Goal: Task Accomplishment & Management: Complete application form

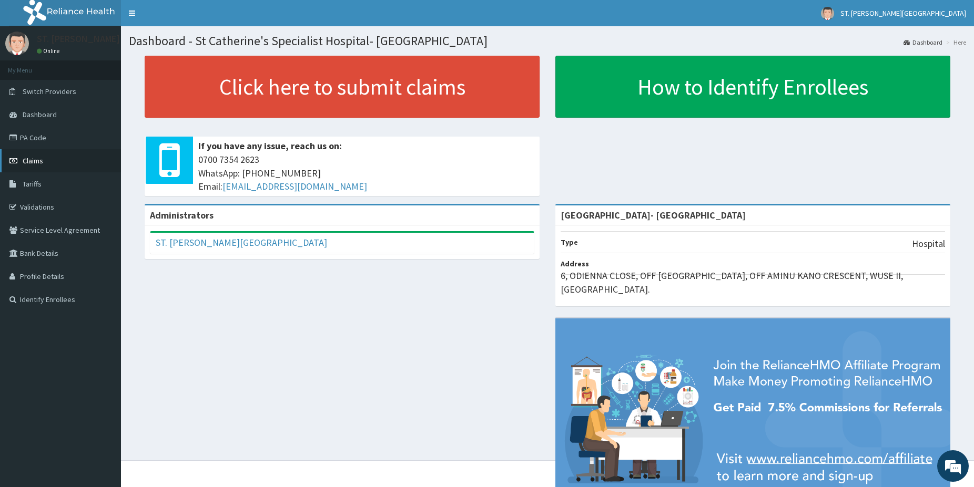
click at [49, 165] on link "Claims" at bounding box center [60, 160] width 121 height 23
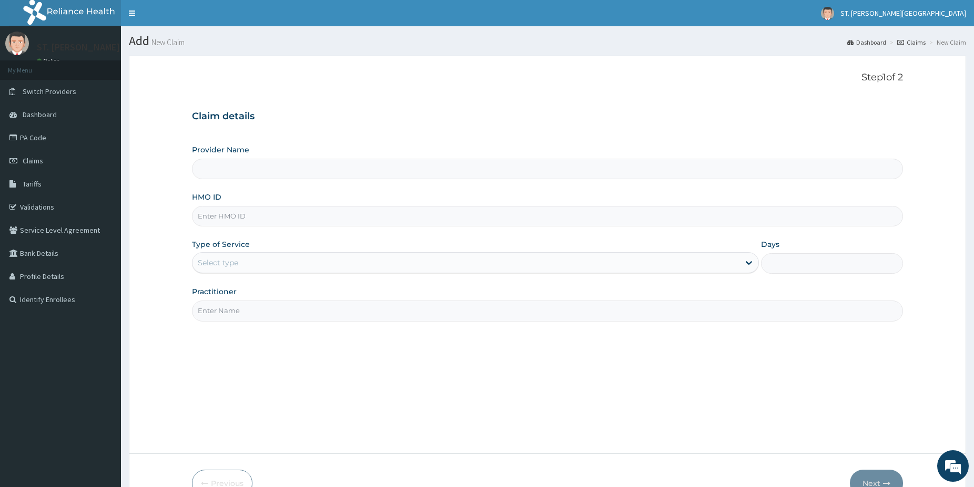
type input "[GEOGRAPHIC_DATA]- [GEOGRAPHIC_DATA]"
click at [250, 217] on input "HMO ID" at bounding box center [547, 216] width 711 height 21
paste input "SWG/10083/D"
type input "SWG/10083/D"
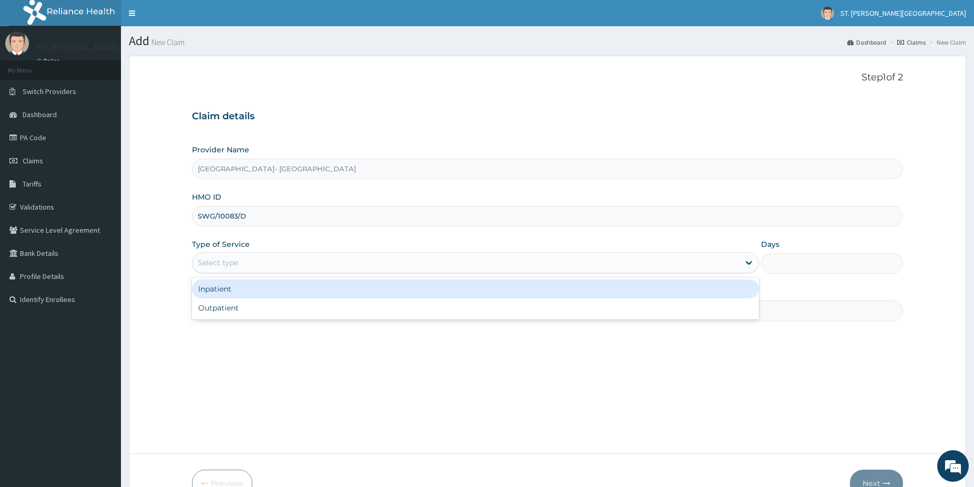
click at [245, 267] on div "Select type" at bounding box center [465, 262] width 547 height 17
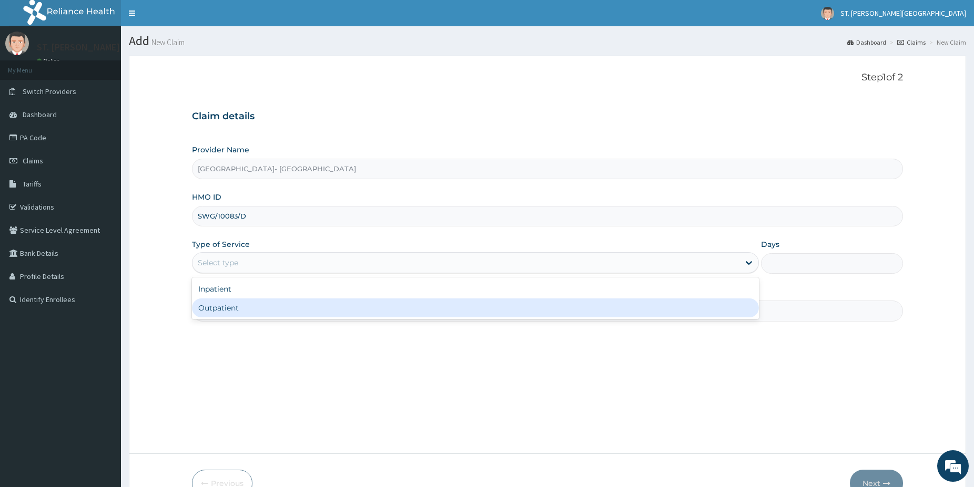
click at [222, 307] on div "Outpatient" at bounding box center [475, 308] width 567 height 19
type input "1"
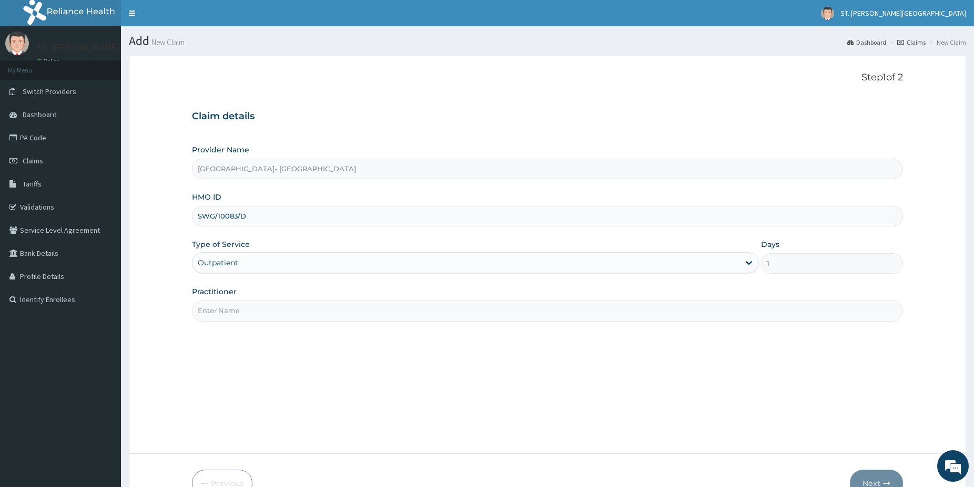
click at [223, 306] on input "Practitioner" at bounding box center [547, 311] width 711 height 21
type input "dr.latifah"
click at [873, 475] on button "Next" at bounding box center [876, 483] width 53 height 27
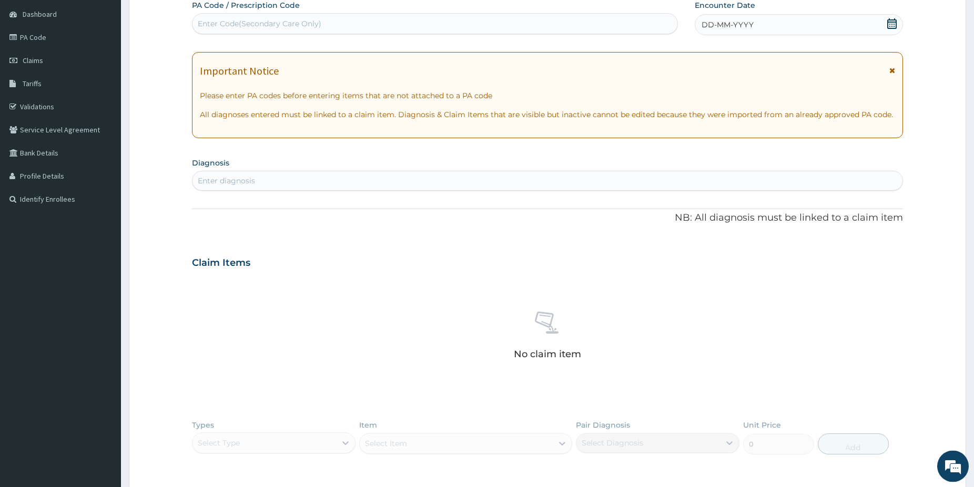
scroll to position [107, 0]
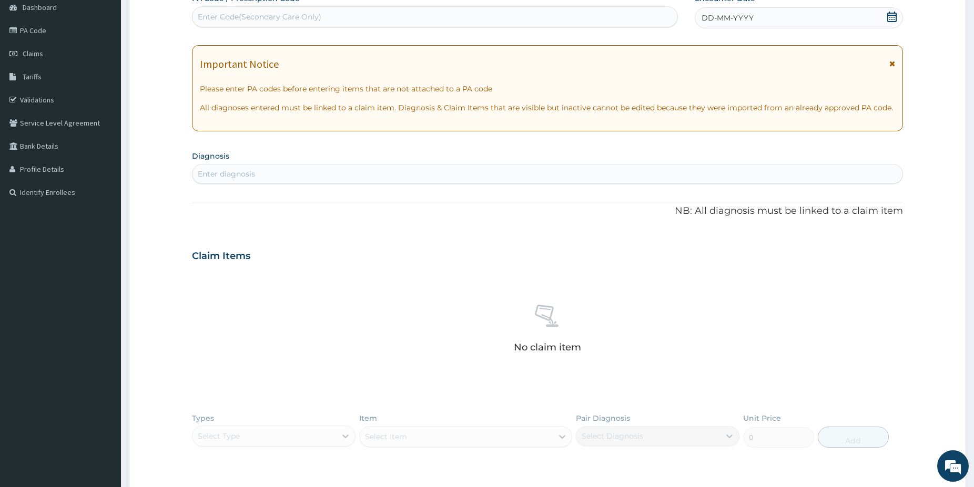
click at [263, 177] on div "Enter diagnosis" at bounding box center [547, 174] width 710 height 17
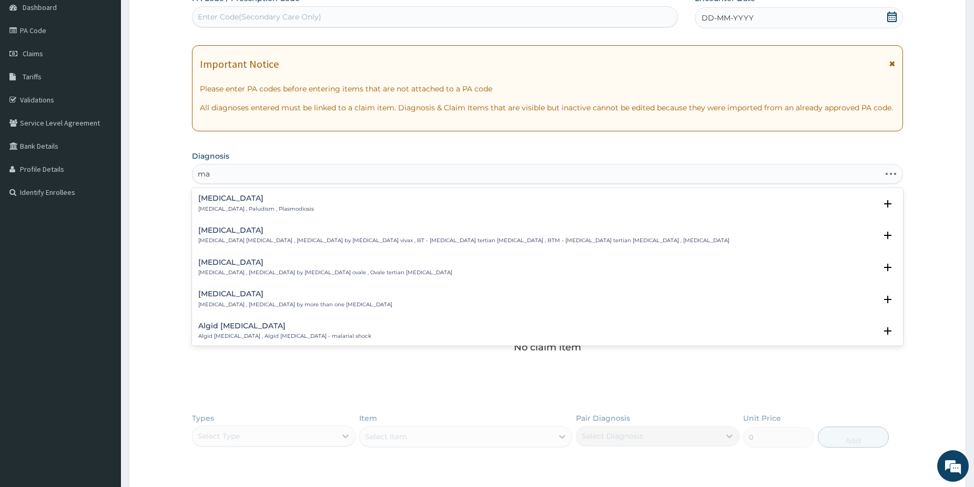
type input "m"
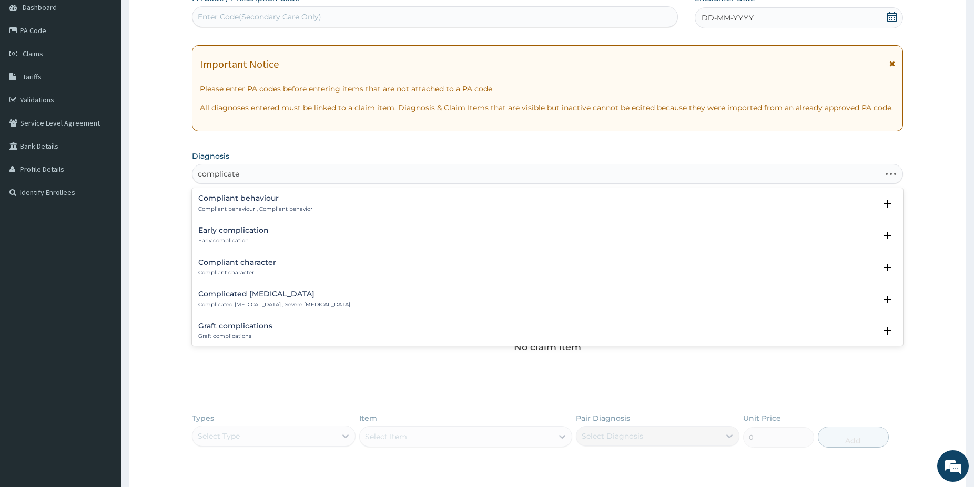
type input "complicated"
click at [229, 201] on h4 "Complicated malaria" at bounding box center [274, 199] width 152 height 8
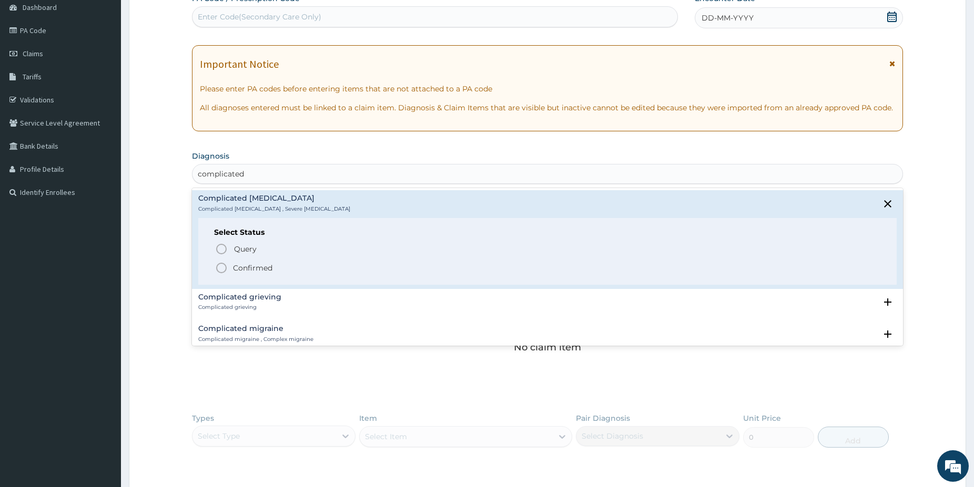
click at [219, 267] on icon "status option filled" at bounding box center [221, 268] width 13 height 13
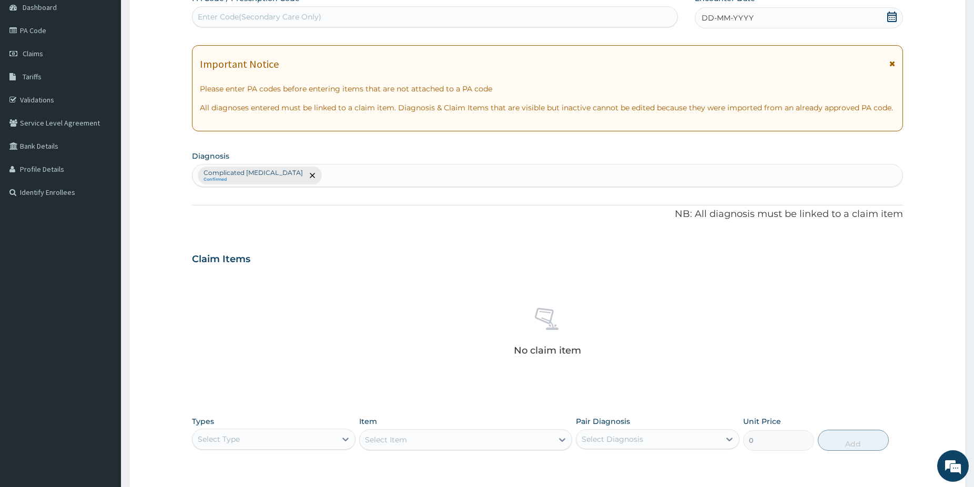
click at [336, 169] on div "Complicated malaria Confirmed" at bounding box center [547, 176] width 710 height 22
type input "upper resp"
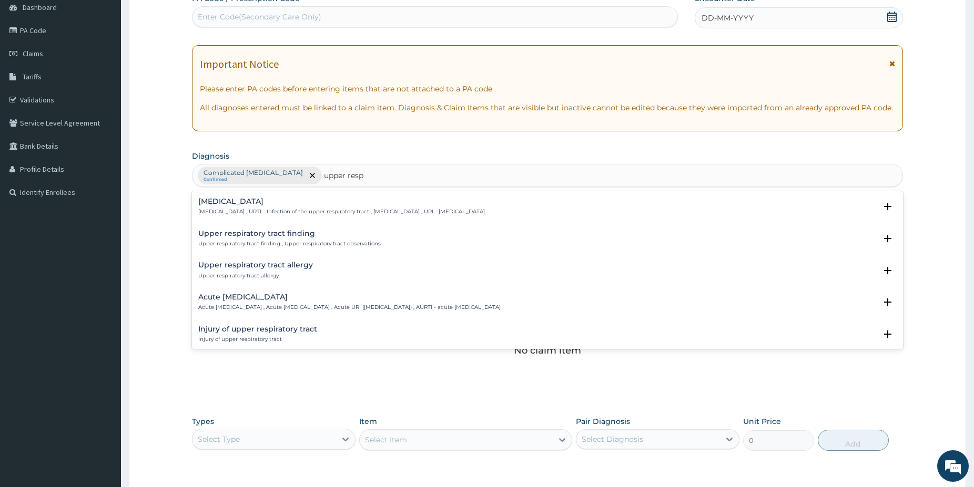
click at [255, 211] on p "Upper respiratory infection , URTI - Infection of the upper respiratory tract ,…" at bounding box center [341, 211] width 287 height 7
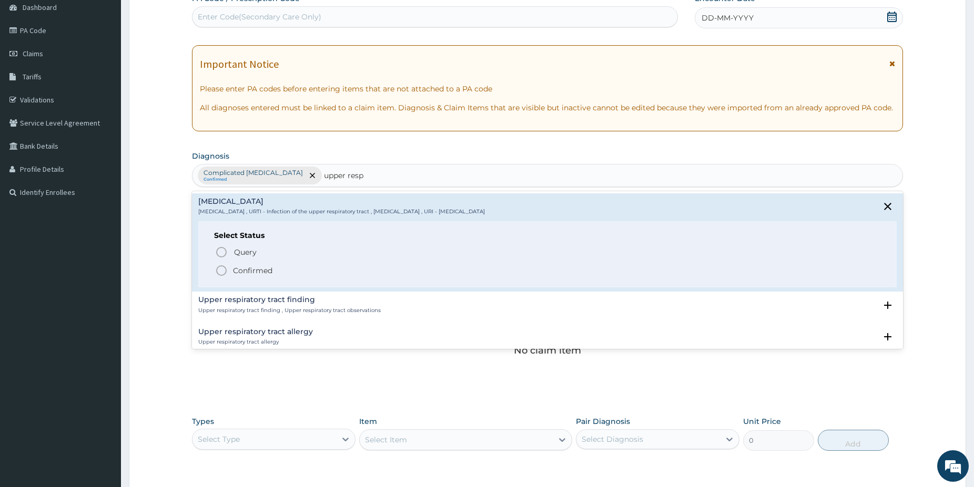
click at [221, 269] on icon "status option filled" at bounding box center [221, 270] width 13 height 13
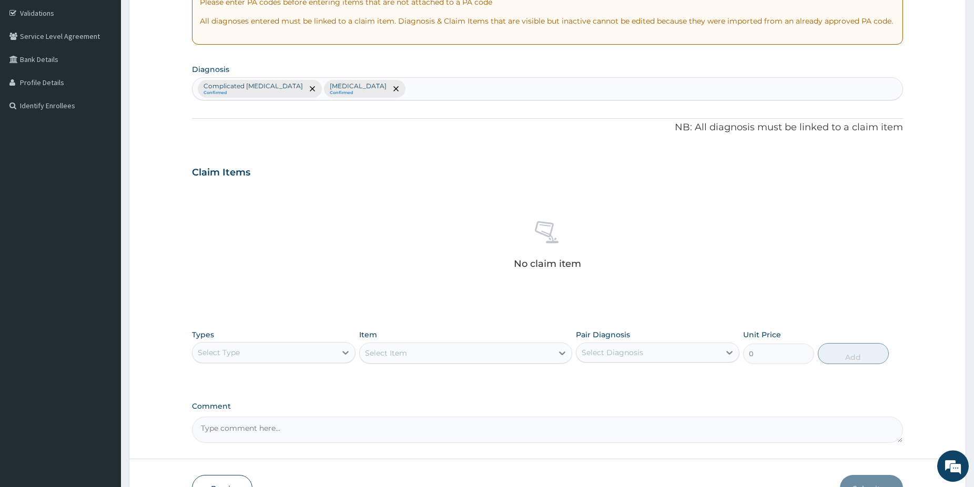
scroll to position [197, 0]
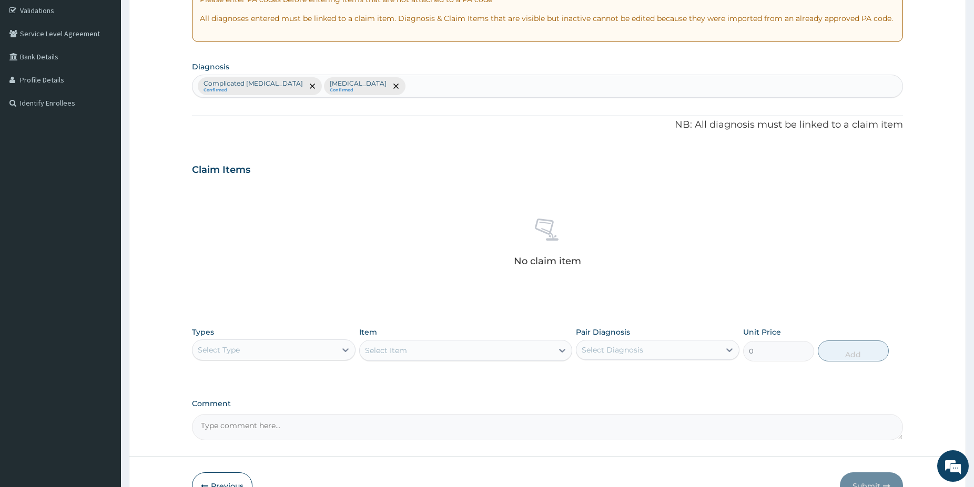
click at [294, 335] on div "Types Select Type" at bounding box center [273, 344] width 163 height 35
click at [292, 348] on div "Select Type" at bounding box center [264, 350] width 144 height 17
click at [231, 406] on div "Procedures" at bounding box center [273, 414] width 163 height 19
click at [423, 360] on div "Select Item" at bounding box center [465, 350] width 213 height 21
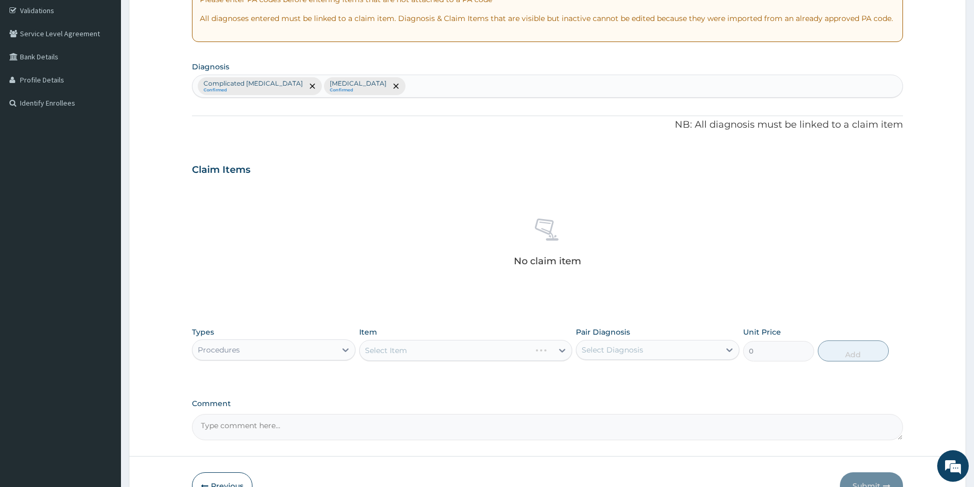
click at [418, 351] on div "Select Item" at bounding box center [465, 350] width 213 height 21
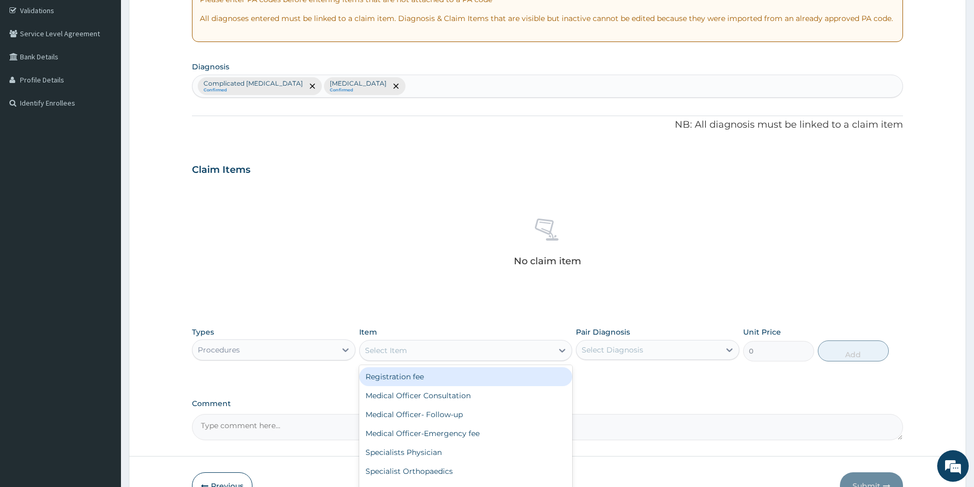
click at [418, 351] on div "Select Item" at bounding box center [456, 350] width 193 height 17
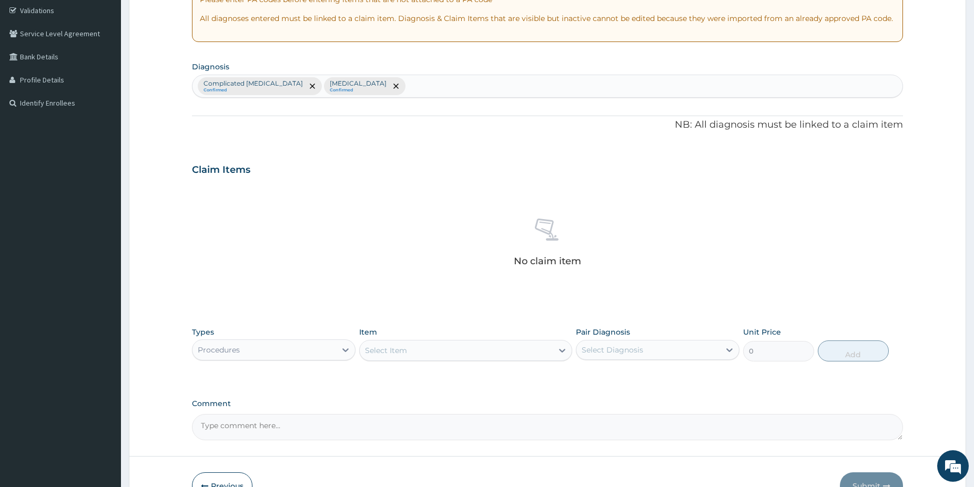
click at [280, 336] on div "Types Procedures" at bounding box center [273, 344] width 163 height 35
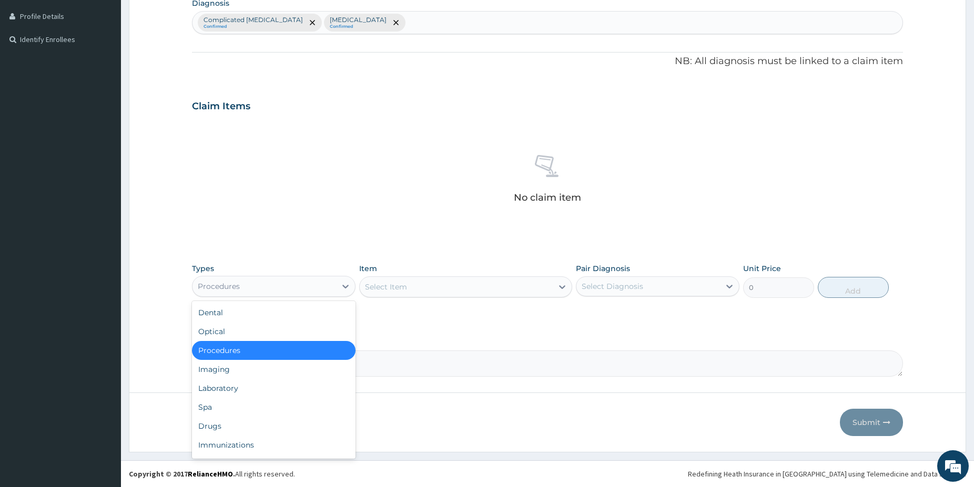
click at [262, 284] on div "Procedures" at bounding box center [264, 286] width 144 height 17
click at [221, 421] on div "Drugs" at bounding box center [273, 426] width 163 height 19
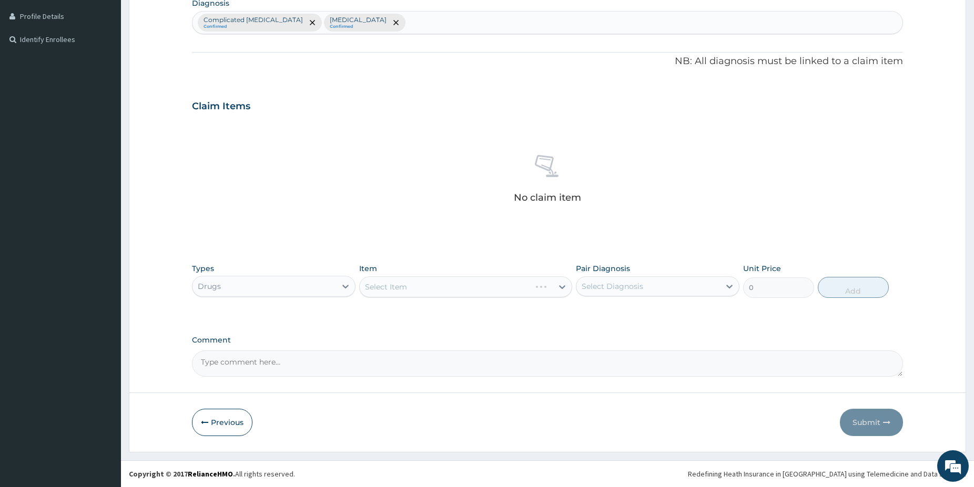
click at [467, 285] on div "Select Item" at bounding box center [465, 287] width 213 height 21
click at [504, 293] on div "Select Item" at bounding box center [456, 287] width 193 height 17
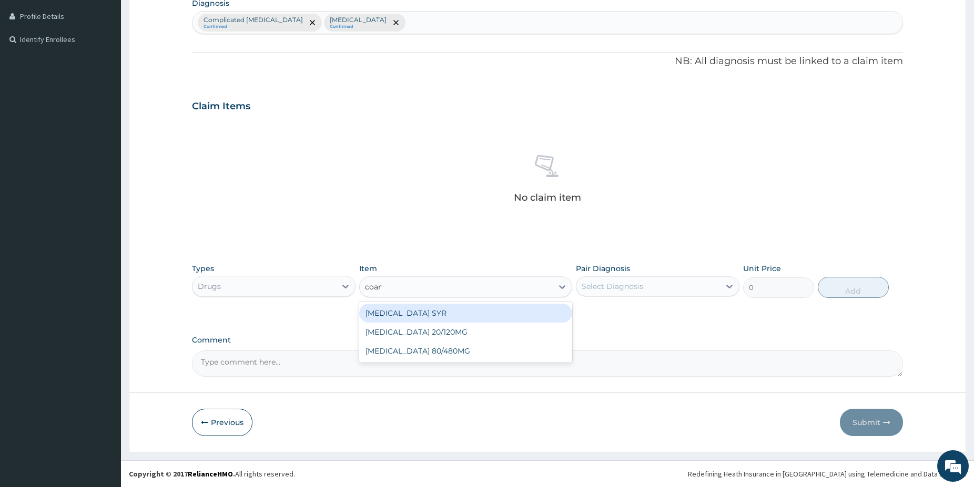
type input "coarte"
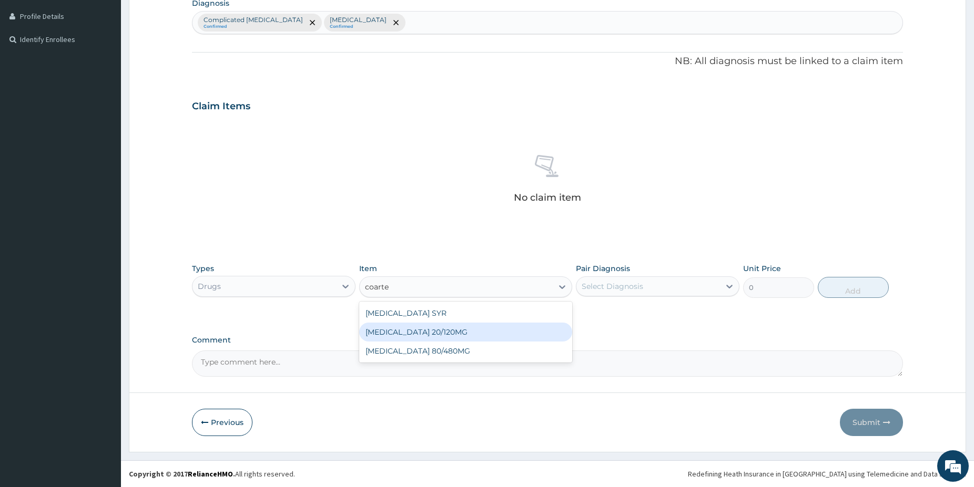
click at [464, 333] on div "COARTEM 20/120MG" at bounding box center [465, 332] width 213 height 19
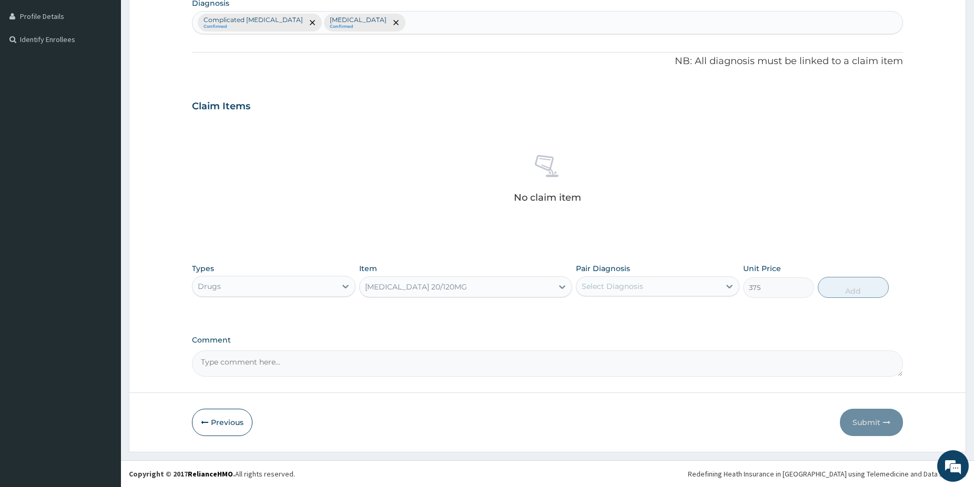
type input "375"
click at [647, 287] on div "Select Diagnosis" at bounding box center [648, 286] width 144 height 17
click at [642, 311] on label "Complicated malaria" at bounding box center [651, 312] width 116 height 11
checkbox input "true"
click at [843, 288] on button "Add" at bounding box center [852, 287] width 71 height 21
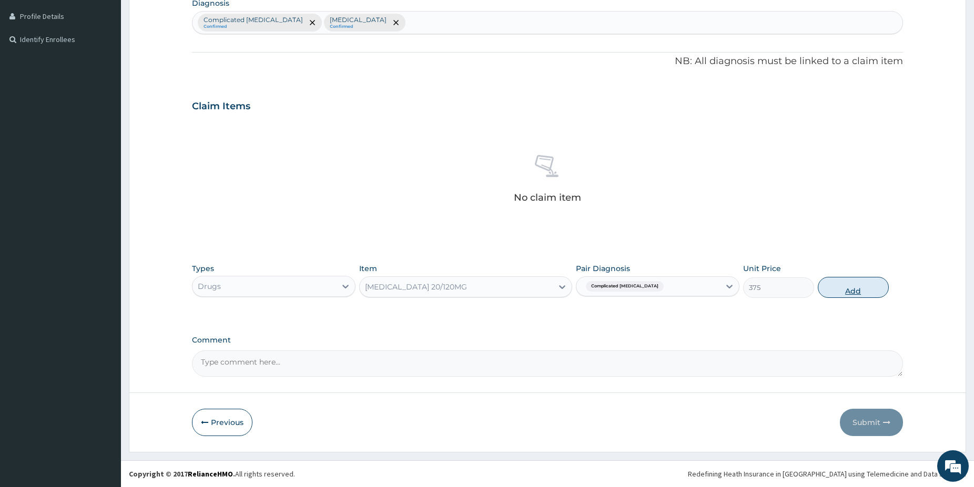
type input "0"
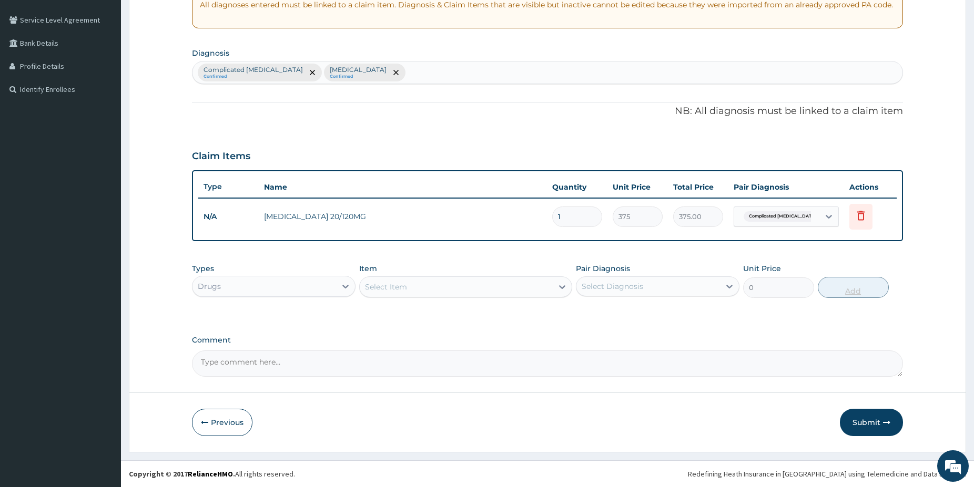
type input "0.00"
type input "6"
type input "2250.00"
type input "6"
click at [451, 291] on div "Select Item" at bounding box center [456, 287] width 193 height 17
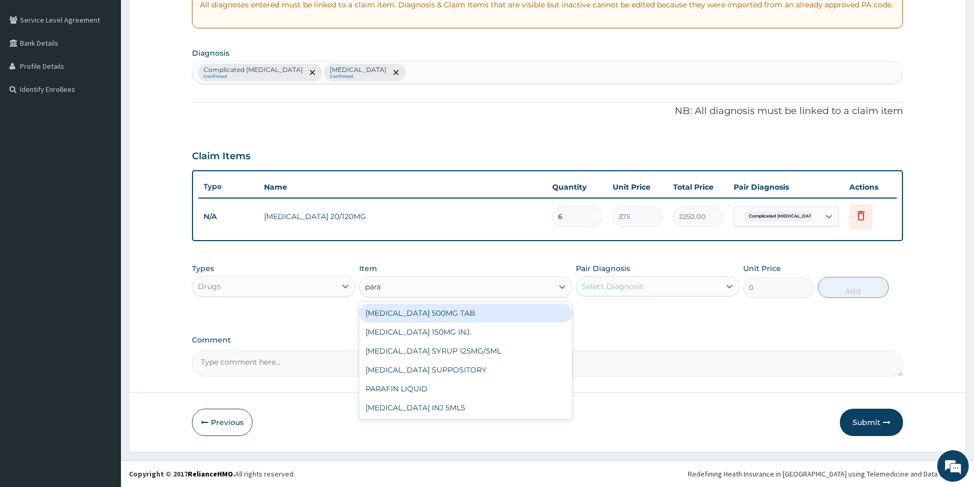
type input "parac"
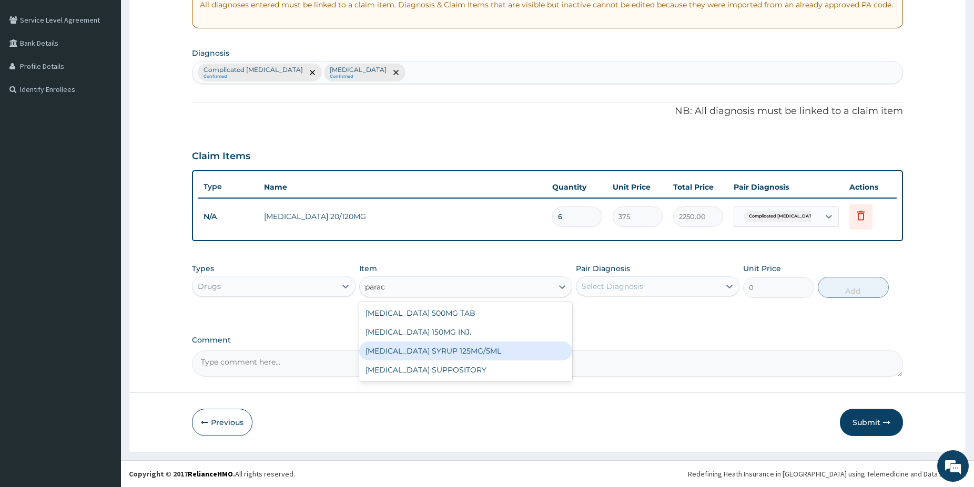
click at [505, 348] on div "PARACETAMOL SYRUP 125MG/5ML" at bounding box center [465, 351] width 213 height 19
type input "1100"
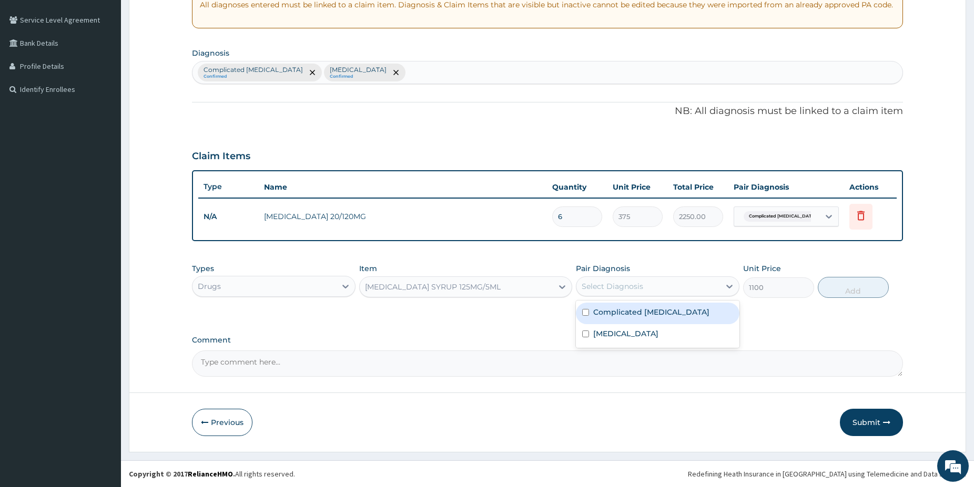
click at [627, 286] on div "Select Diagnosis" at bounding box center [612, 286] width 62 height 11
drag, startPoint x: 628, startPoint y: 333, endPoint x: 647, endPoint y: 330, distance: 19.1
click at [629, 333] on label "Upper respiratory infection" at bounding box center [625, 334] width 65 height 11
checkbox input "true"
drag, startPoint x: 656, startPoint y: 317, endPoint x: 643, endPoint y: 329, distance: 17.9
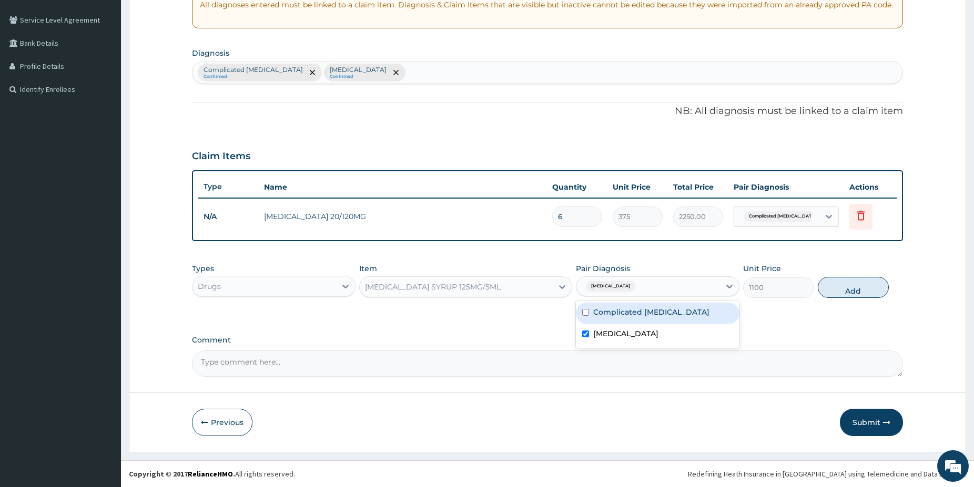
click at [656, 318] on div "Complicated malaria" at bounding box center [657, 314] width 163 height 22
checkbox input "true"
drag, startPoint x: 643, startPoint y: 329, endPoint x: 670, endPoint y: 331, distance: 26.9
click at [643, 330] on label "Upper respiratory infection" at bounding box center [625, 334] width 65 height 11
checkbox input "false"
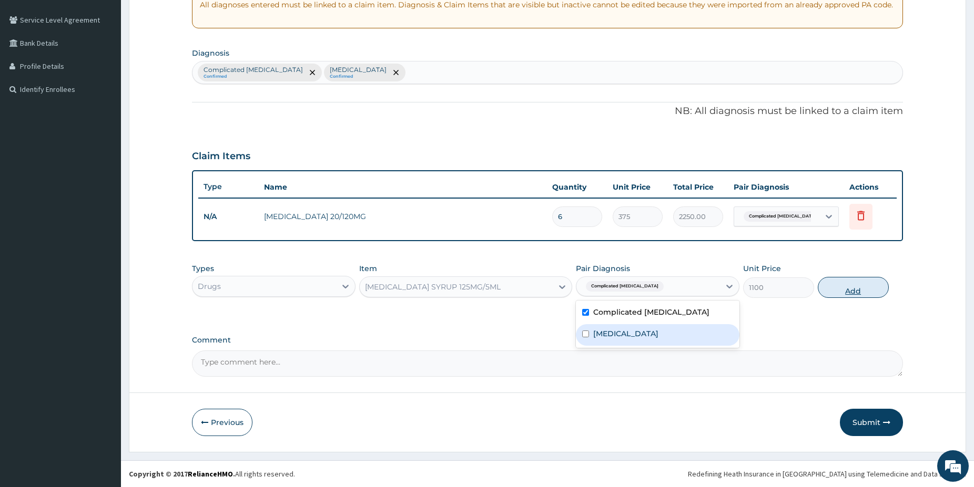
click at [837, 291] on button "Add" at bounding box center [852, 287] width 71 height 21
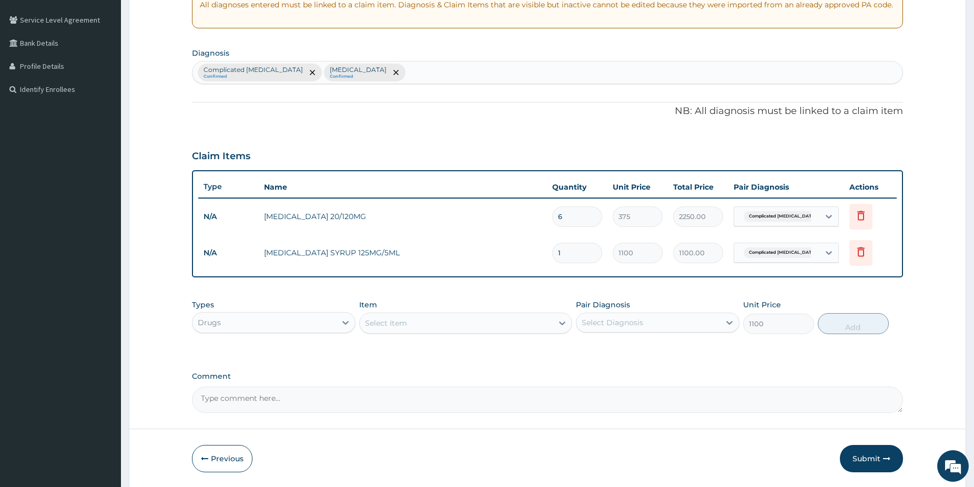
type input "0"
click at [442, 325] on div "Select Item" at bounding box center [456, 323] width 193 height 17
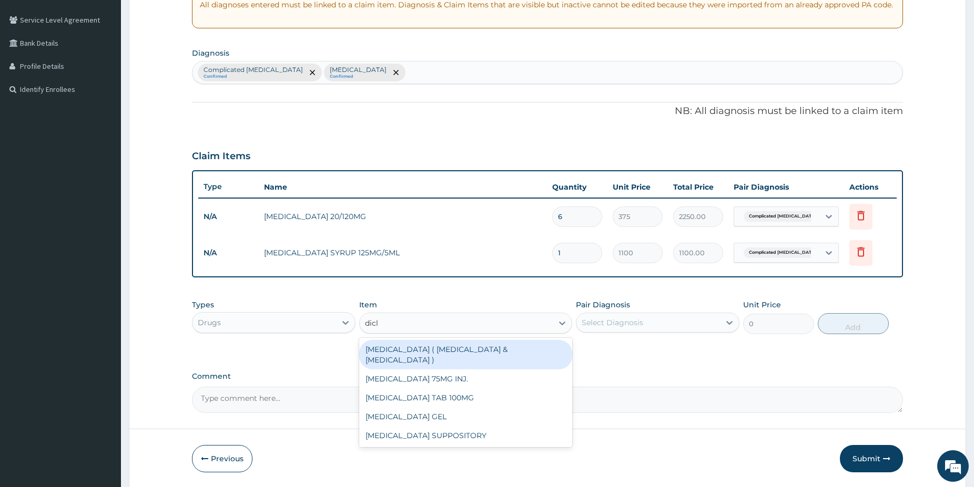
type input "diclo"
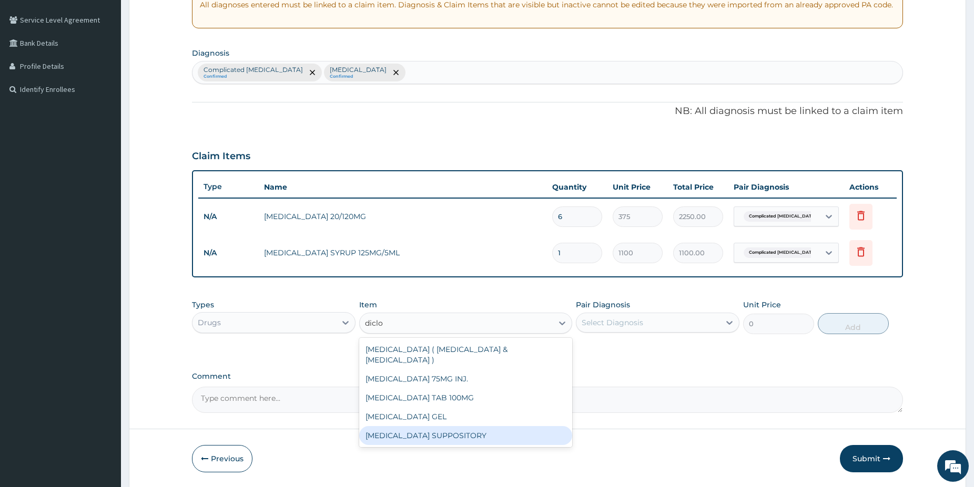
click at [468, 426] on div "DICLOFENAC SUPPOSITORY" at bounding box center [465, 435] width 213 height 19
type input "750"
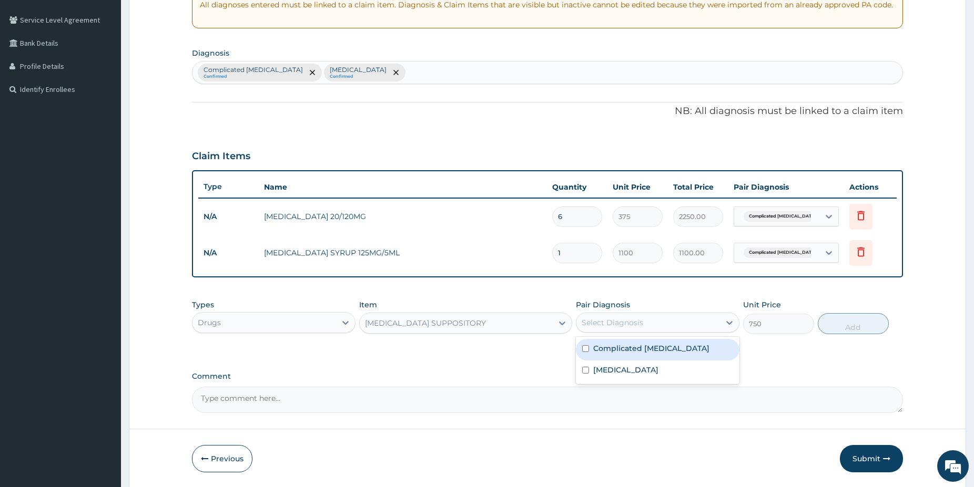
click at [606, 328] on div "Select Diagnosis" at bounding box center [612, 323] width 62 height 11
click at [608, 355] on div "Complicated malaria" at bounding box center [657, 350] width 163 height 22
checkbox input "true"
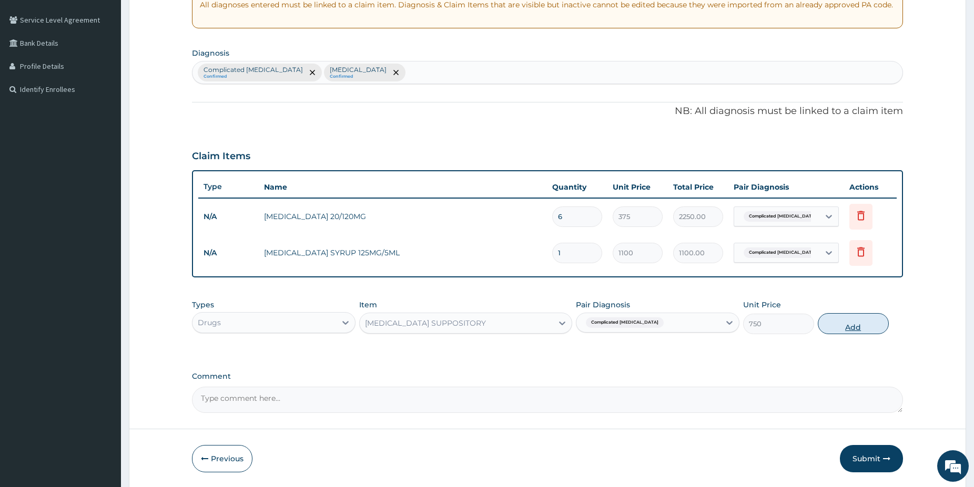
click at [865, 322] on button "Add" at bounding box center [852, 323] width 71 height 21
type input "0"
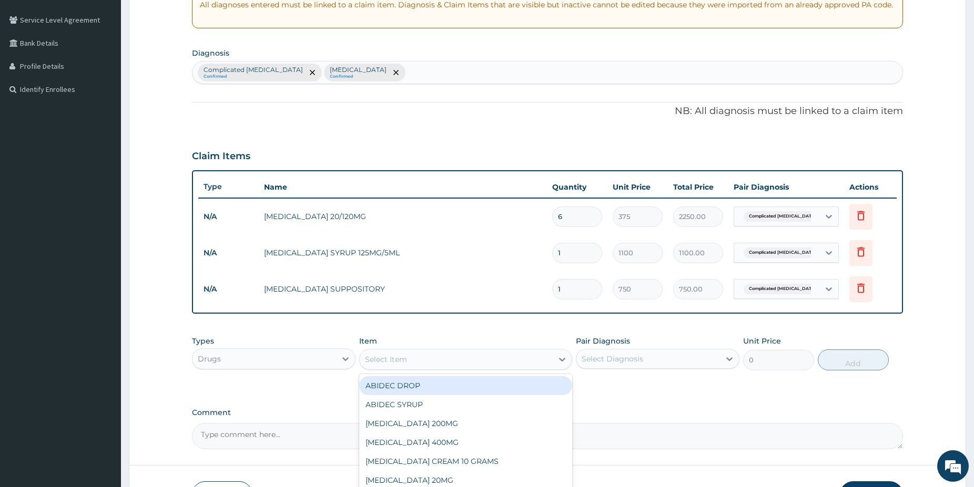
click at [461, 363] on div "Select Item" at bounding box center [456, 359] width 193 height 17
type input "artem"
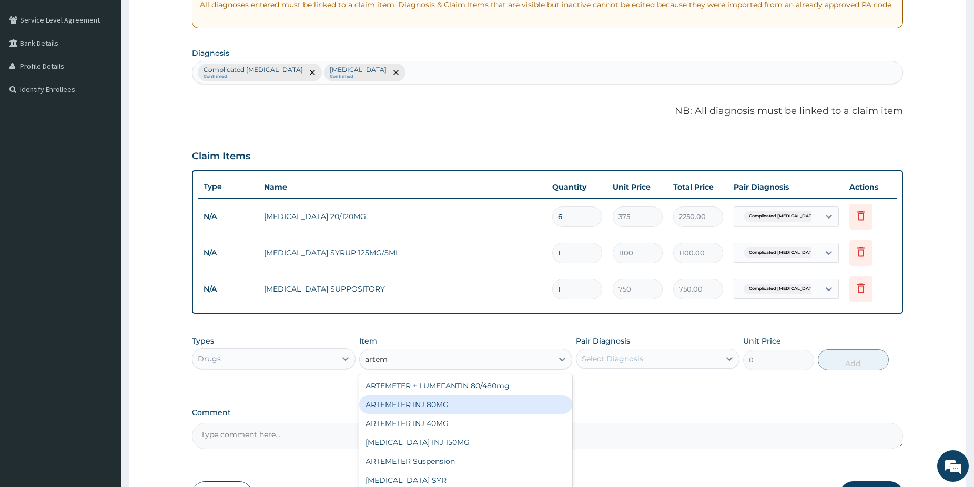
click at [457, 401] on div "ARTEMETER INJ 80MG" at bounding box center [465, 404] width 213 height 19
type input "1200"
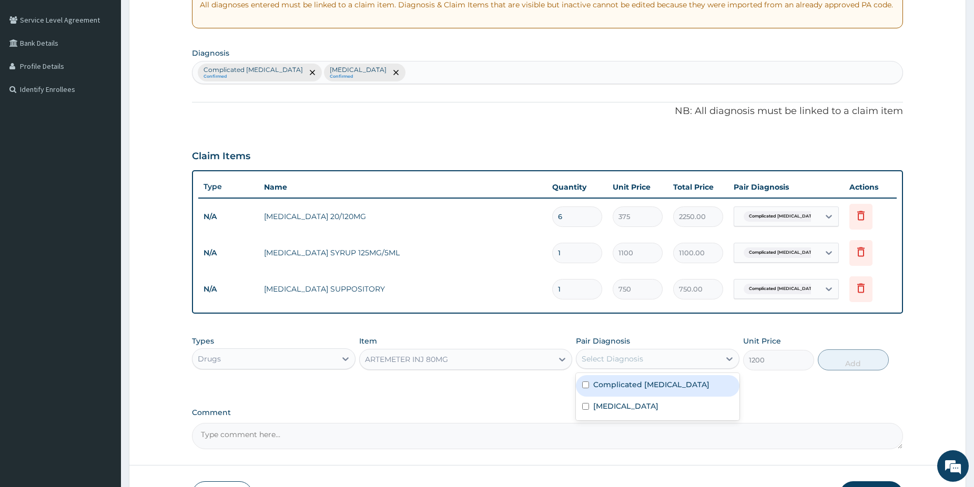
click at [670, 353] on div "Select Diagnosis" at bounding box center [648, 359] width 144 height 17
click at [649, 381] on label "Complicated [MEDICAL_DATA]" at bounding box center [651, 385] width 116 height 11
checkbox input "true"
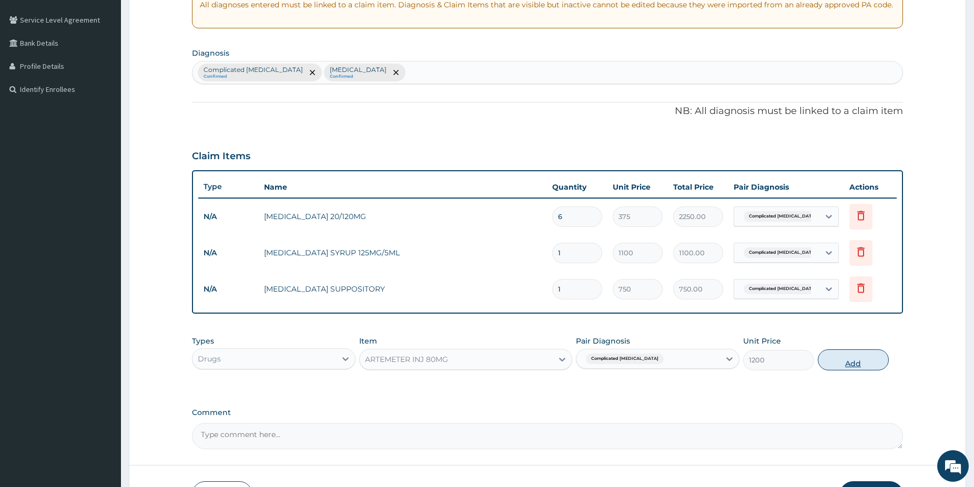
click at [839, 363] on button "Add" at bounding box center [852, 360] width 71 height 21
type input "0"
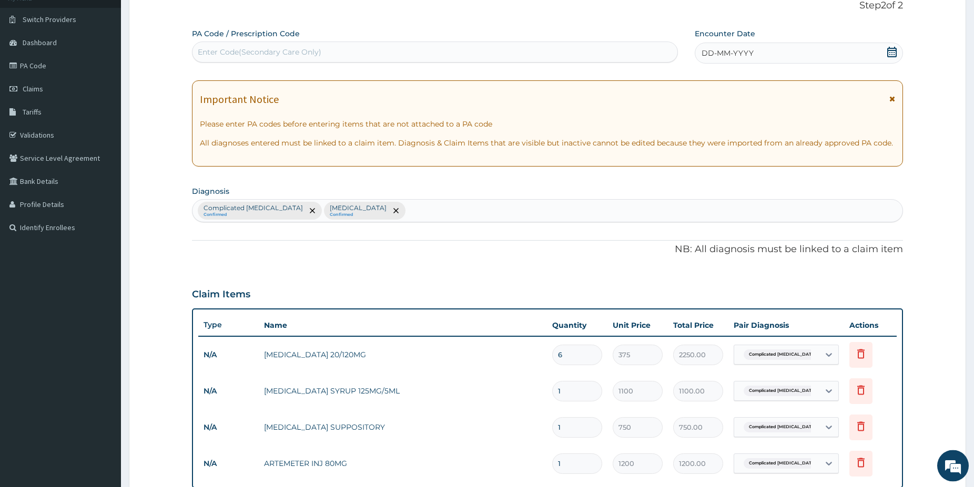
scroll to position [49, 0]
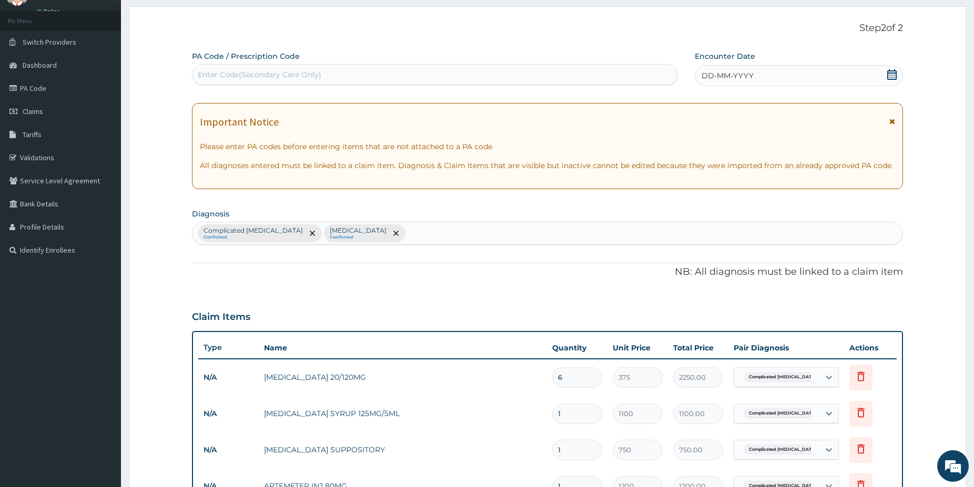
click at [779, 77] on div "DD-MM-YYYY" at bounding box center [798, 75] width 208 height 21
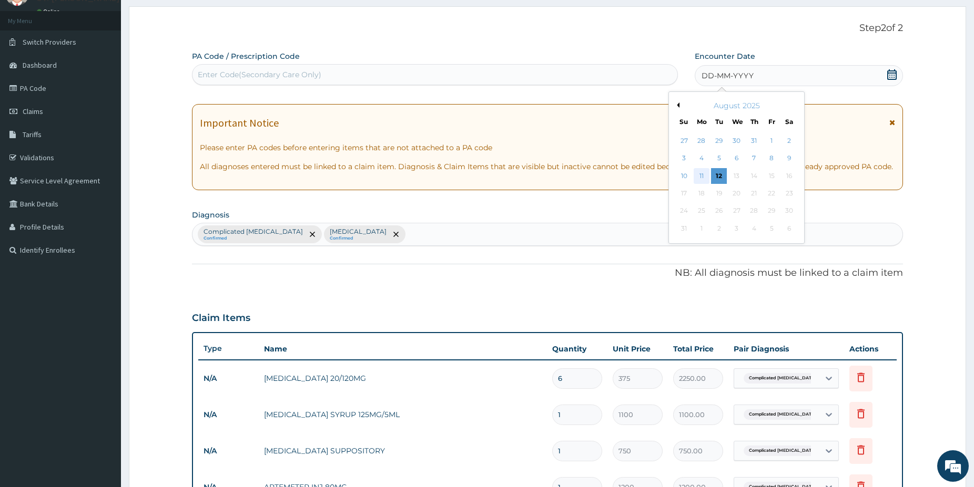
click at [704, 178] on div "11" at bounding box center [701, 176] width 16 height 16
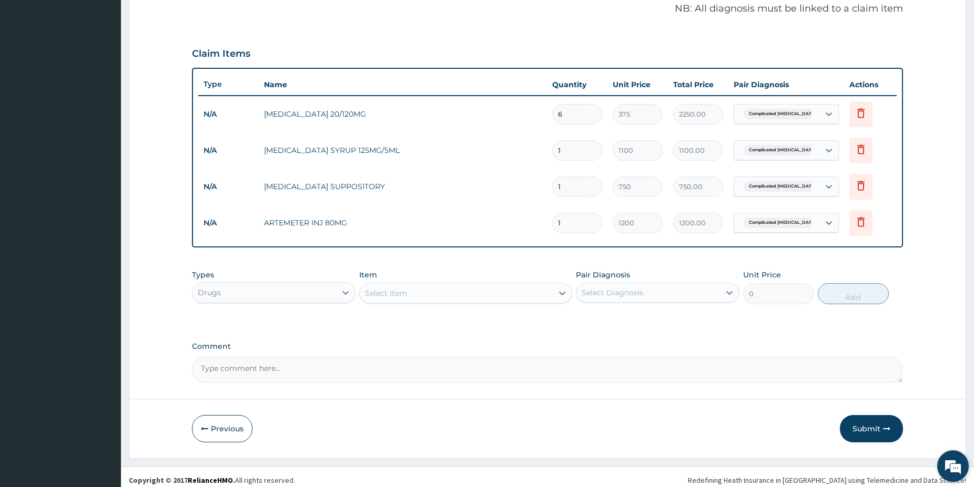
drag, startPoint x: 975, startPoint y: 481, endPoint x: 958, endPoint y: 475, distance: 17.6
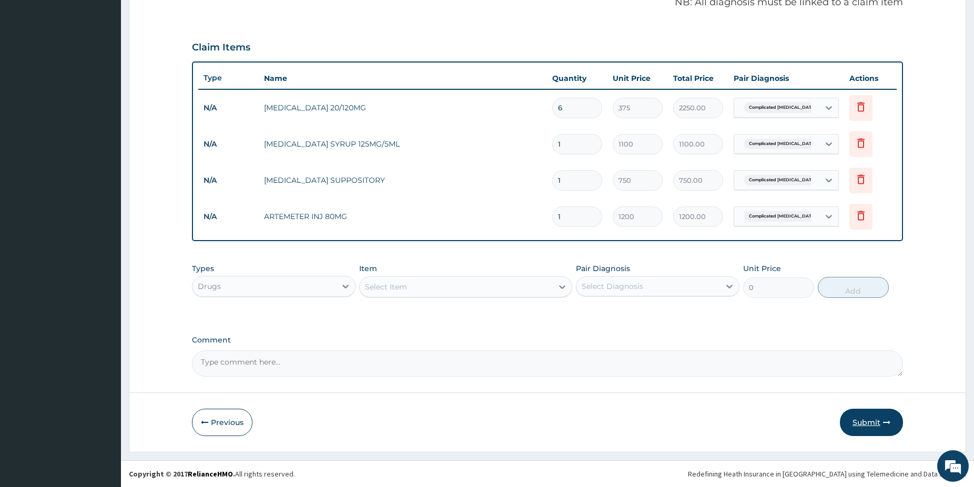
click at [858, 420] on button "Submit" at bounding box center [871, 422] width 63 height 27
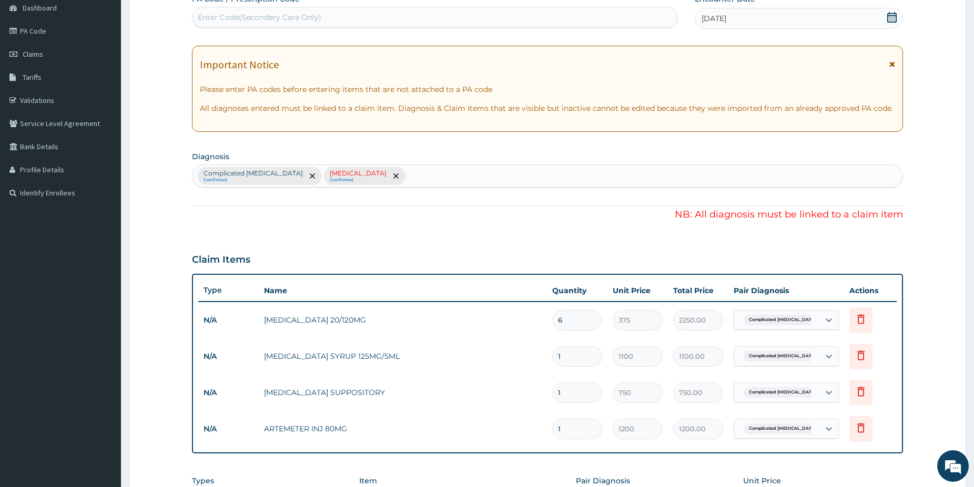
scroll to position [107, 0]
click at [795, 356] on span "Complicated malaria" at bounding box center [782, 356] width 78 height 11
click at [786, 408] on label "Upper respiratory infection" at bounding box center [783, 413] width 65 height 11
checkbox input "true"
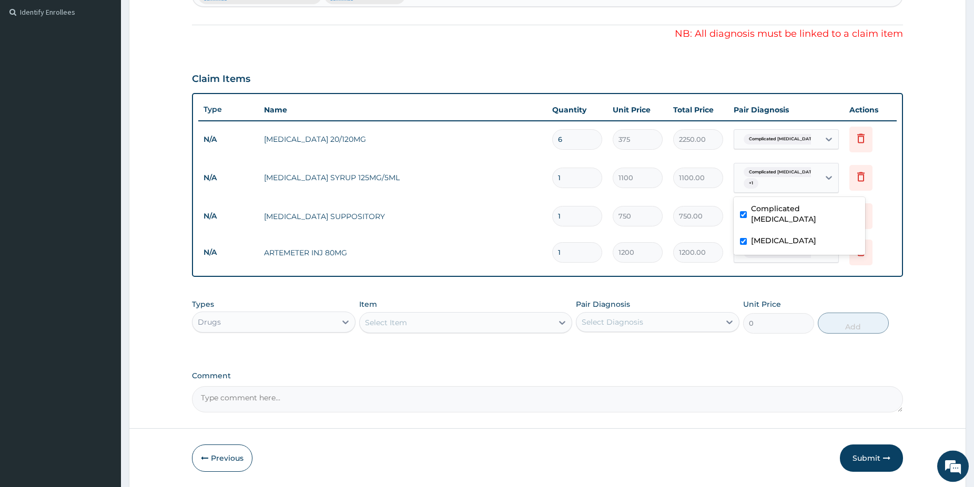
scroll to position [313, 0]
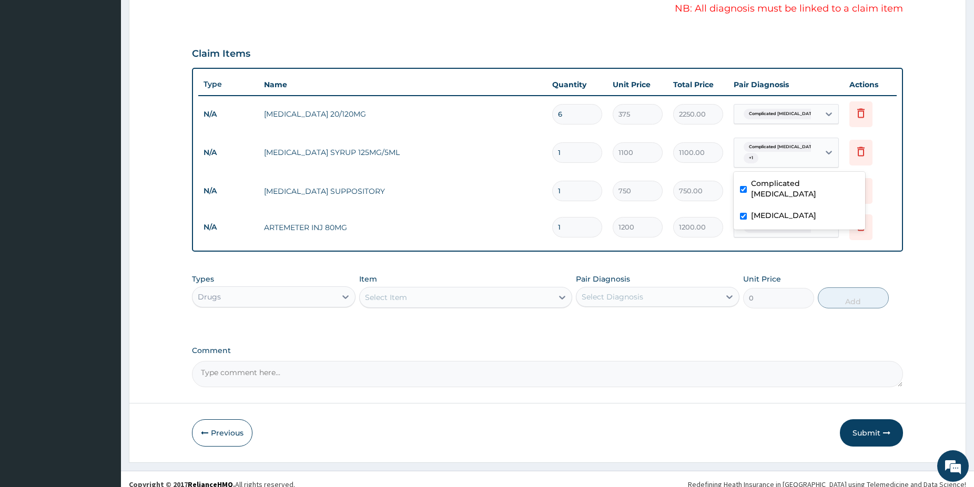
click at [914, 327] on form "Step 2 of 2 PA Code / Prescription Code Enter Code(Secondary Care Only) Encount…" at bounding box center [547, 103] width 837 height 720
click at [877, 421] on form "Step 2 of 2 PA Code / Prescription Code Enter Code(Secondary Care Only) Encount…" at bounding box center [547, 103] width 837 height 720
click at [868, 436] on button "Submit" at bounding box center [871, 433] width 63 height 27
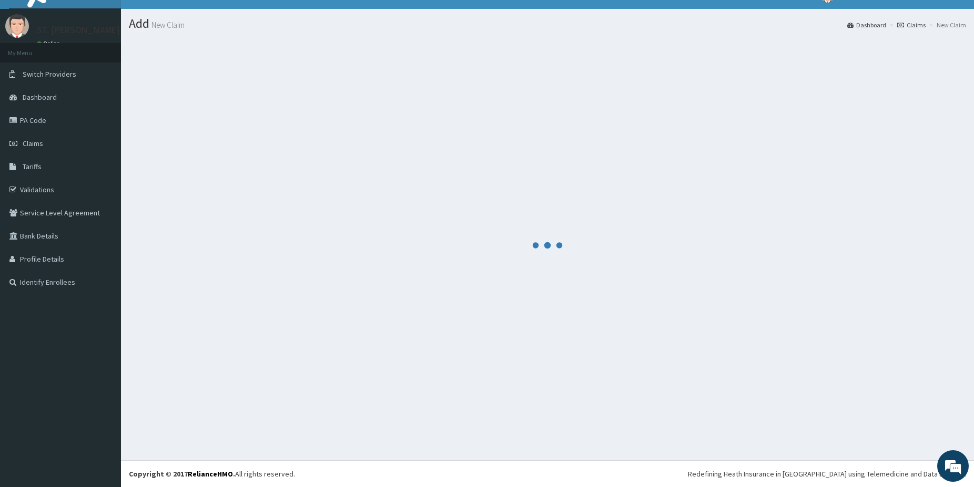
scroll to position [17, 0]
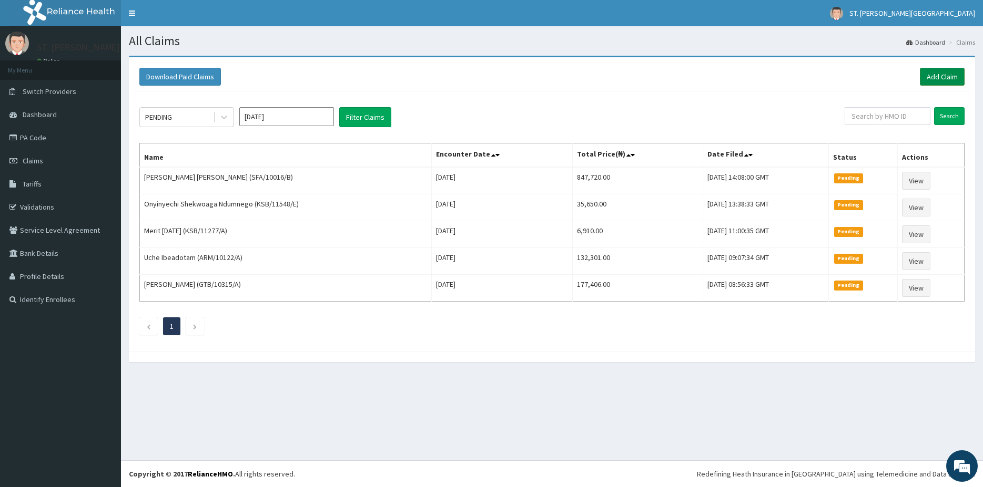
click at [943, 77] on link "Add Claim" at bounding box center [941, 77] width 45 height 18
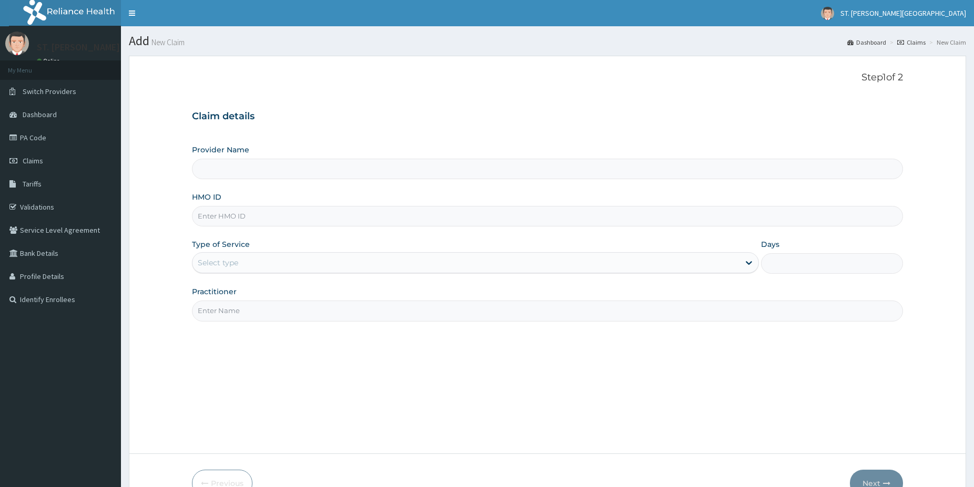
click at [296, 214] on input "HMO ID" at bounding box center [547, 216] width 711 height 21
type input "[GEOGRAPHIC_DATA]- [GEOGRAPHIC_DATA]"
paste input "SWG/10083/E"
type input "SWG/10083/E"
click at [251, 258] on div "Select type" at bounding box center [465, 262] width 547 height 17
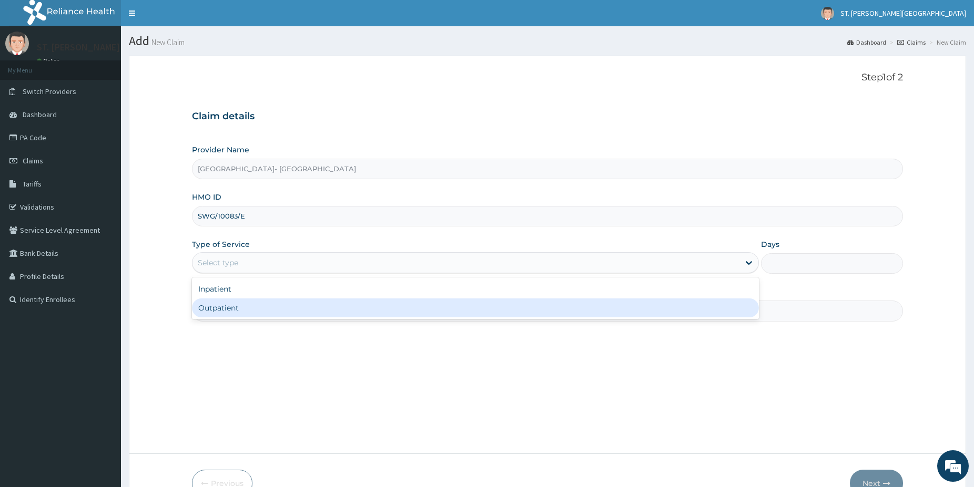
click at [224, 311] on div "Outpatient" at bounding box center [475, 308] width 567 height 19
type input "1"
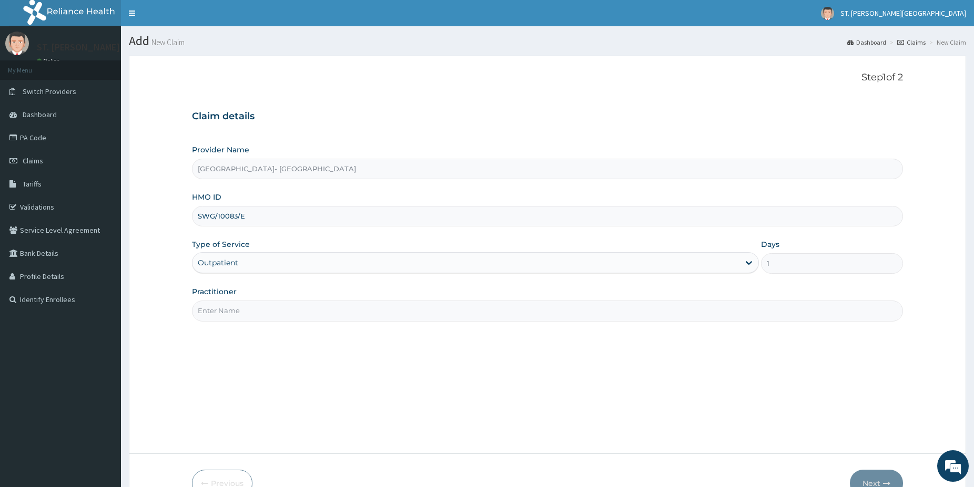
click at [223, 311] on input "Practitioner" at bounding box center [547, 311] width 711 height 21
type input "DR.LATIFAH"
click at [874, 482] on button "Next" at bounding box center [876, 483] width 53 height 27
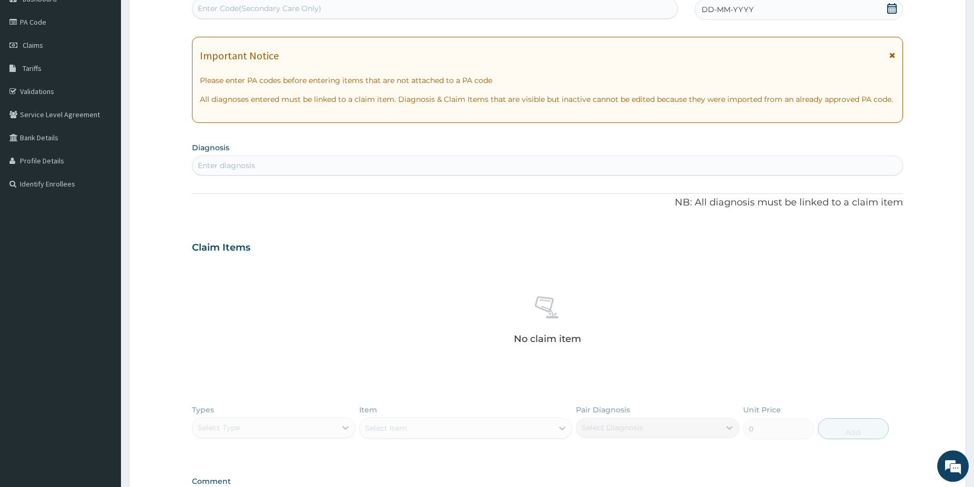
drag, startPoint x: 978, startPoint y: 482, endPoint x: 972, endPoint y: 482, distance: 5.8
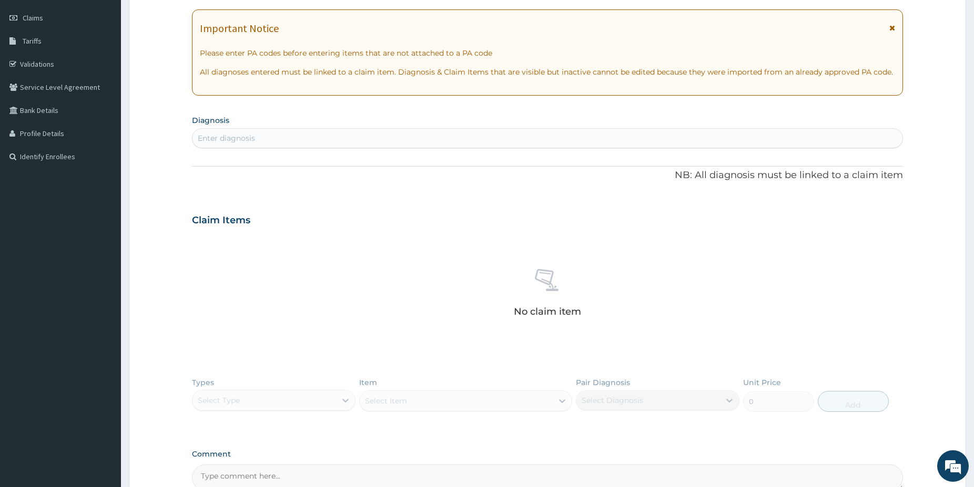
click at [269, 134] on div "Enter diagnosis" at bounding box center [547, 138] width 710 height 17
type input "MALAR"
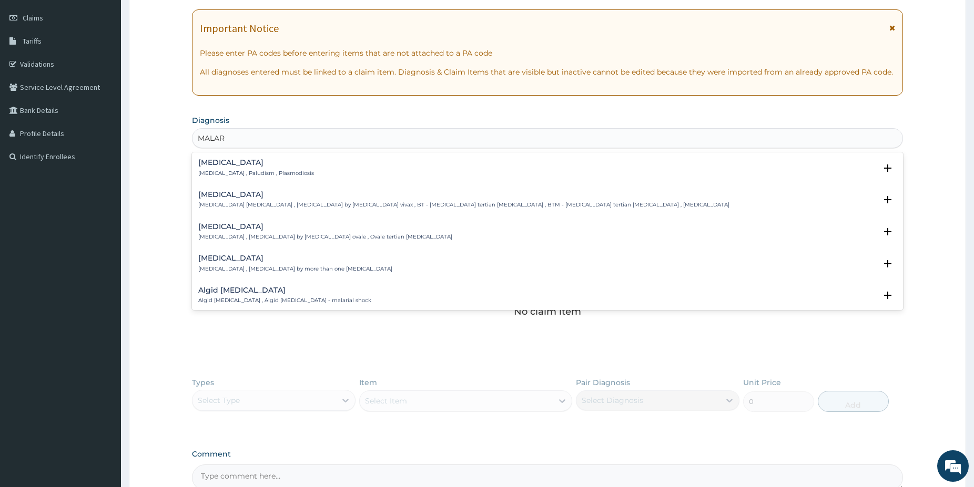
click at [244, 159] on div "Malaria Malaria , Paludism , Plasmodiosis Select Status Query Query covers susp…" at bounding box center [547, 171] width 711 height 32
click at [220, 170] on p "[MEDICAL_DATA] , Paludism , Plasmodiosis" at bounding box center [256, 173] width 116 height 7
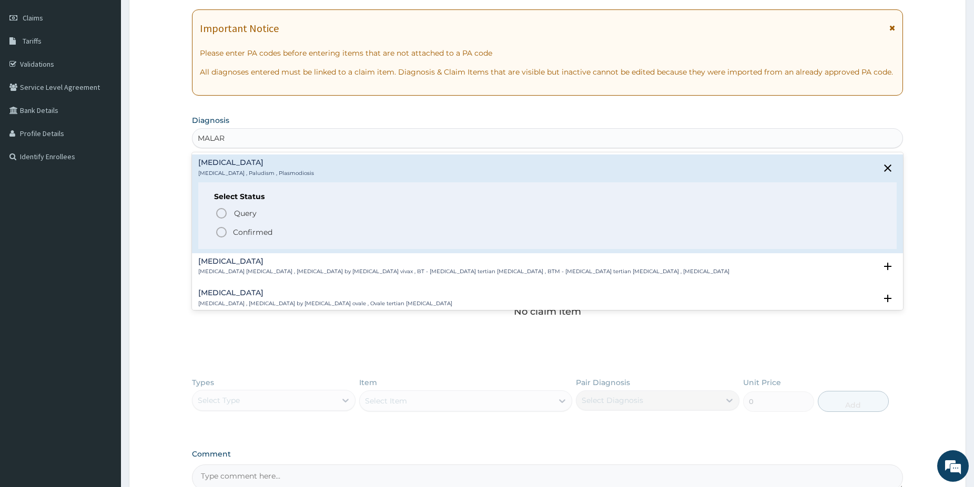
click at [222, 230] on icon "status option filled" at bounding box center [221, 232] width 13 height 13
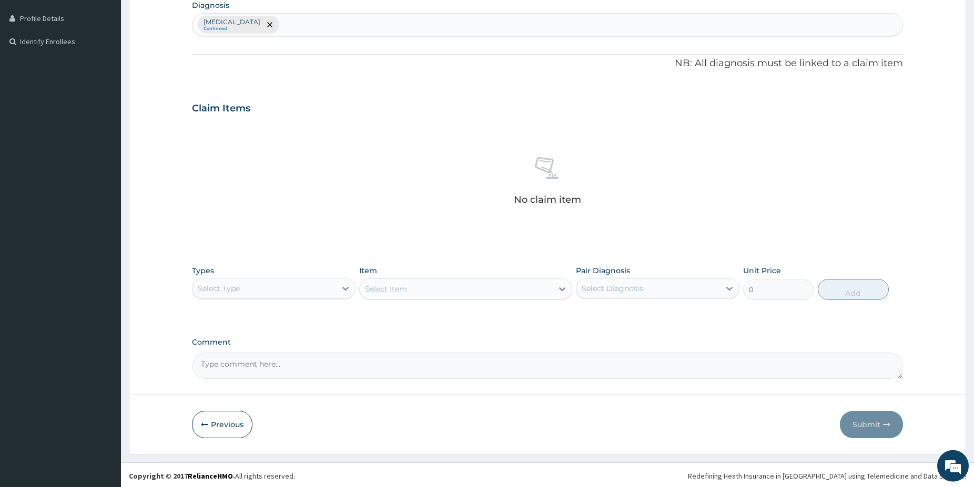
scroll to position [260, 0]
drag, startPoint x: 977, startPoint y: 481, endPoint x: 775, endPoint y: 423, distance: 210.0
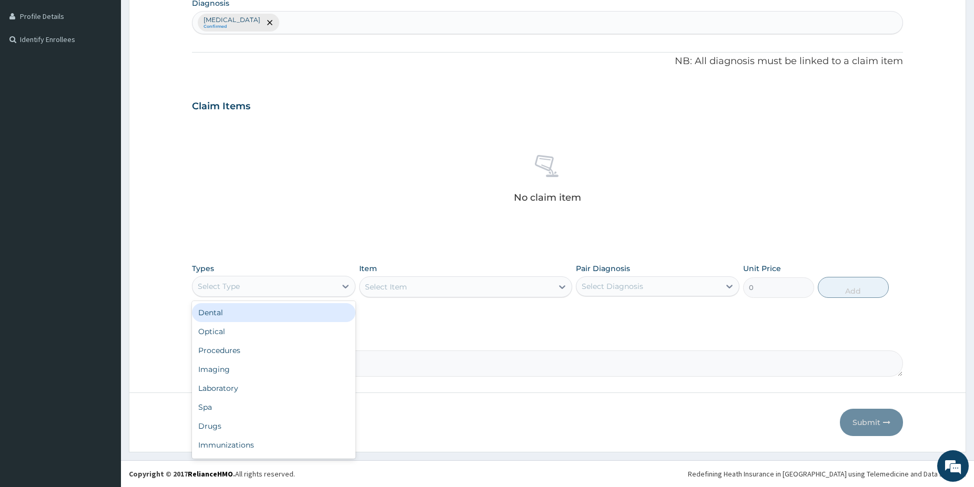
click at [329, 279] on div "Select Type" at bounding box center [264, 286] width 144 height 17
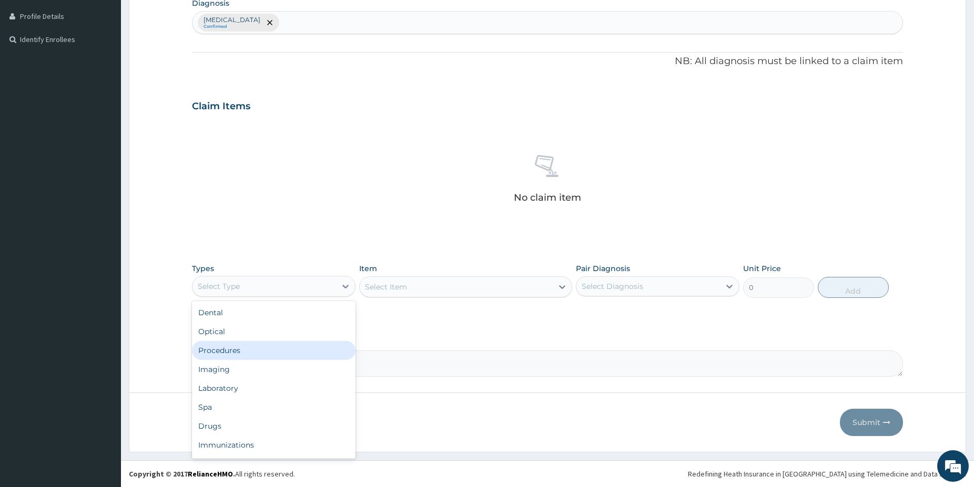
click at [272, 347] on div "Procedures" at bounding box center [273, 350] width 163 height 19
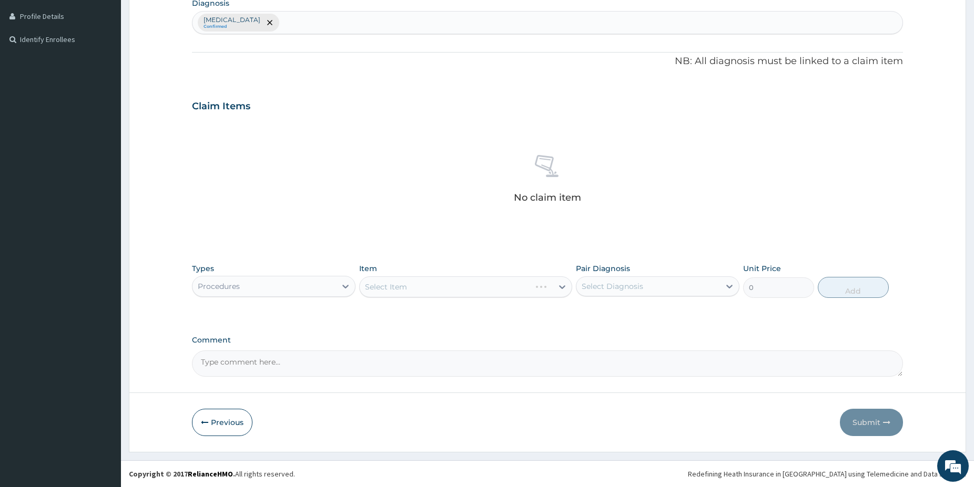
click at [414, 289] on div "Select Item" at bounding box center [465, 287] width 213 height 21
click at [412, 289] on div "Select Item" at bounding box center [465, 287] width 213 height 21
click at [411, 294] on div "Select Item" at bounding box center [445, 287] width 171 height 17
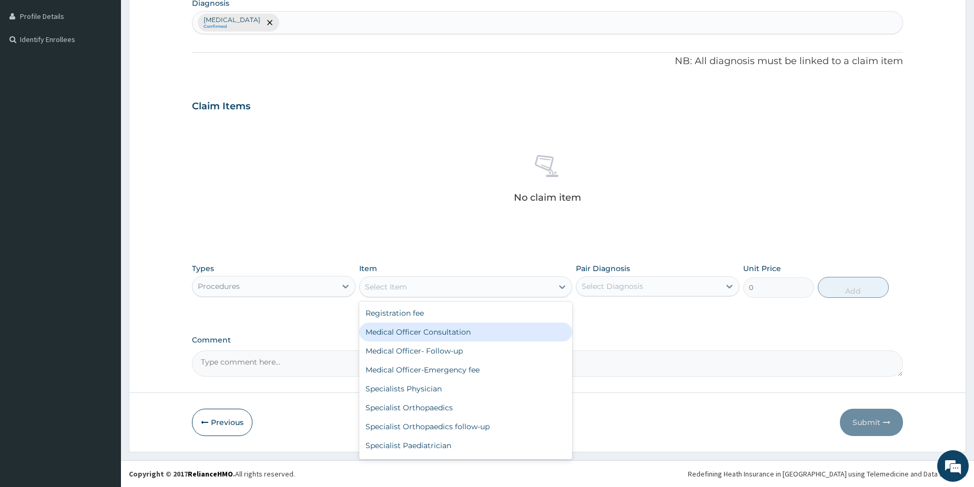
click at [428, 332] on div "Medical Officer Consultation" at bounding box center [465, 332] width 213 height 19
type input "5000"
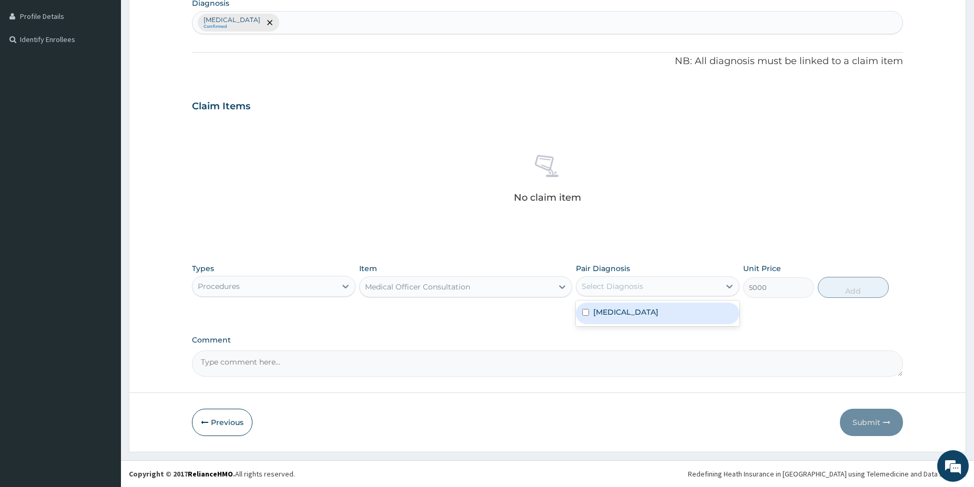
click at [602, 288] on div "Select Diagnosis" at bounding box center [612, 286] width 62 height 11
click at [605, 308] on label "Malaria" at bounding box center [625, 312] width 65 height 11
checkbox input "true"
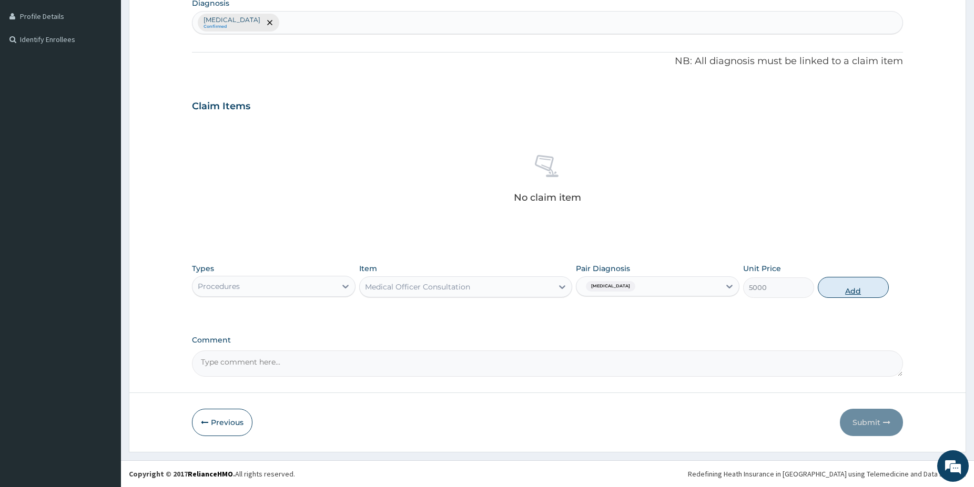
click at [822, 281] on button "Add" at bounding box center [852, 287] width 71 height 21
type input "0"
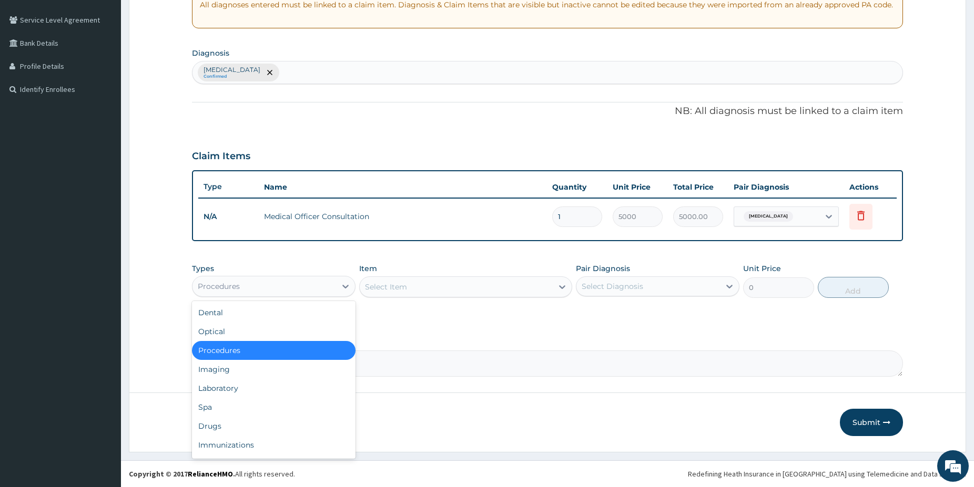
click at [300, 282] on div "Procedures" at bounding box center [264, 286] width 144 height 17
click at [244, 386] on div "Laboratory" at bounding box center [273, 388] width 163 height 19
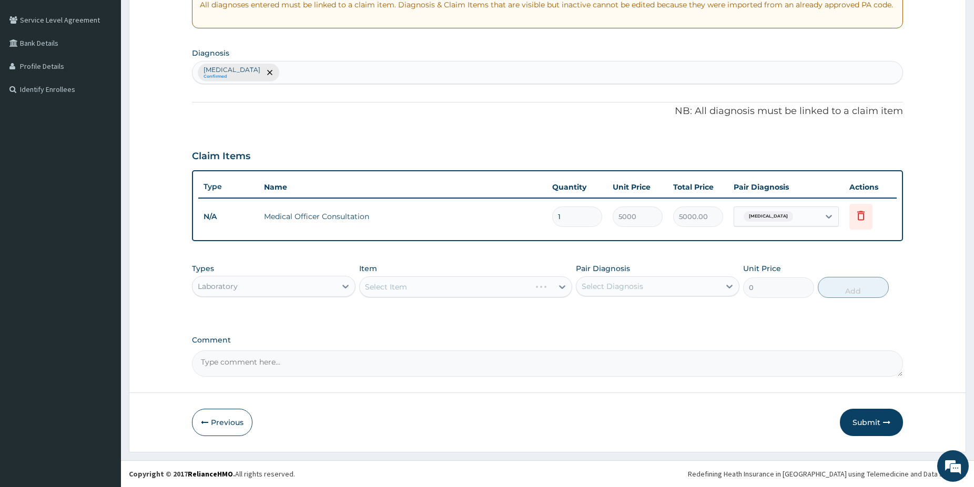
click at [391, 290] on div "Select Item" at bounding box center [465, 287] width 213 height 21
click at [269, 67] on div "Malaria Confirmed" at bounding box center [547, 73] width 710 height 22
type input "SEPSIS"
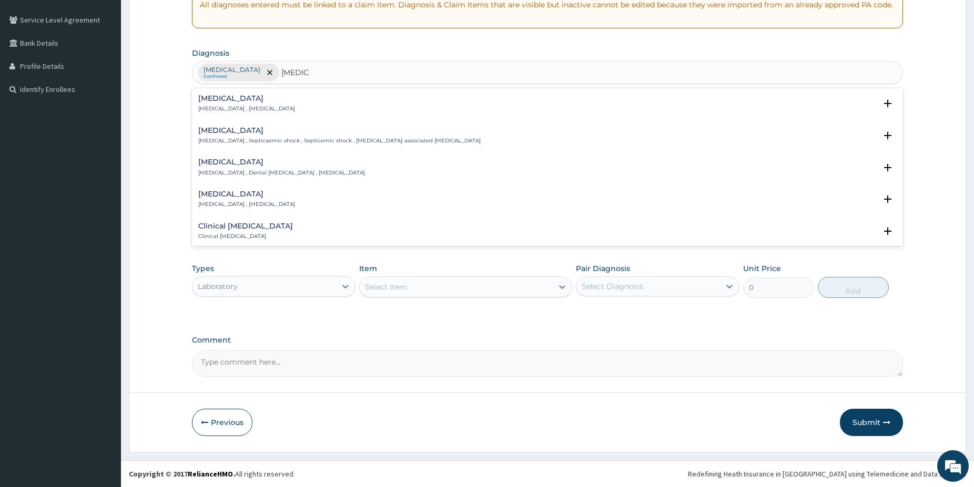
click at [201, 106] on p "Systemic infection , Sepsis" at bounding box center [246, 108] width 97 height 7
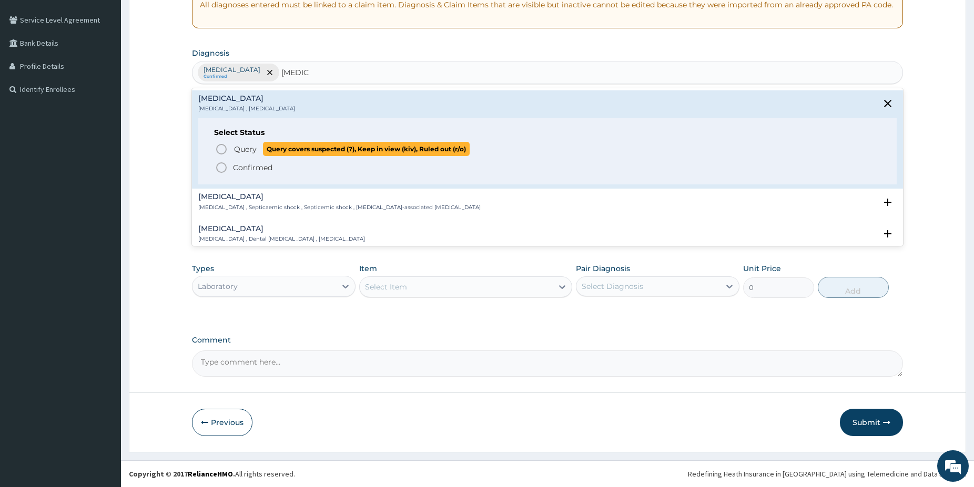
click at [220, 148] on icon "status option query" at bounding box center [221, 149] width 13 height 13
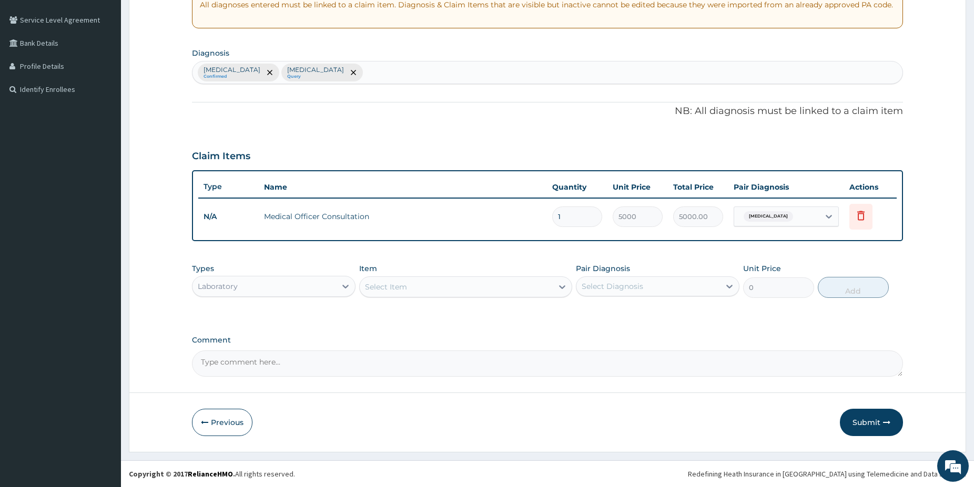
click at [389, 283] on div "Select Item" at bounding box center [386, 287] width 42 height 11
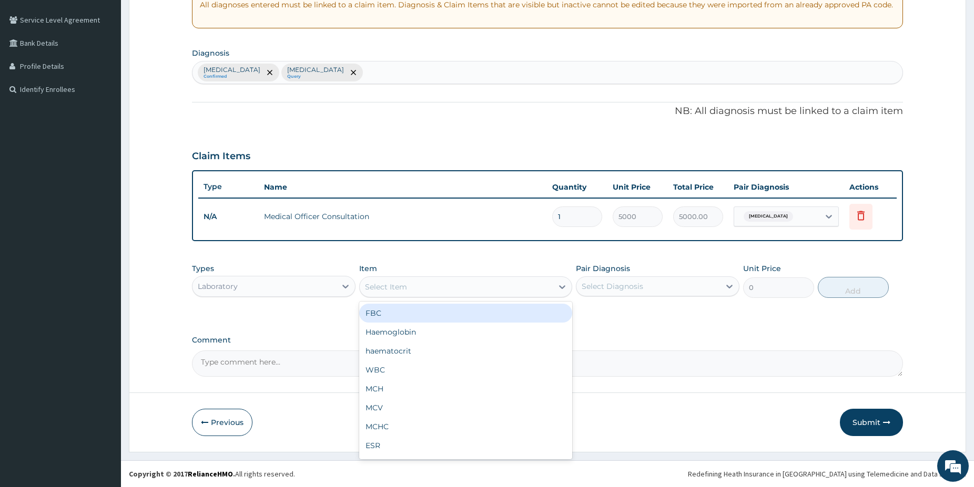
click at [390, 316] on div "FBC" at bounding box center [465, 313] width 213 height 19
type input "5000"
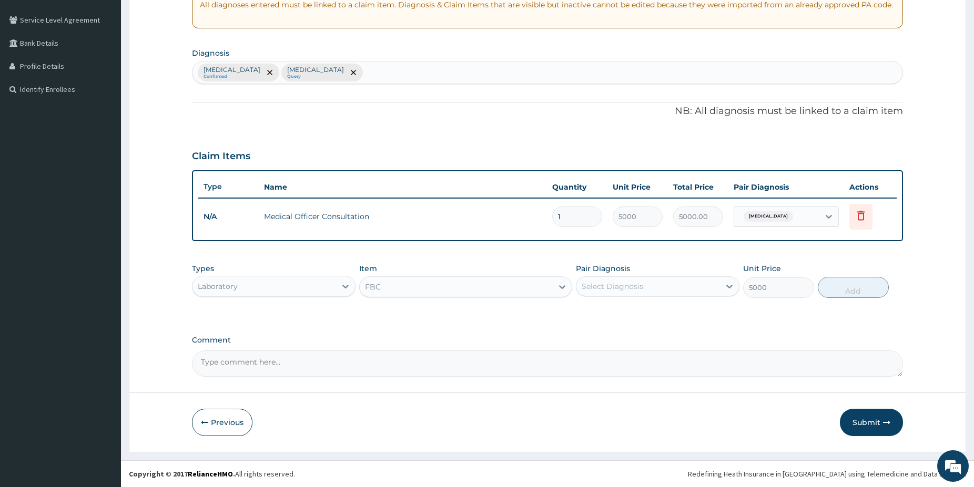
drag, startPoint x: 622, startPoint y: 290, endPoint x: 622, endPoint y: 298, distance: 8.4
click at [622, 290] on div "Select Diagnosis" at bounding box center [612, 286] width 62 height 11
click at [633, 339] on div "Sepsis" at bounding box center [657, 335] width 163 height 22
checkbox input "true"
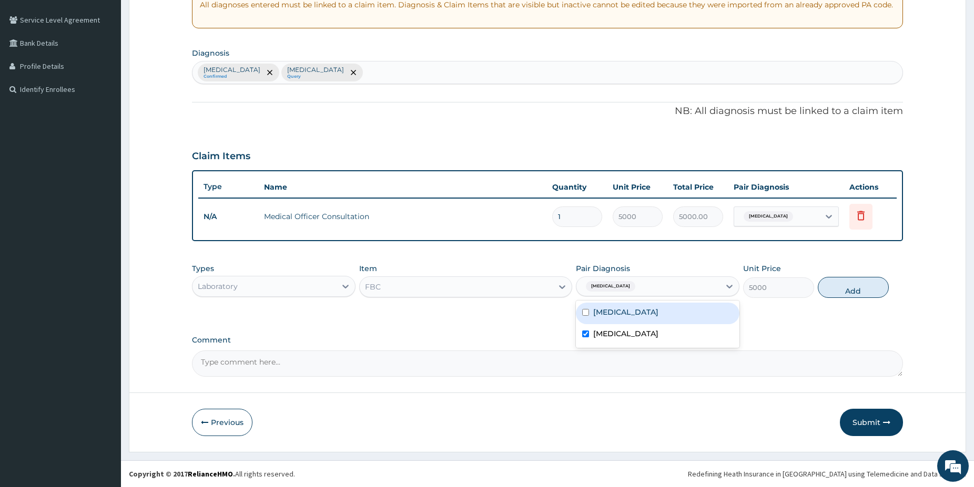
drag, startPoint x: 857, startPoint y: 281, endPoint x: 770, endPoint y: 297, distance: 88.6
click at [855, 281] on button "Add" at bounding box center [852, 287] width 71 height 21
type input "0"
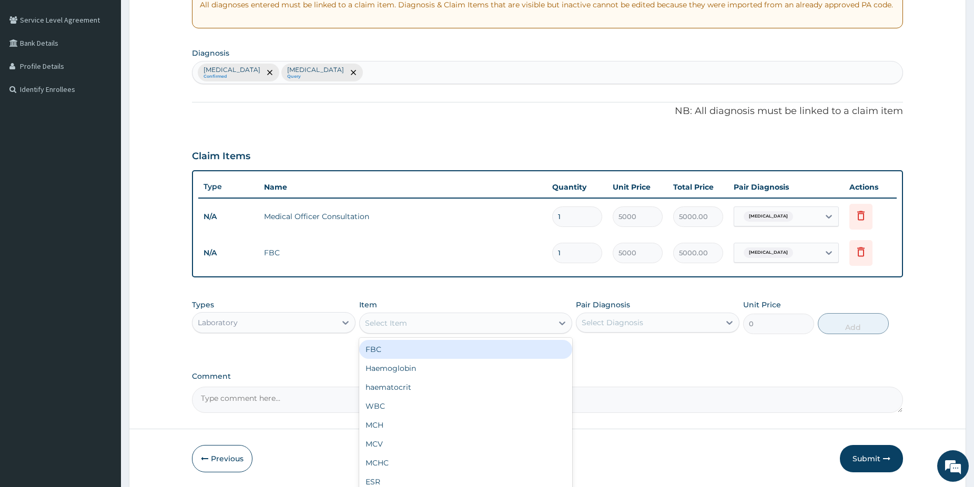
click at [512, 321] on div "Select Item" at bounding box center [456, 323] width 193 height 17
type input "MALA"
click at [401, 354] on div "Malaria Parasite" at bounding box center [465, 349] width 213 height 19
type input "1500"
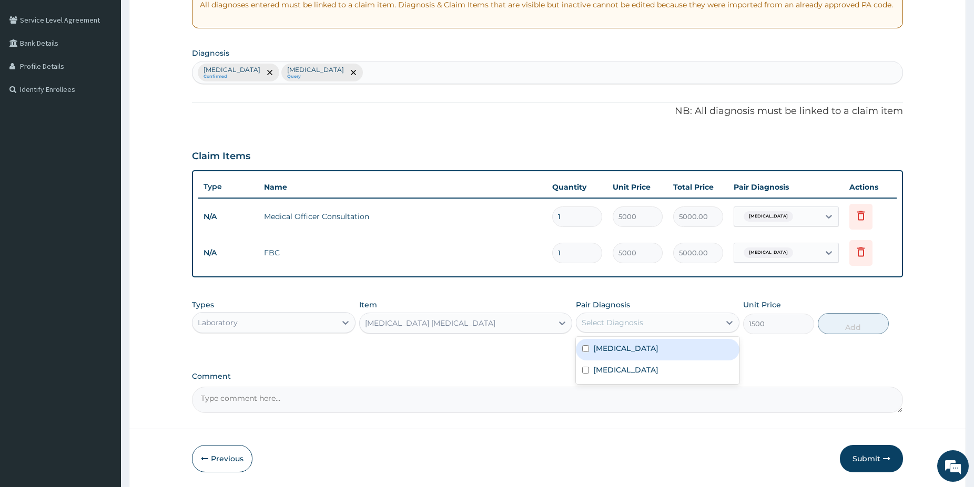
click at [622, 325] on div "Select Diagnosis" at bounding box center [612, 323] width 62 height 11
click at [619, 349] on label "Malaria" at bounding box center [625, 348] width 65 height 11
checkbox input "true"
click at [850, 329] on button "Add" at bounding box center [852, 323] width 71 height 21
type input "0"
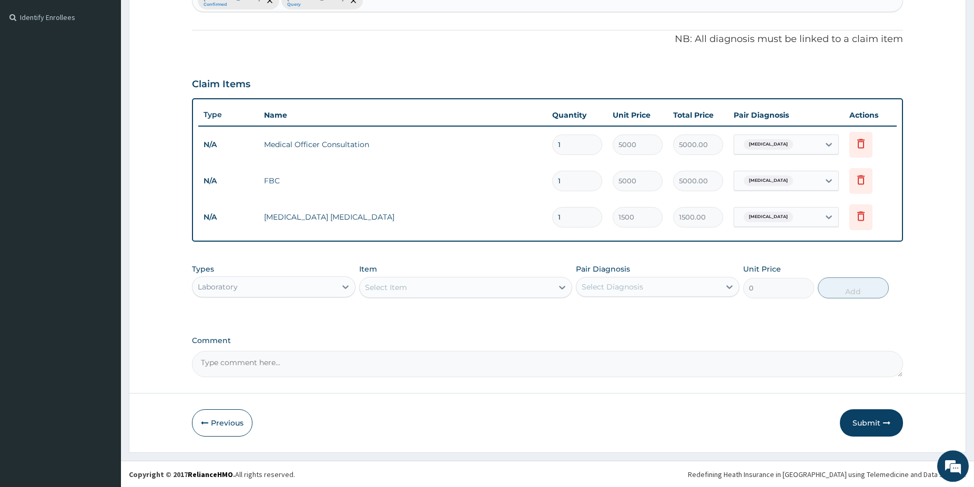
scroll to position [283, 0]
click at [285, 277] on div "Laboratory" at bounding box center [273, 286] width 163 height 21
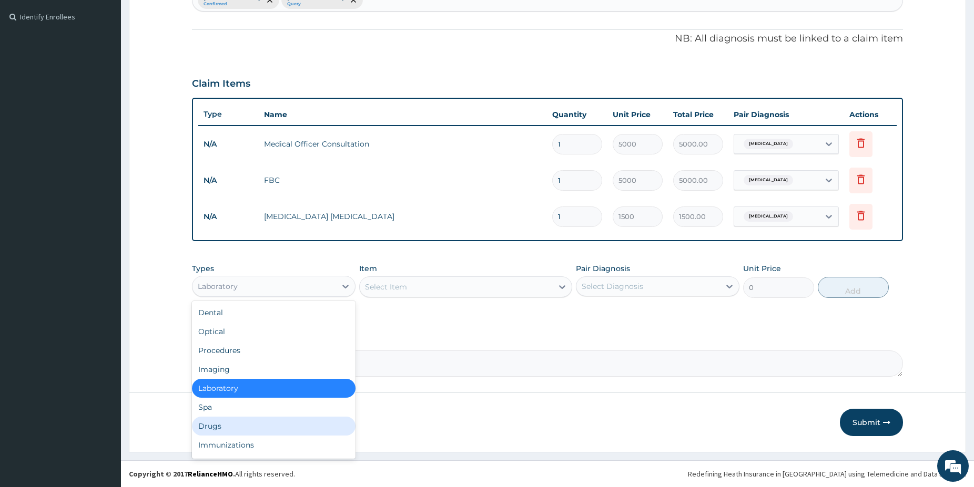
click at [226, 426] on div "Drugs" at bounding box center [273, 426] width 163 height 19
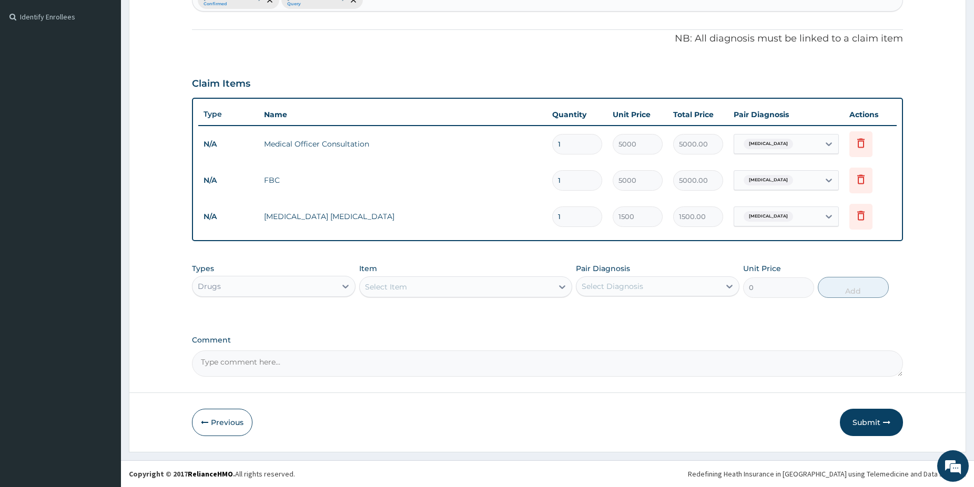
click at [426, 282] on div "Select Item" at bounding box center [456, 287] width 193 height 17
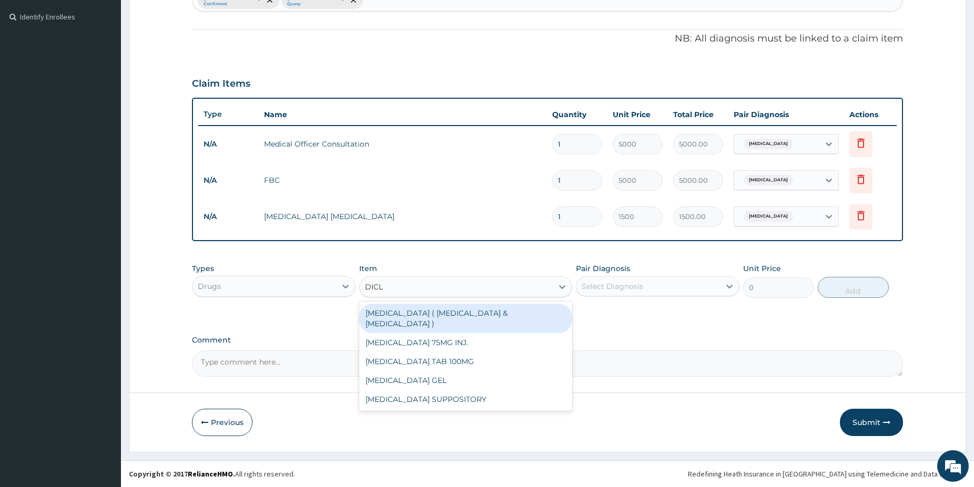
type input "DICLO"
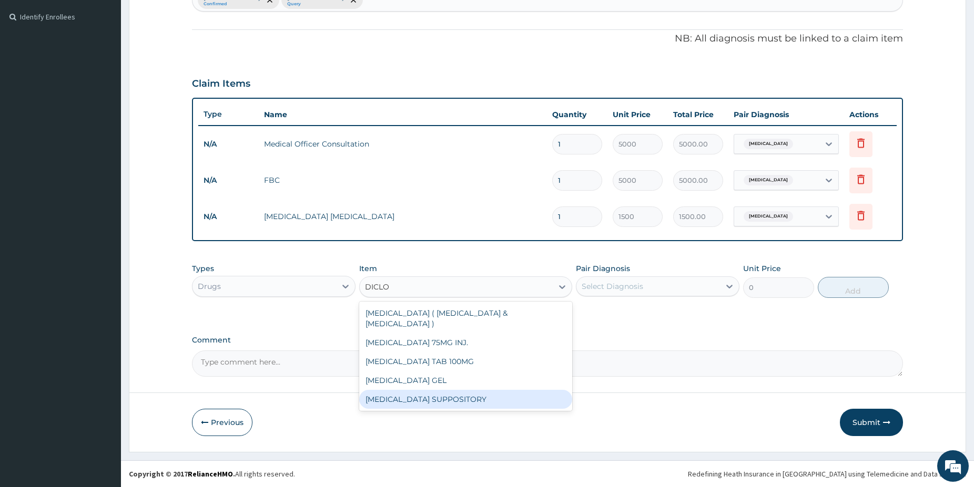
click at [487, 390] on div "DICLOFENAC SUPPOSITORY" at bounding box center [465, 399] width 213 height 19
type input "750"
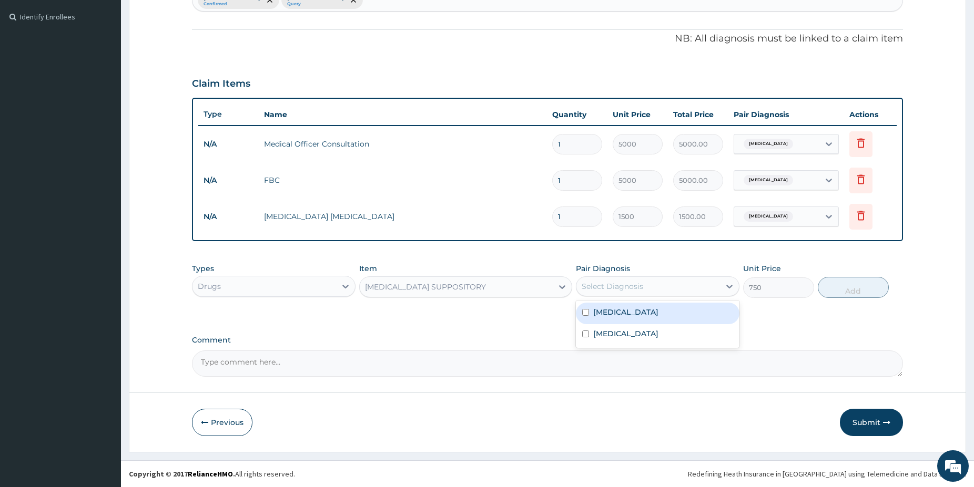
click at [648, 290] on div "Select Diagnosis" at bounding box center [648, 286] width 144 height 17
drag, startPoint x: 635, startPoint y: 313, endPoint x: 767, endPoint y: 305, distance: 132.7
click at [635, 312] on div "Malaria" at bounding box center [657, 314] width 163 height 22
checkbox input "true"
click at [833, 298] on button "Add" at bounding box center [852, 287] width 71 height 21
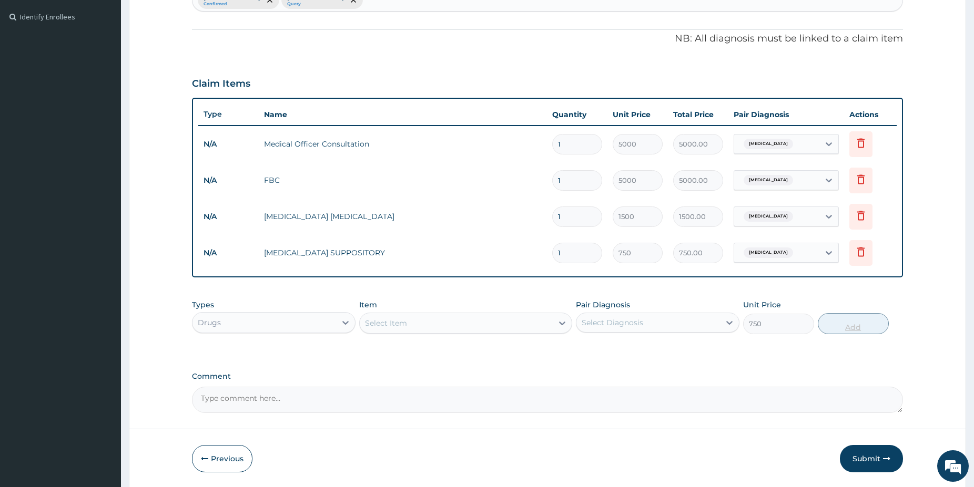
type input "0"
click at [422, 322] on div "Select Item" at bounding box center [456, 323] width 193 height 17
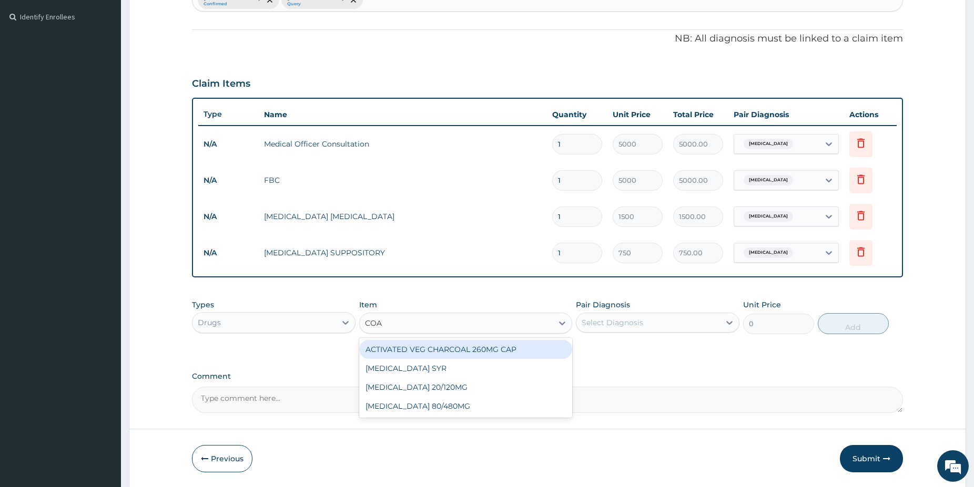
type input "COAR"
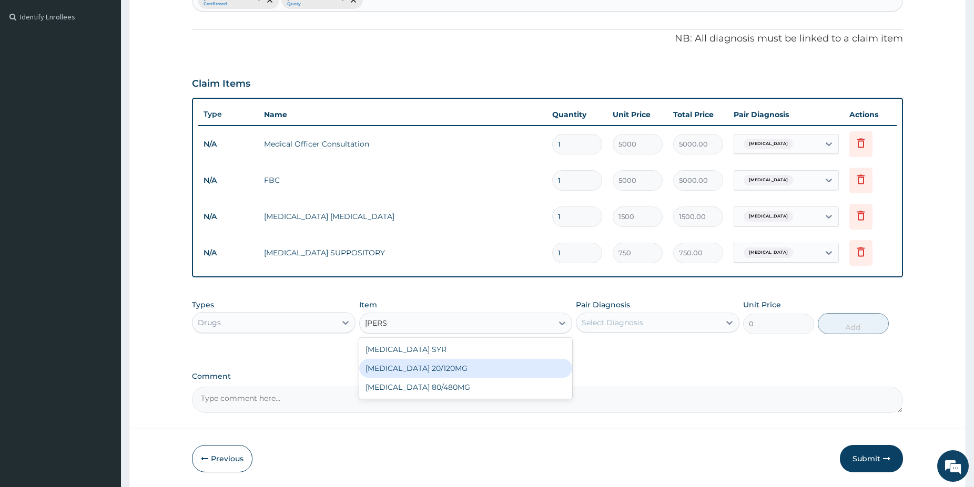
click at [465, 371] on div "COARTEM 20/120MG" at bounding box center [465, 368] width 213 height 19
type input "375"
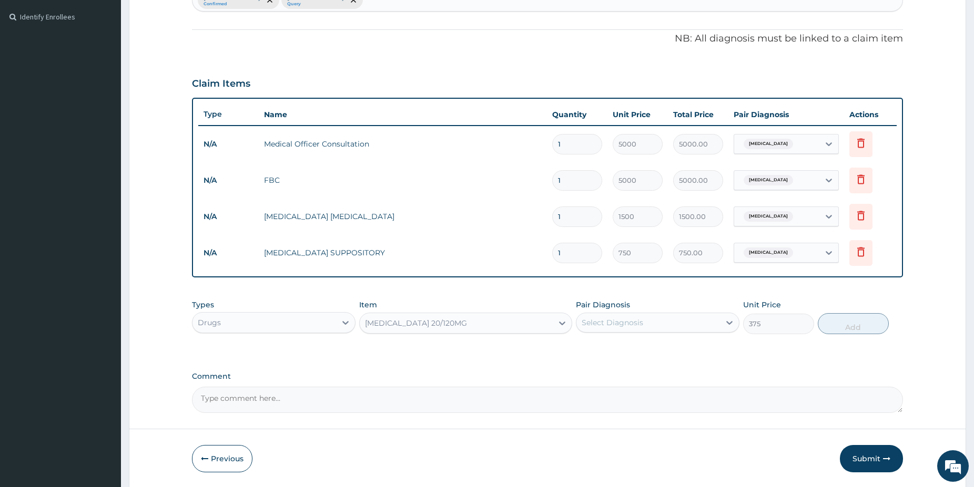
click at [651, 320] on div "Select Diagnosis" at bounding box center [648, 322] width 144 height 17
click at [643, 350] on div "Malaria" at bounding box center [657, 350] width 163 height 22
checkbox input "true"
click at [869, 324] on button "Add" at bounding box center [852, 323] width 71 height 21
type input "0"
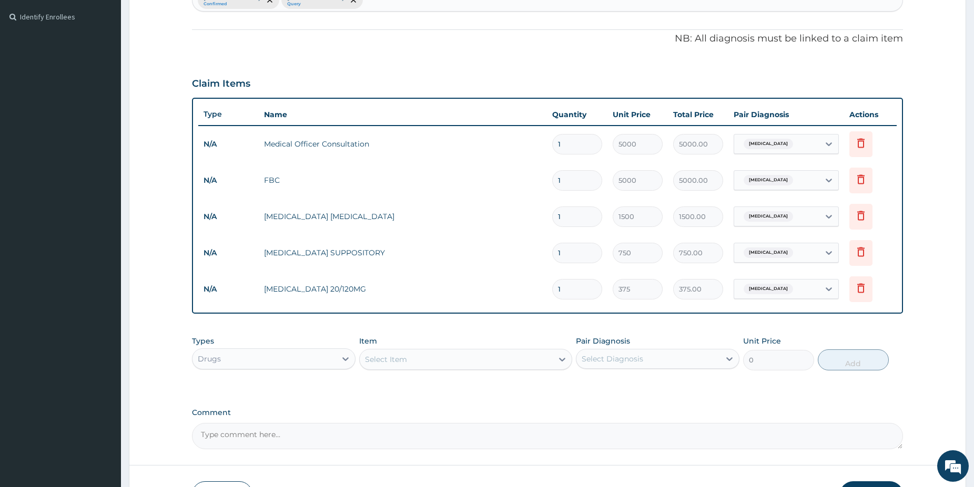
click at [488, 359] on div "Select Item" at bounding box center [456, 359] width 193 height 17
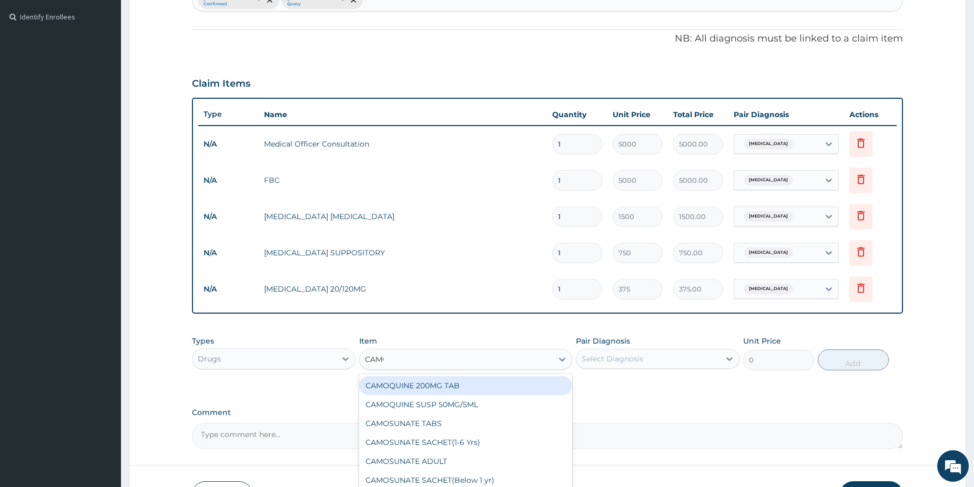
type input "CAMOS"
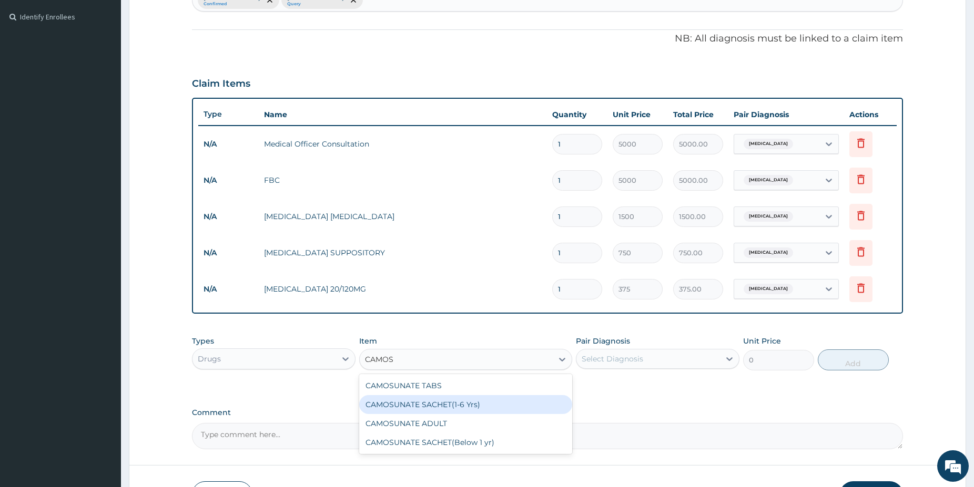
drag, startPoint x: 479, startPoint y: 400, endPoint x: 500, endPoint y: 393, distance: 21.5
click at [480, 400] on div "CAMOSUNATE SACHET(1-6 Yrs)" at bounding box center [465, 404] width 213 height 19
type input "2250"
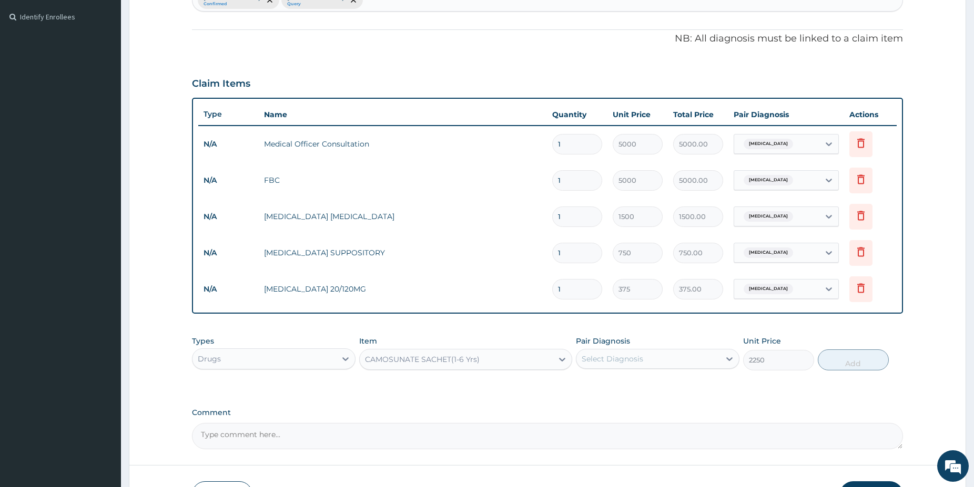
drag, startPoint x: 664, startPoint y: 349, endPoint x: 660, endPoint y: 353, distance: 5.6
click at [663, 349] on div "Select Diagnosis" at bounding box center [657, 359] width 163 height 20
click at [634, 384] on div "Malaria" at bounding box center [657, 386] width 163 height 22
checkbox input "true"
click at [840, 363] on button "Add" at bounding box center [852, 360] width 71 height 21
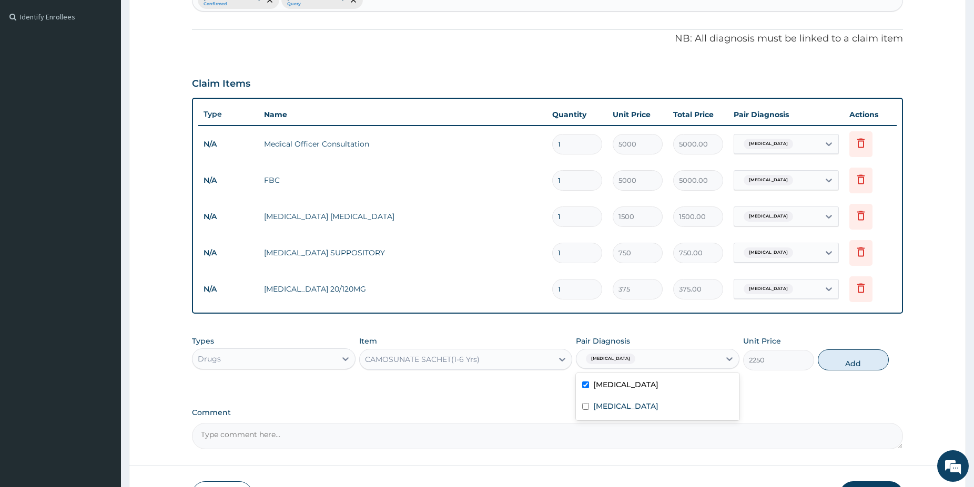
type input "0"
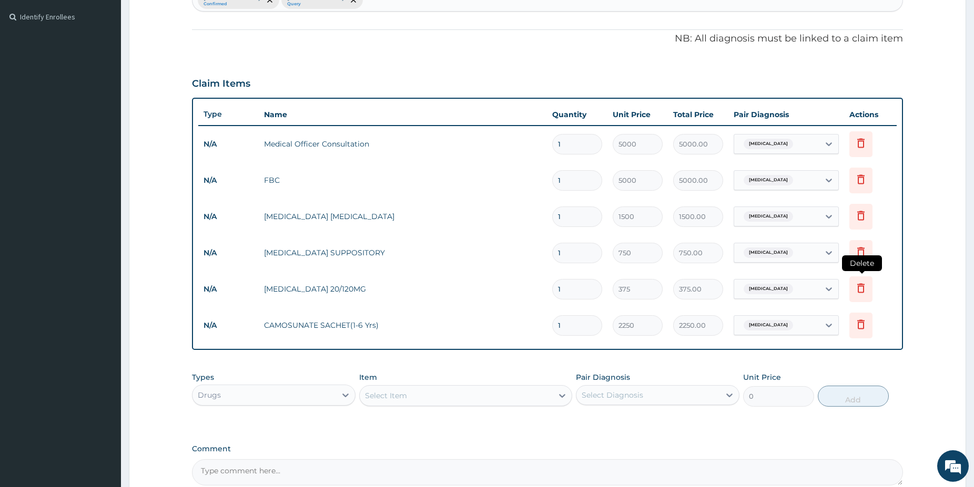
click at [858, 293] on icon at bounding box center [860, 288] width 13 height 13
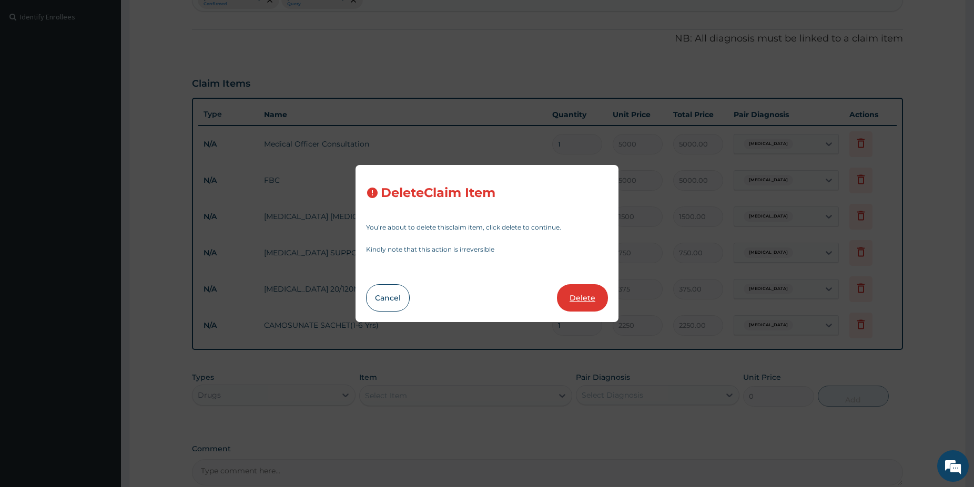
click at [582, 300] on button "Delete" at bounding box center [582, 297] width 51 height 27
type input "2250"
type input "2250.00"
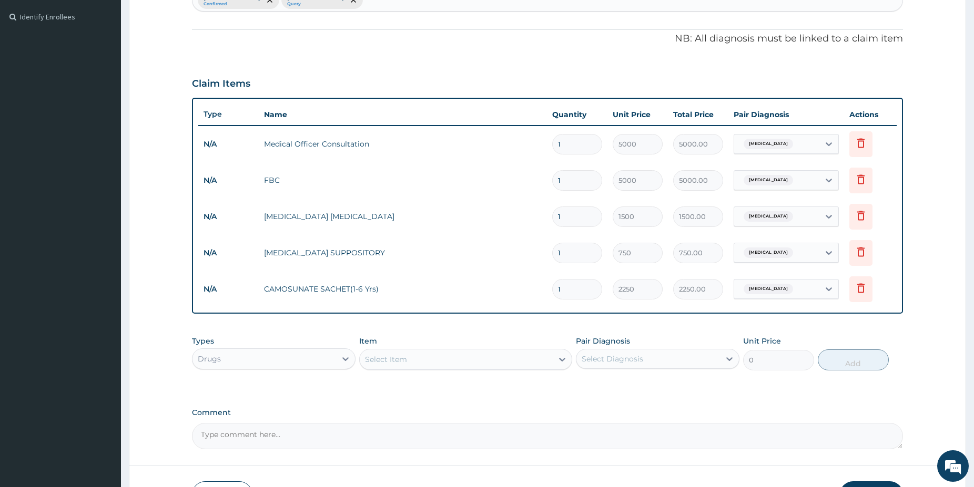
click at [392, 362] on div "Select Item" at bounding box center [386, 359] width 42 height 11
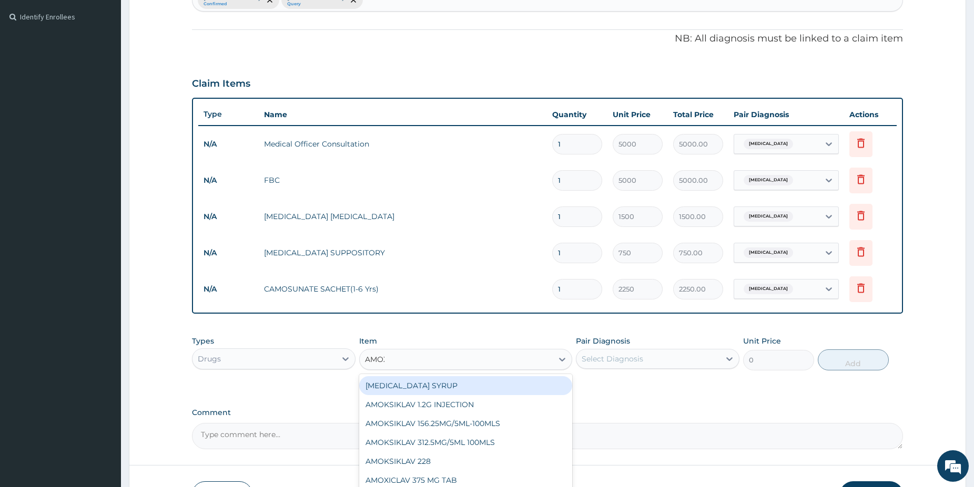
type input "AMOXI"
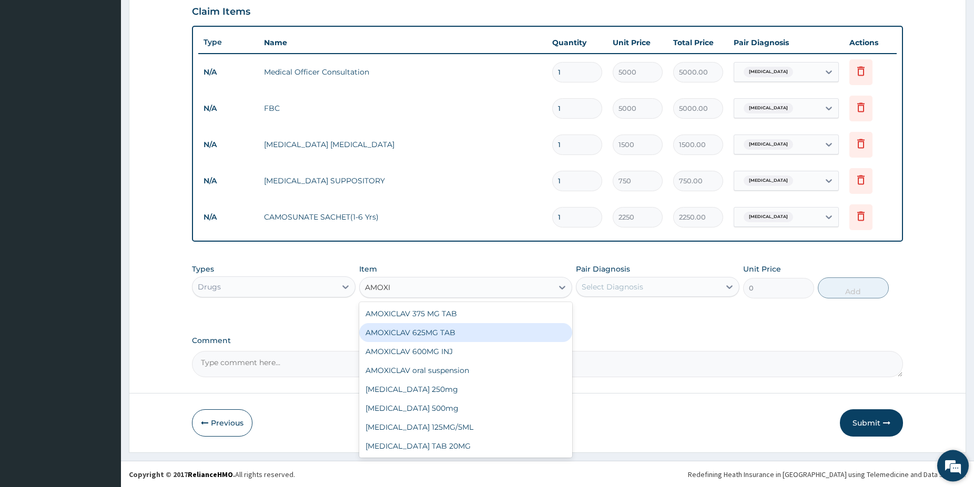
scroll to position [355, 0]
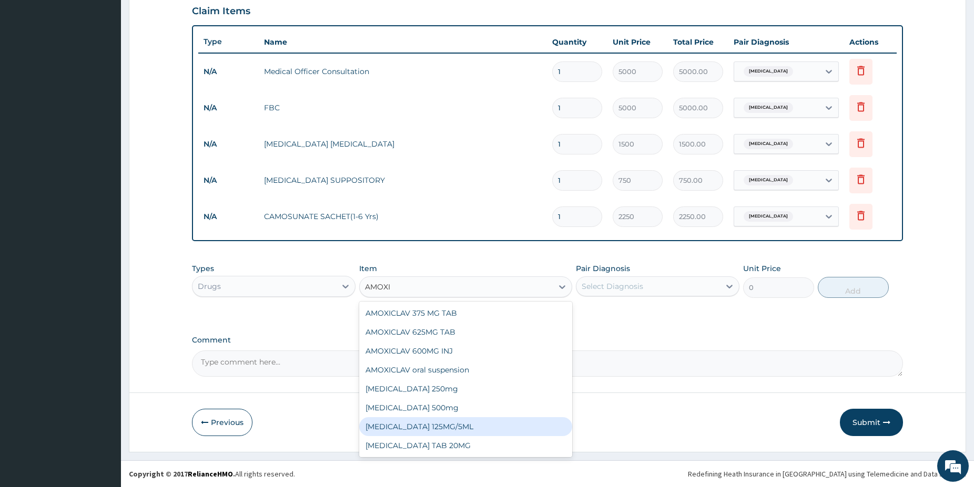
click at [470, 423] on div "AMOXICILLIN 125MG/5ML" at bounding box center [465, 426] width 213 height 19
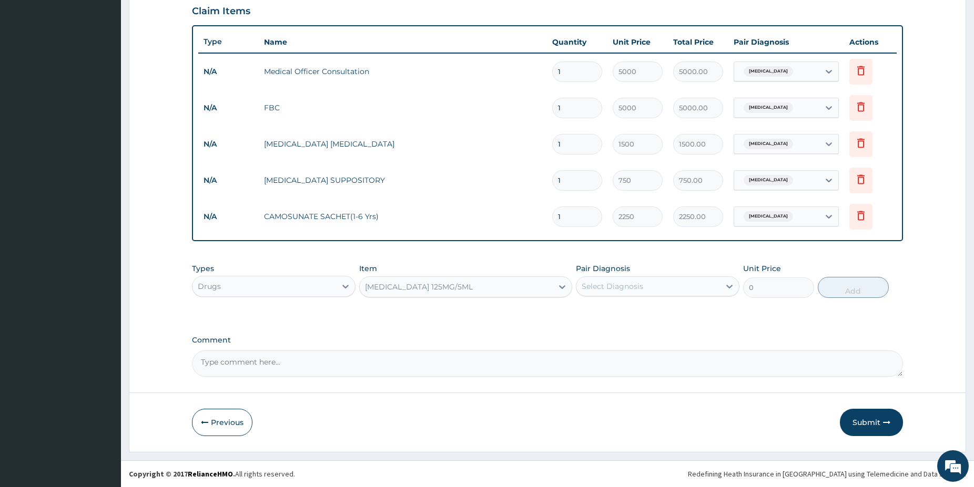
type input "2200"
click at [635, 281] on div "Select Diagnosis" at bounding box center [612, 286] width 62 height 11
click at [626, 333] on div "Sepsis" at bounding box center [657, 335] width 163 height 22
checkbox input "true"
click at [824, 292] on button "Add" at bounding box center [852, 287] width 71 height 21
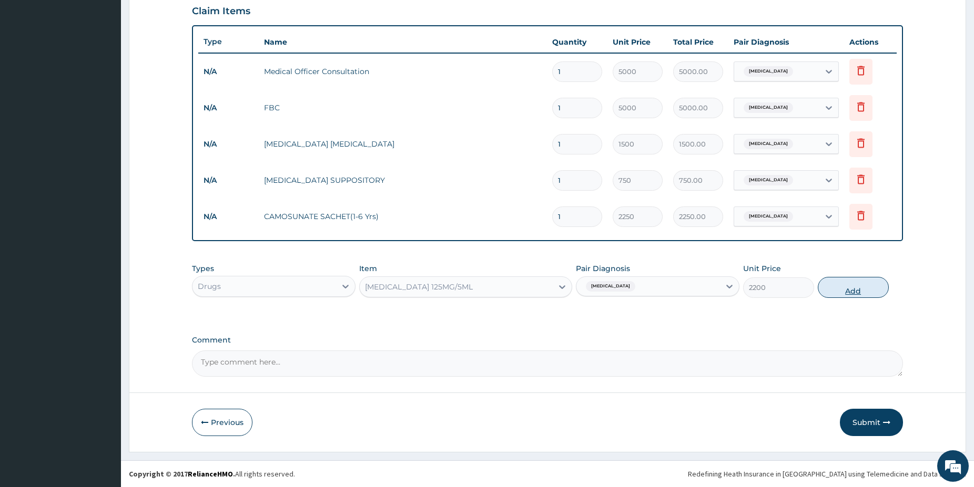
type input "0"
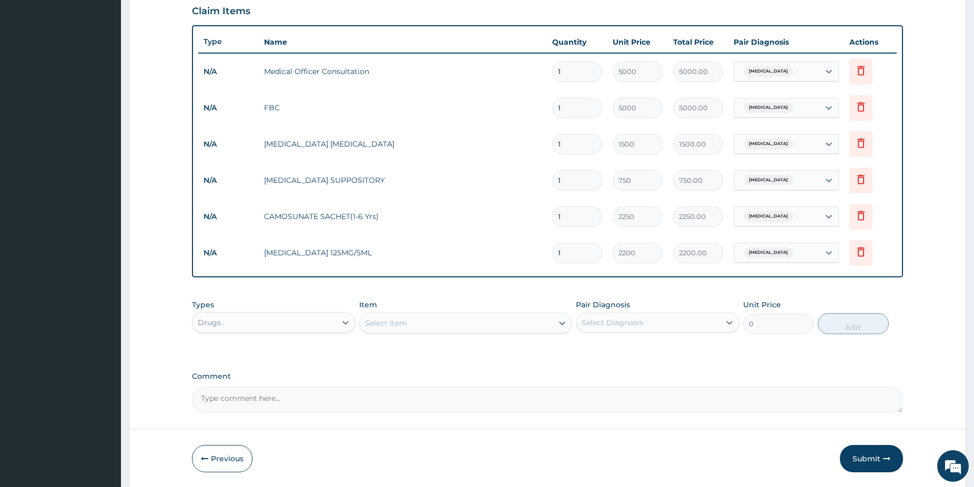
click at [451, 318] on div "Select Item" at bounding box center [456, 323] width 193 height 17
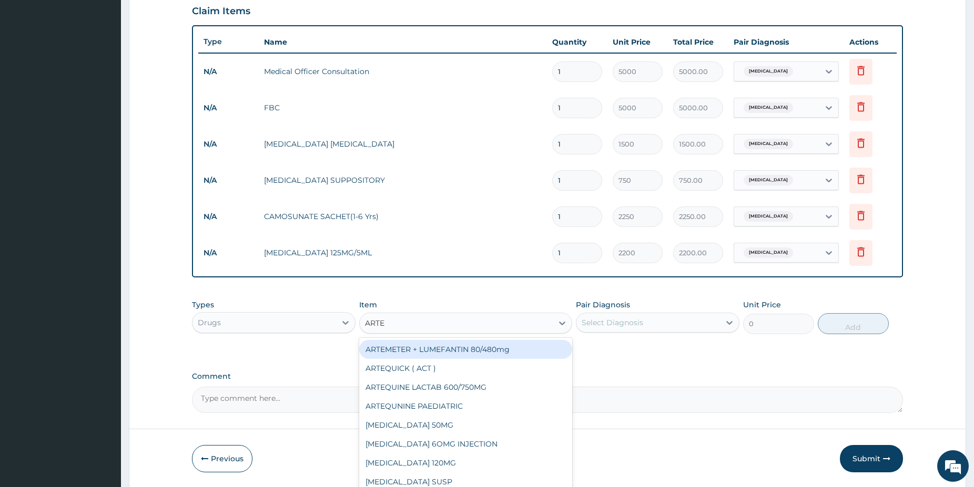
type input "ARTEM"
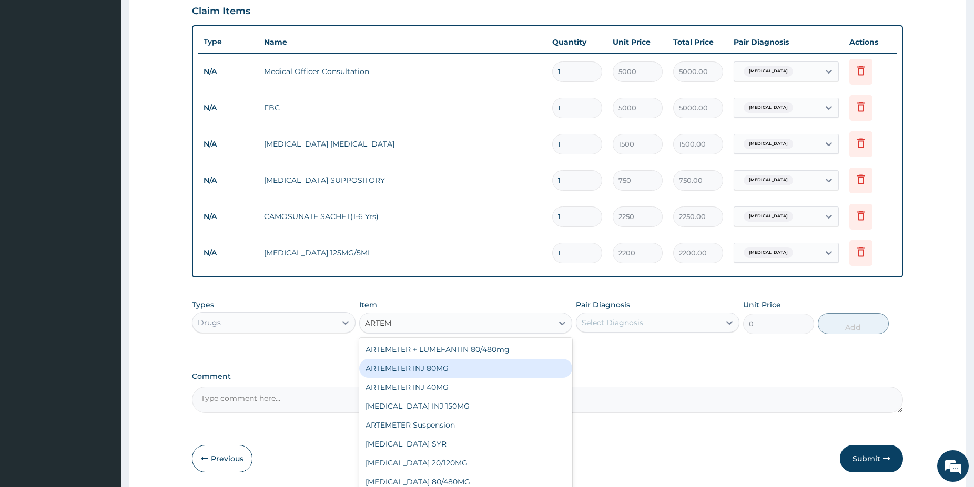
click at [493, 370] on div "ARTEMETER INJ 80MG" at bounding box center [465, 368] width 213 height 19
type input "1200"
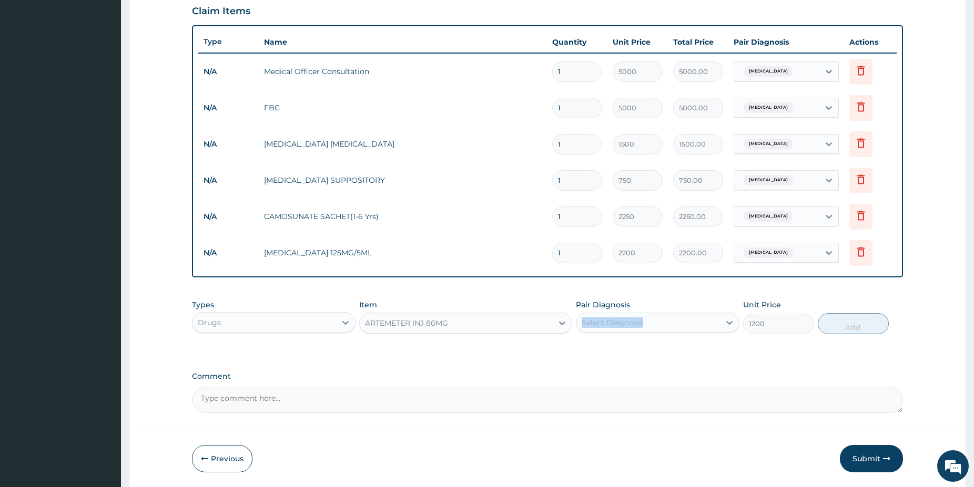
drag, startPoint x: 655, startPoint y: 312, endPoint x: 656, endPoint y: 329, distance: 16.8
click at [656, 317] on div "Pair Diagnosis Select Diagnosis" at bounding box center [657, 317] width 163 height 35
click at [658, 325] on div "Select Diagnosis" at bounding box center [648, 322] width 144 height 17
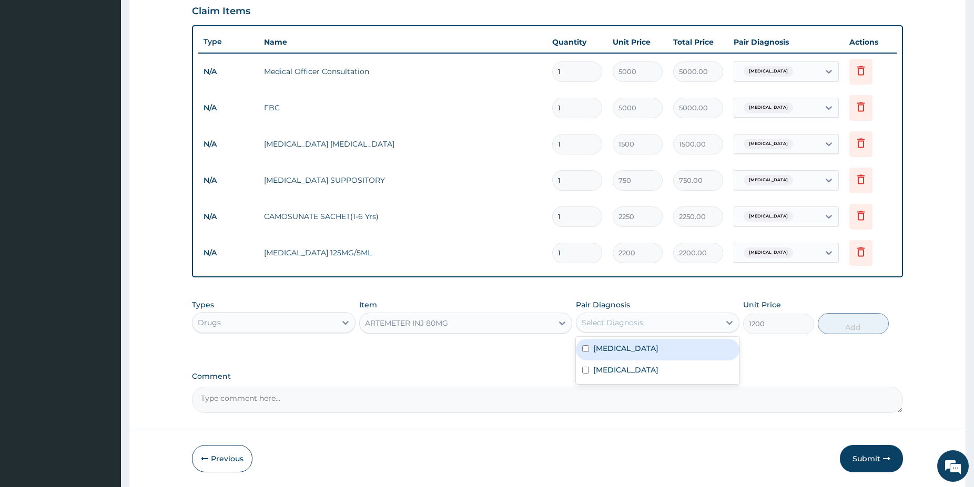
click at [636, 345] on div "Malaria" at bounding box center [657, 350] width 163 height 22
checkbox input "true"
click at [838, 335] on div "Types Drugs Item ARTEMETER INJ 80MG Pair Diagnosis option Malaria, selected. op…" at bounding box center [547, 316] width 711 height 45
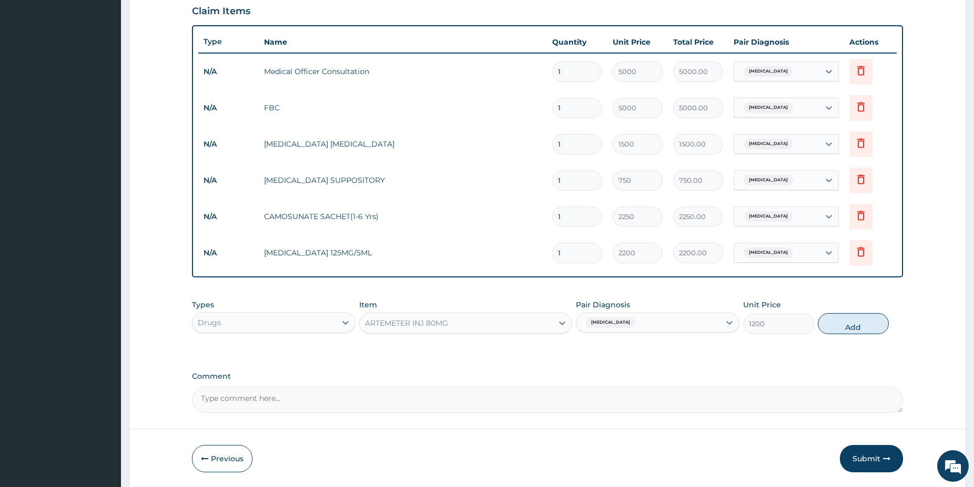
drag, startPoint x: 836, startPoint y: 329, endPoint x: 804, endPoint y: 337, distance: 32.5
click at [835, 329] on button "Add" at bounding box center [852, 323] width 71 height 21
type input "0"
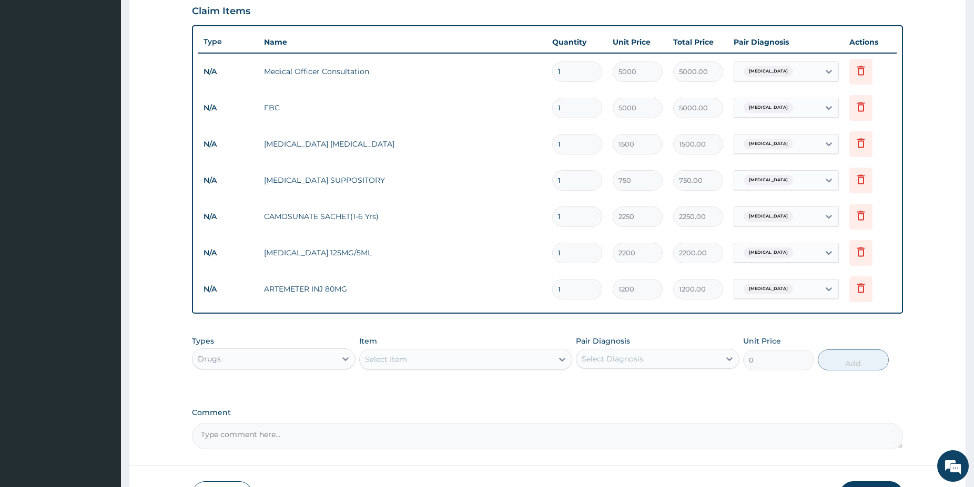
click at [453, 363] on div "Select Item" at bounding box center [456, 359] width 193 height 17
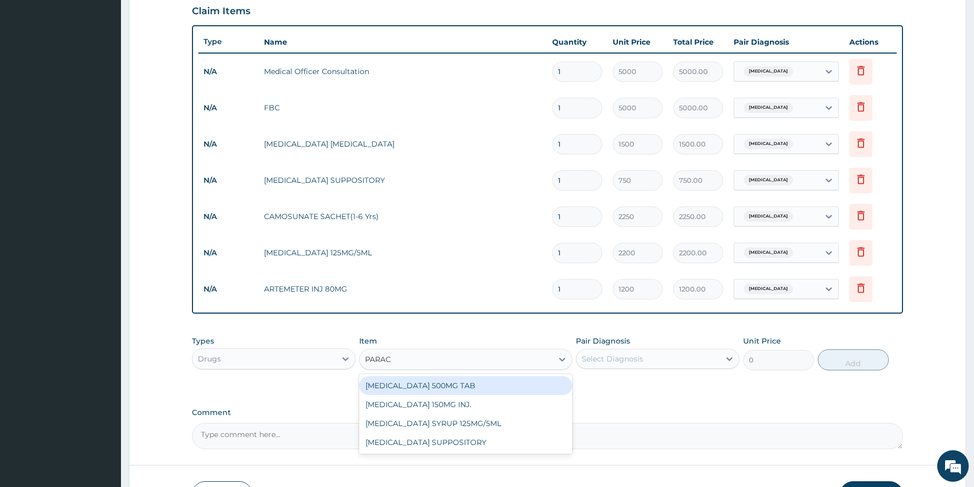
type input "PARACE"
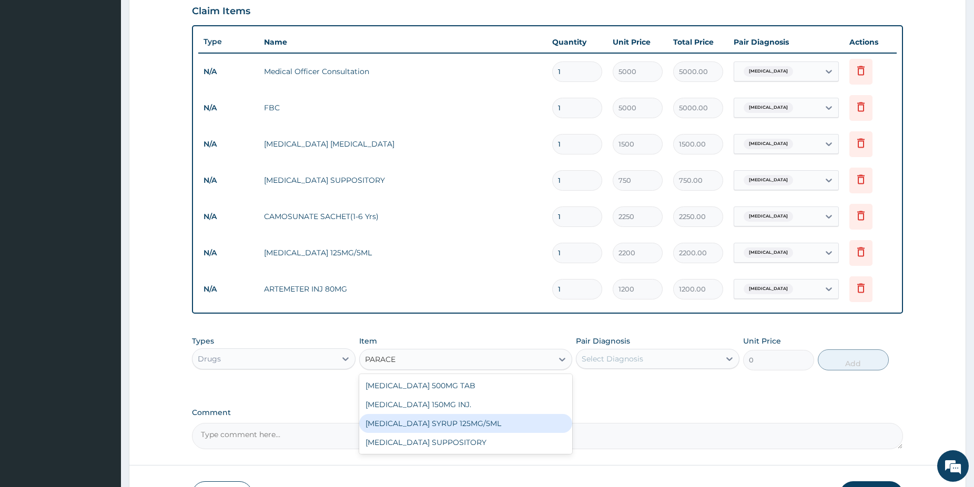
drag, startPoint x: 432, startPoint y: 424, endPoint x: 440, endPoint y: 408, distance: 17.9
click at [433, 424] on div "PARACETAMOL SYRUP 125MG/5ML" at bounding box center [465, 423] width 213 height 19
type input "1100"
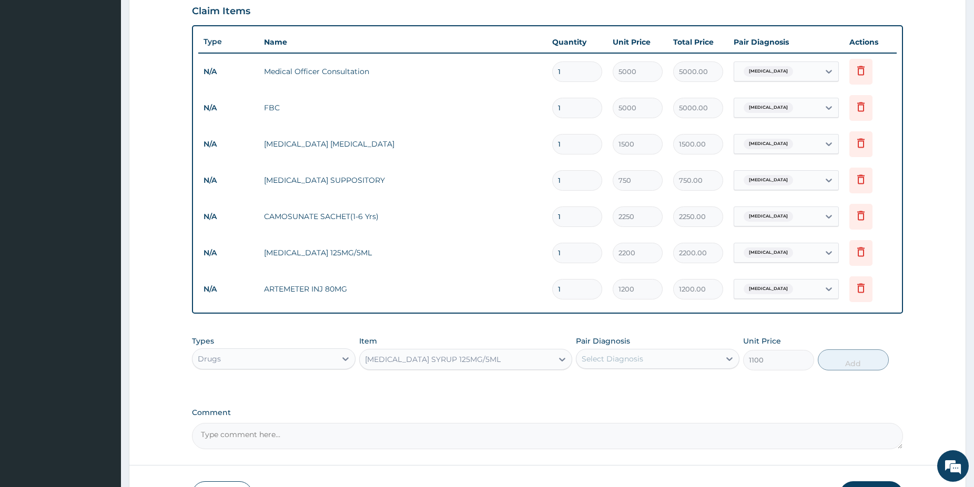
click at [636, 349] on div "Pair Diagnosis Select Diagnosis" at bounding box center [657, 353] width 163 height 35
click at [636, 353] on div "Select Diagnosis" at bounding box center [648, 359] width 144 height 17
click at [631, 383] on div "Malaria" at bounding box center [657, 386] width 163 height 22
checkbox input "true"
drag, startPoint x: 839, startPoint y: 367, endPoint x: 822, endPoint y: 367, distance: 16.8
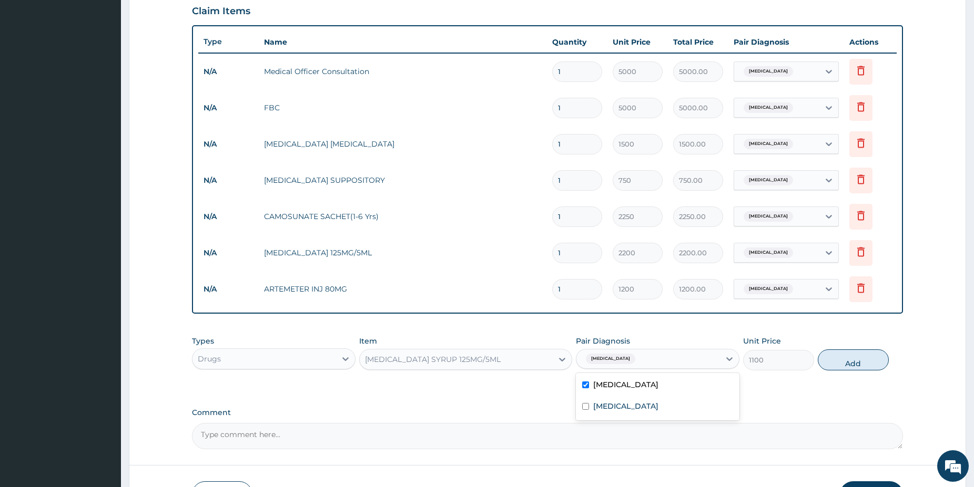
click at [839, 365] on button "Add" at bounding box center [852, 360] width 71 height 21
type input "0"
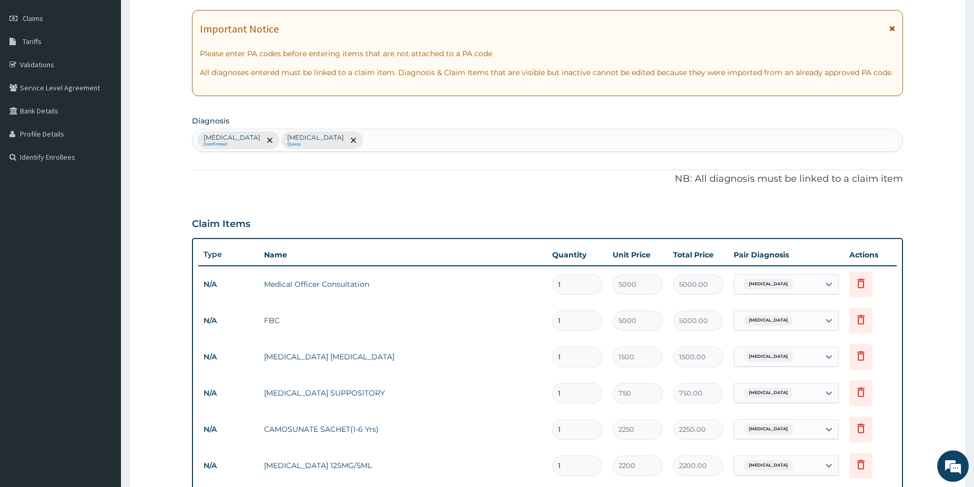
scroll to position [141, 0]
click at [973, 6] on section "Step 2 of 2 PA Code / Prescription Code Enter Code(Secondary Care Only) Encount…" at bounding box center [547, 345] width 853 height 876
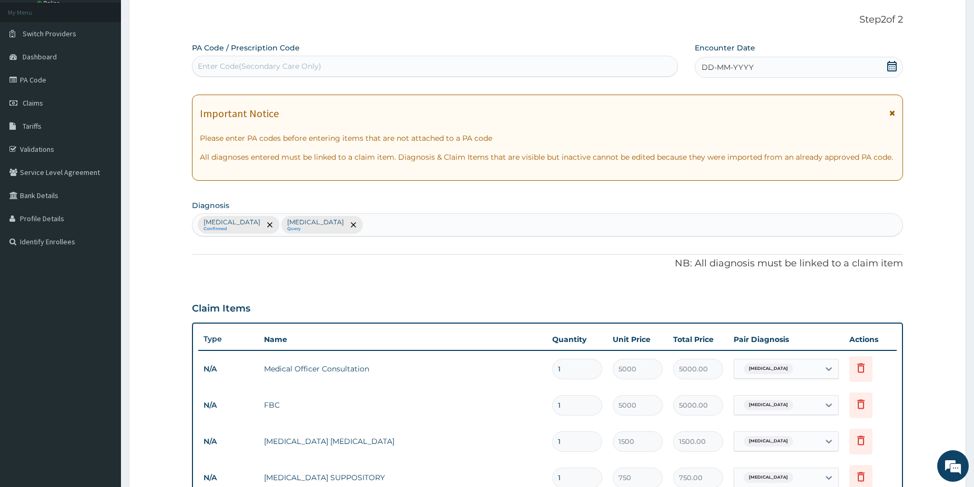
drag, startPoint x: 980, startPoint y: 6, endPoint x: 956, endPoint y: 25, distance: 30.6
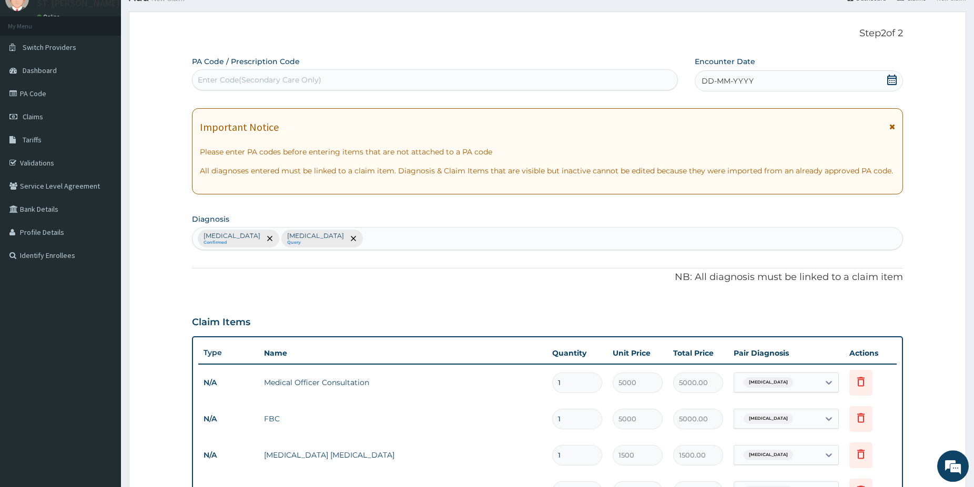
scroll to position [43, 0]
click at [898, 77] on div "DD-MM-YYYY" at bounding box center [798, 82] width 208 height 21
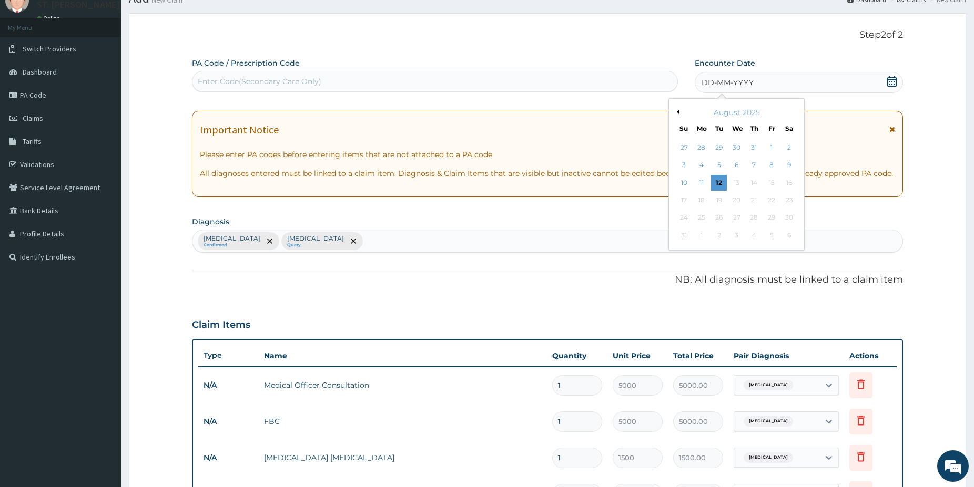
click at [896, 77] on icon at bounding box center [891, 81] width 11 height 11
click at [704, 182] on div "11" at bounding box center [701, 183] width 16 height 16
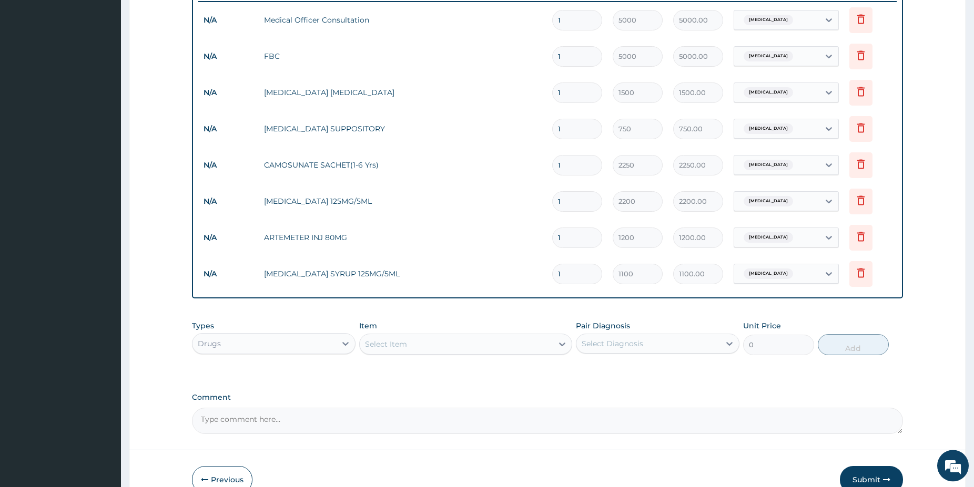
scroll to position [464, 0]
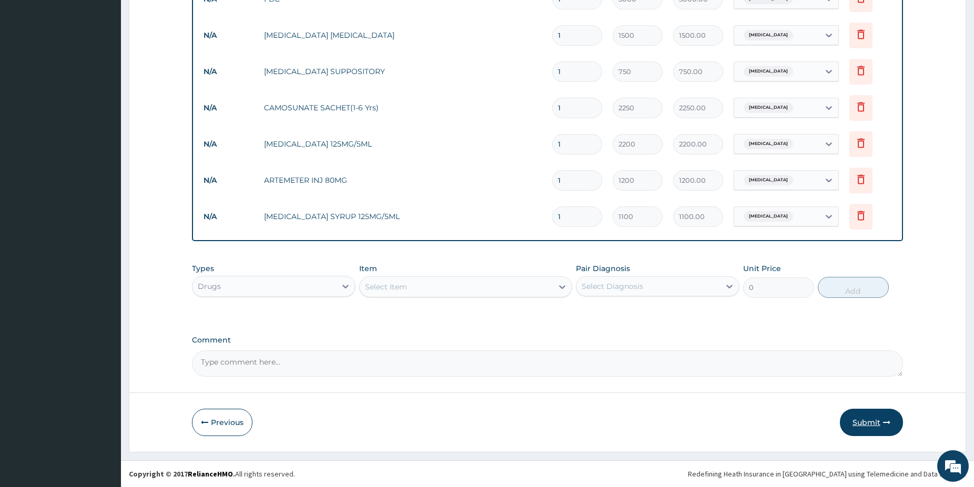
click at [864, 415] on button "Submit" at bounding box center [871, 422] width 63 height 27
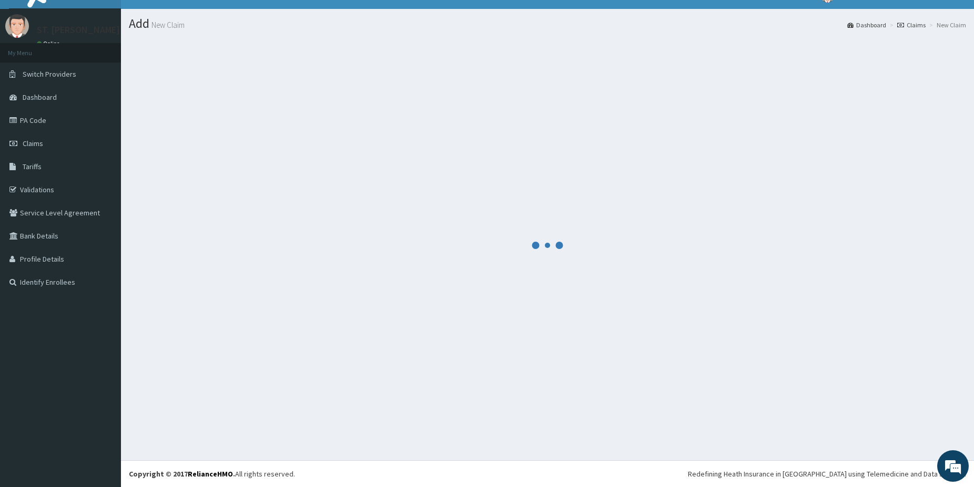
scroll to position [17, 0]
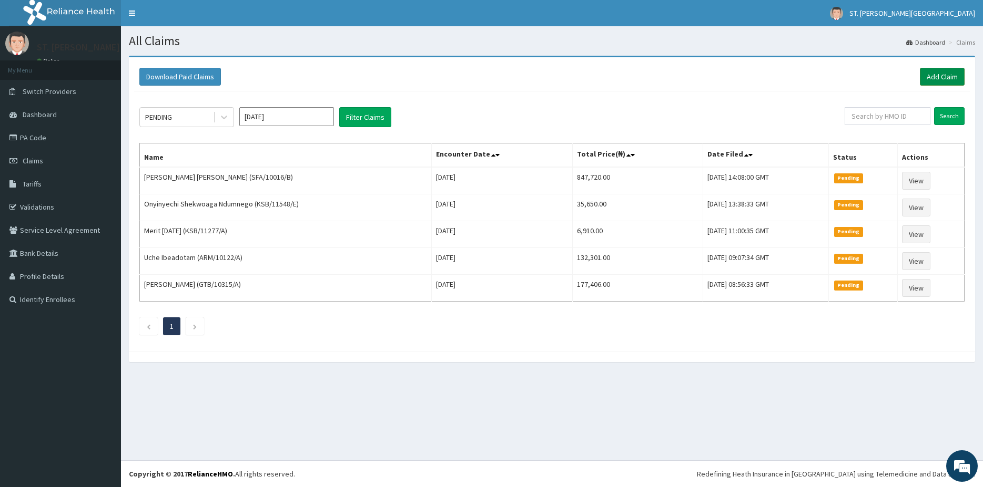
click at [940, 72] on link "Add Claim" at bounding box center [941, 77] width 45 height 18
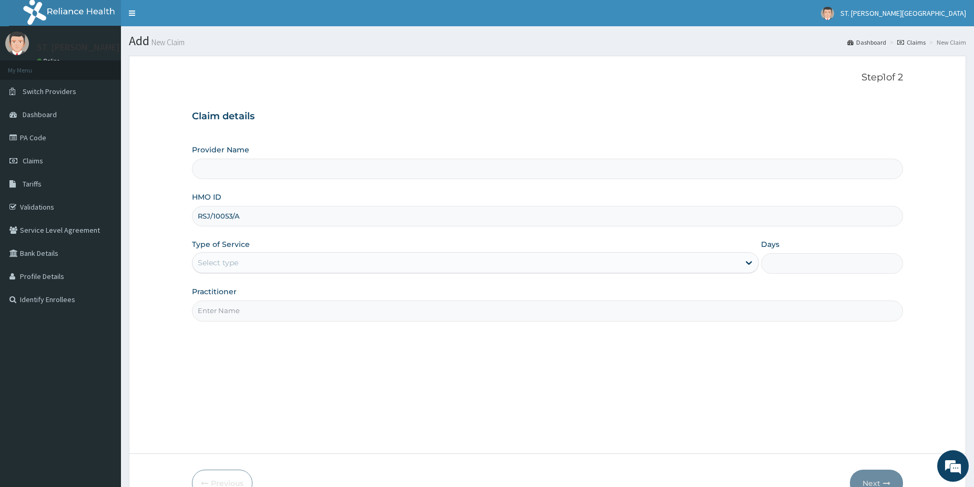
type input "RSJ/10053/A"
click at [230, 257] on div "Select type" at bounding box center [465, 262] width 547 height 17
type input "[GEOGRAPHIC_DATA]- [GEOGRAPHIC_DATA]"
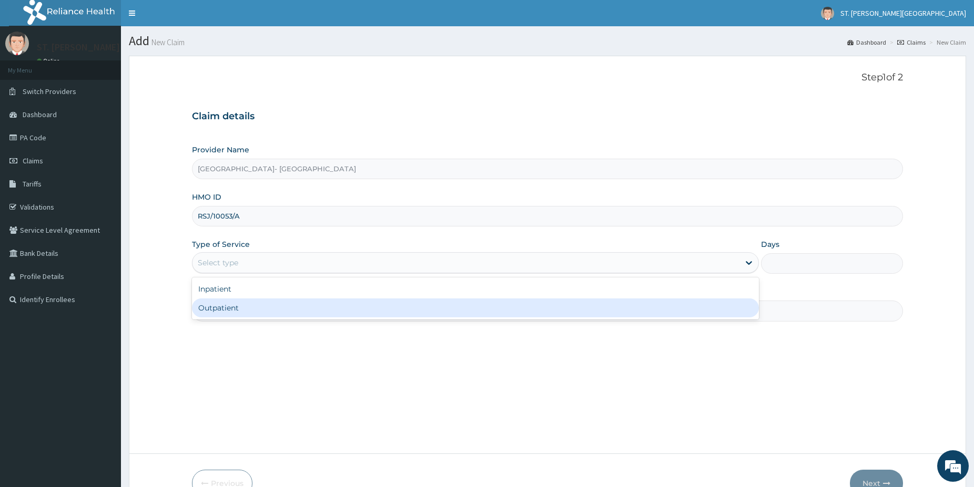
click at [227, 303] on div "Outpatient" at bounding box center [475, 308] width 567 height 19
type input "1"
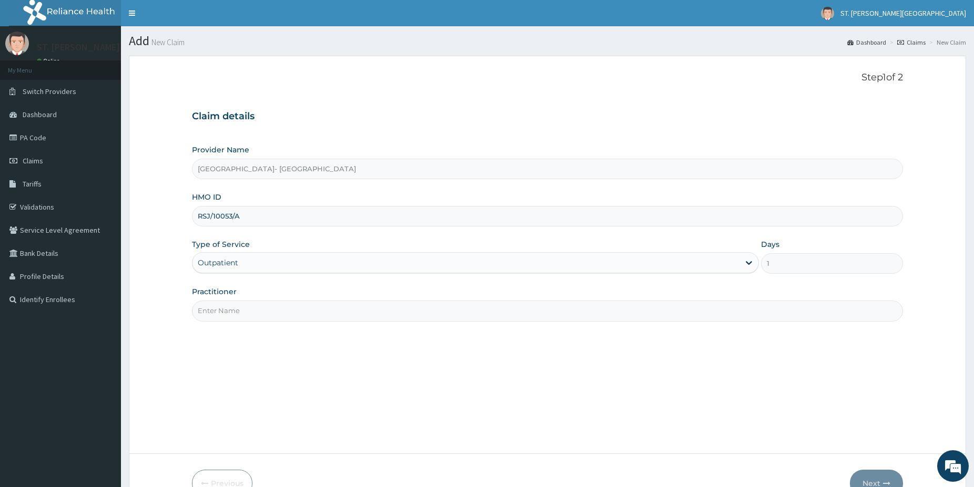
click at [230, 313] on input "Practitioner" at bounding box center [547, 311] width 711 height 21
type input "DR.LATIFAH"
click at [875, 474] on button "Next" at bounding box center [876, 483] width 53 height 27
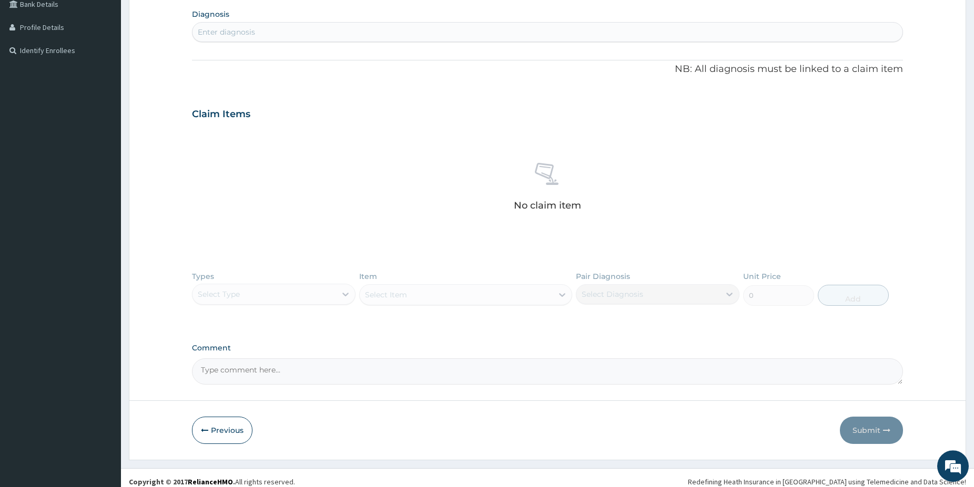
scroll to position [257, 0]
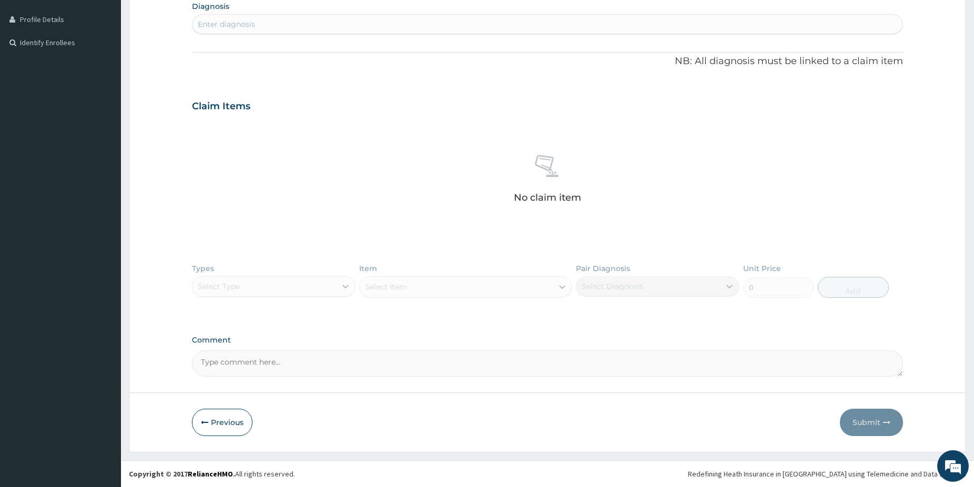
click at [251, 20] on div "Enter diagnosis" at bounding box center [226, 24] width 57 height 11
type input "MALARIA"
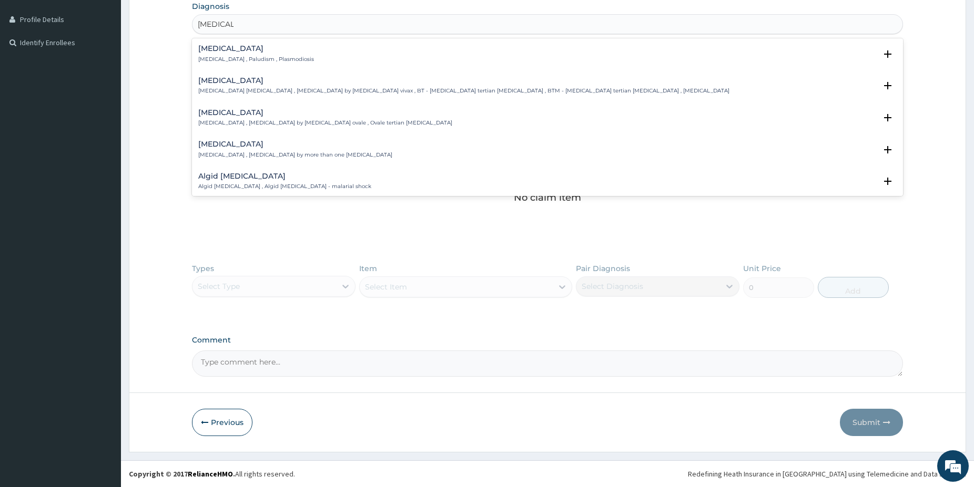
click at [216, 62] on p "Malaria , Paludism , Plasmodiosis" at bounding box center [256, 59] width 116 height 7
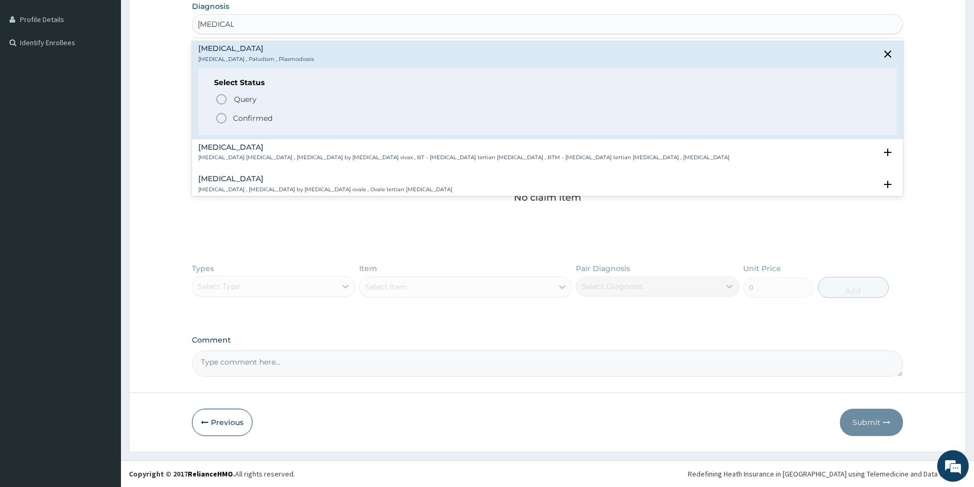
click at [224, 116] on icon "status option filled" at bounding box center [221, 118] width 13 height 13
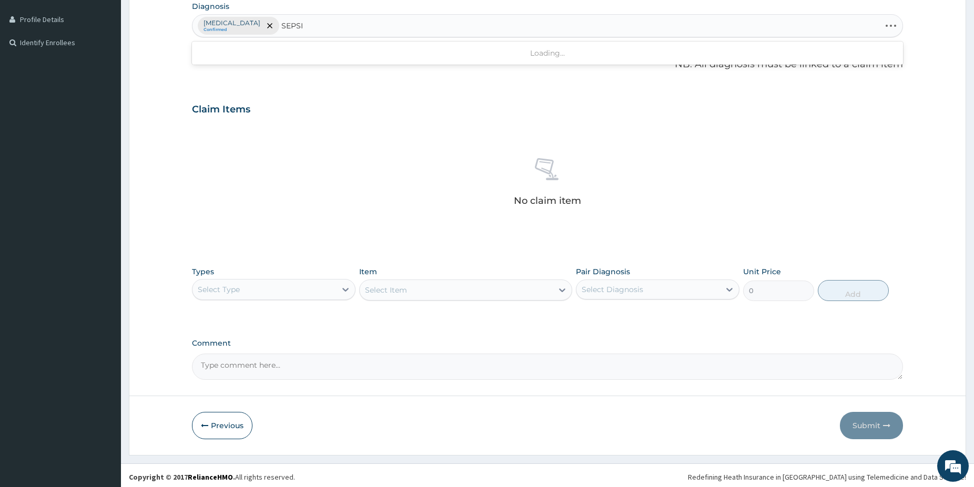
type input "SEPSIS"
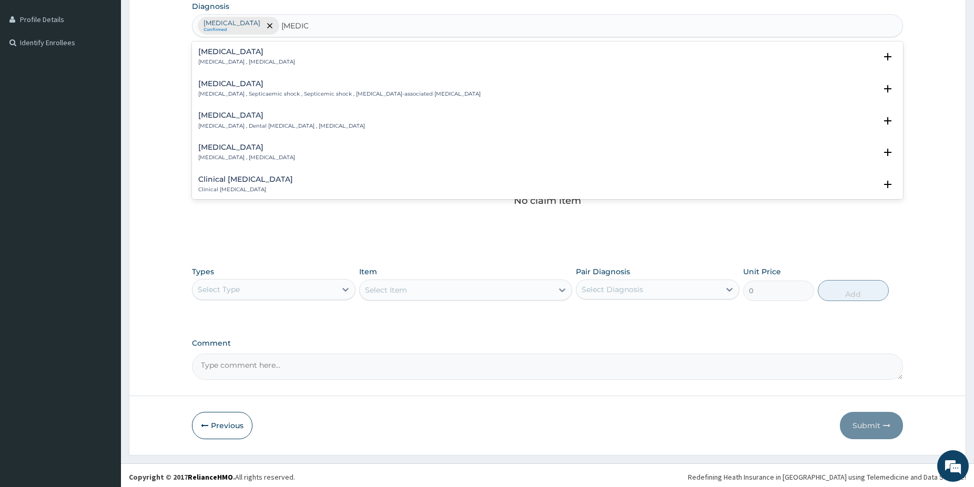
click at [232, 56] on h4 "Sepsis" at bounding box center [246, 52] width 97 height 8
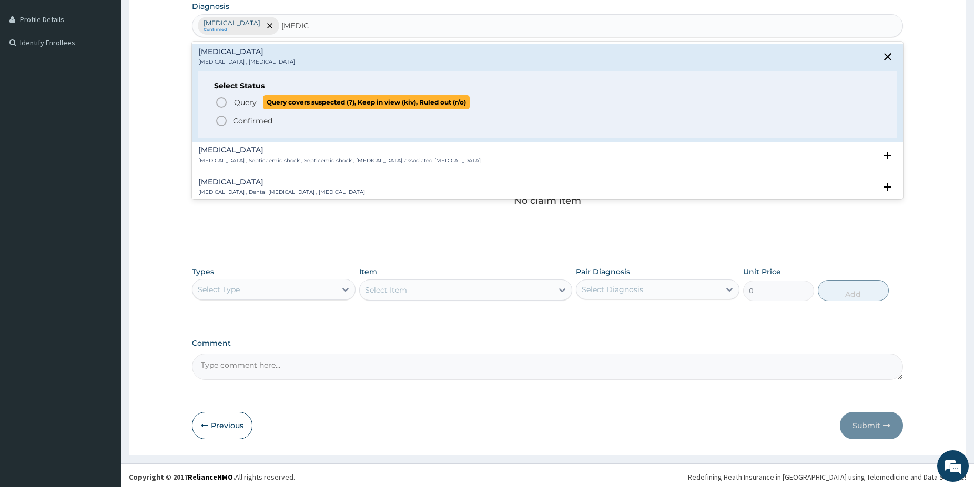
click at [219, 98] on circle "status option query" at bounding box center [221, 102] width 9 height 9
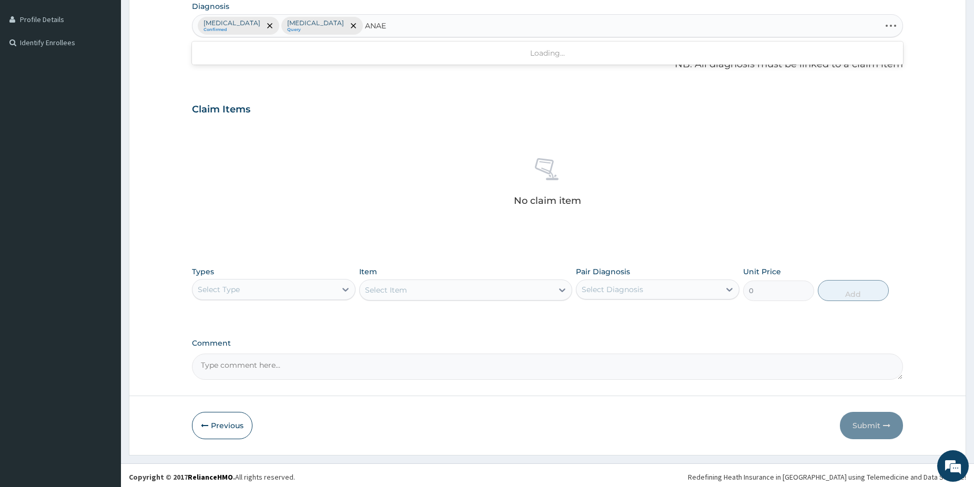
type input "ANAEM"
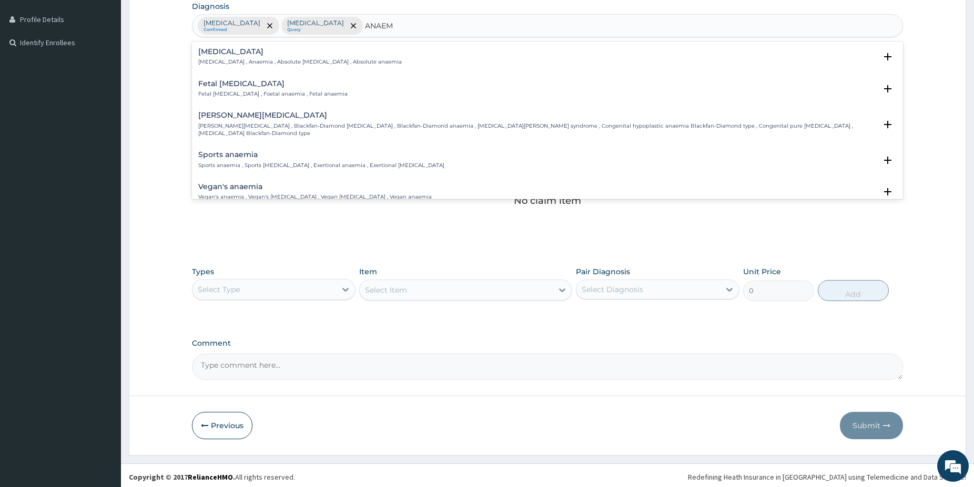
click at [213, 53] on h4 "Anemia" at bounding box center [299, 52] width 203 height 8
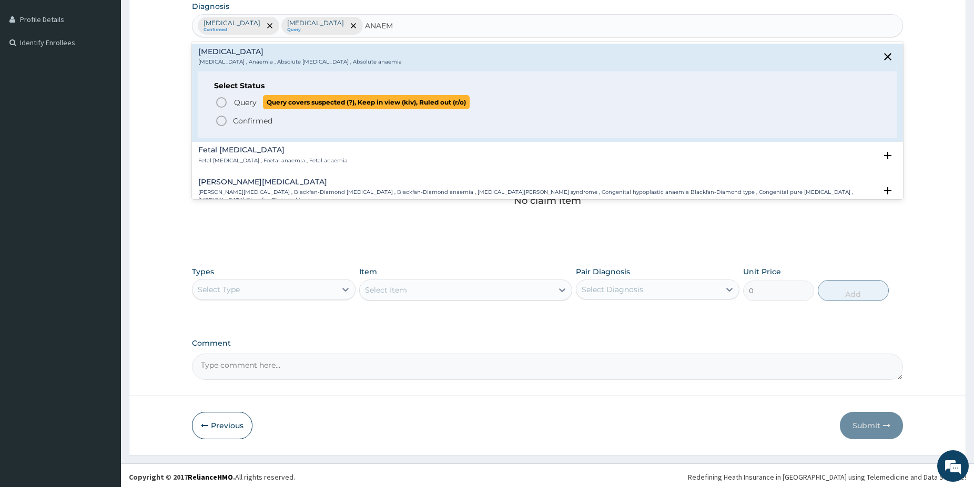
drag, startPoint x: 222, startPoint y: 101, endPoint x: 211, endPoint y: 101, distance: 11.0
click at [212, 101] on div "Select Status Query Query covers suspected (?), Keep in view (kiv), Ruled out (…" at bounding box center [547, 104] width 698 height 67
click at [220, 103] on icon "status option query" at bounding box center [221, 102] width 13 height 13
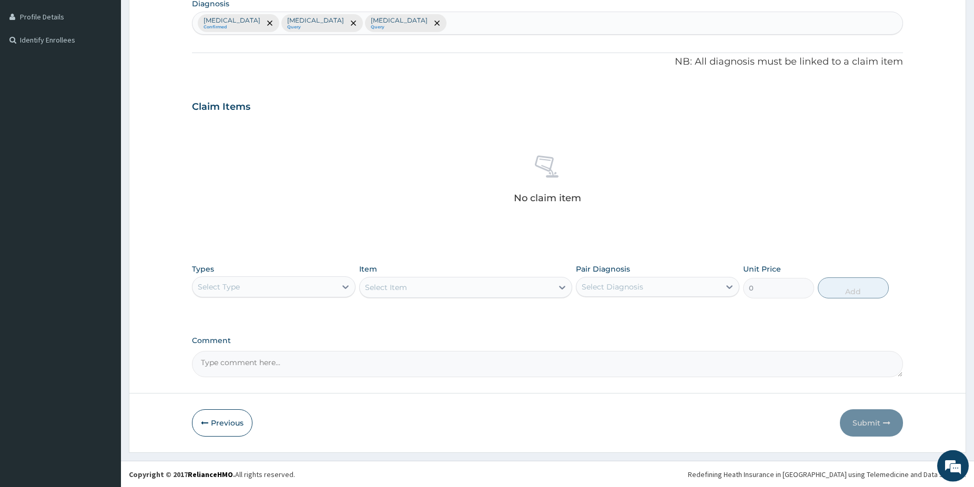
scroll to position [260, 0]
drag, startPoint x: 975, startPoint y: 484, endPoint x: 743, endPoint y: 452, distance: 234.0
click at [279, 285] on div "Select Type" at bounding box center [264, 286] width 144 height 17
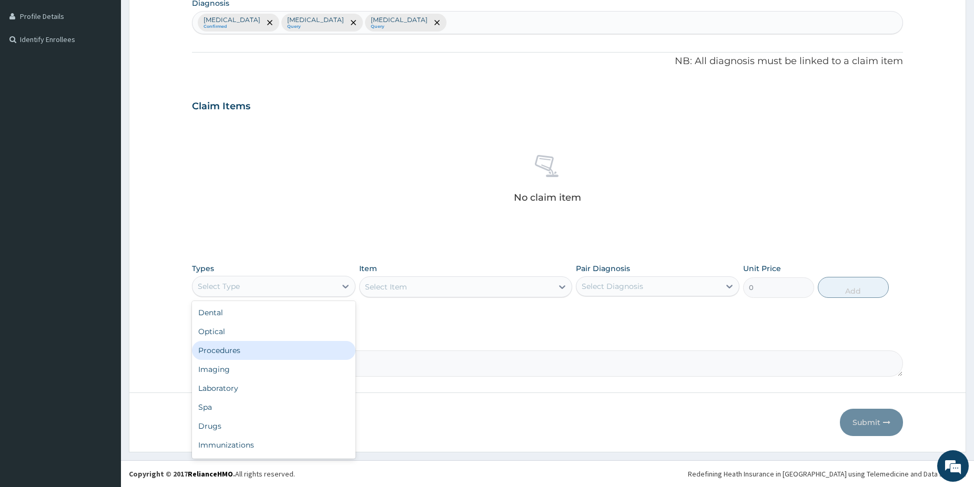
click at [234, 355] on div "Procedures" at bounding box center [273, 350] width 163 height 19
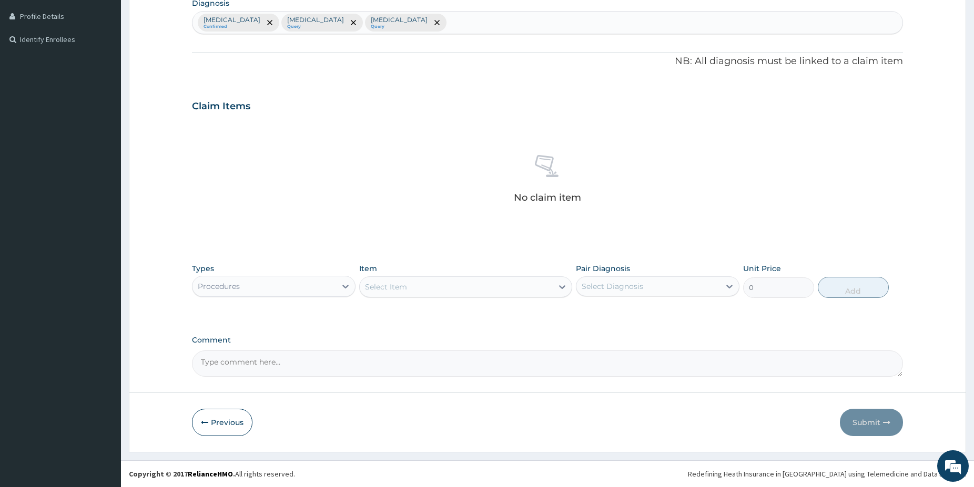
click at [458, 291] on div "Select Item" at bounding box center [465, 287] width 213 height 21
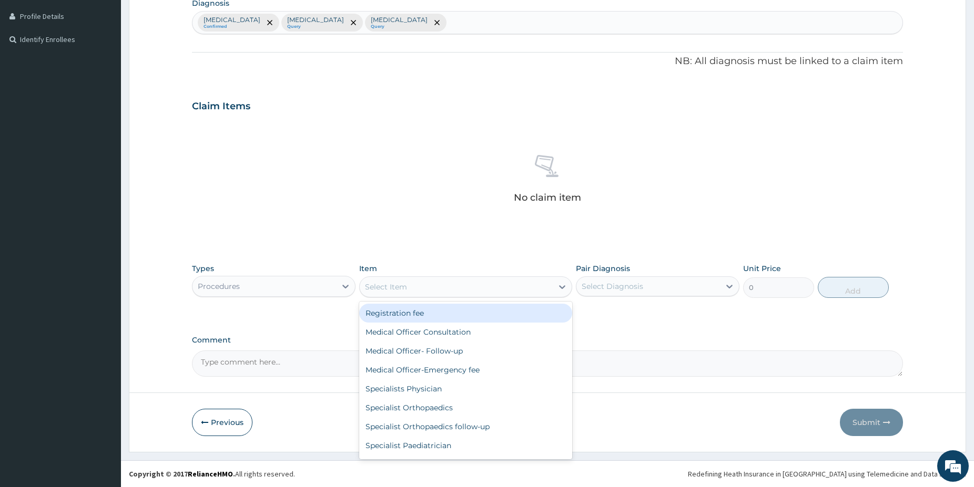
click at [503, 291] on div "Select Item" at bounding box center [456, 287] width 193 height 17
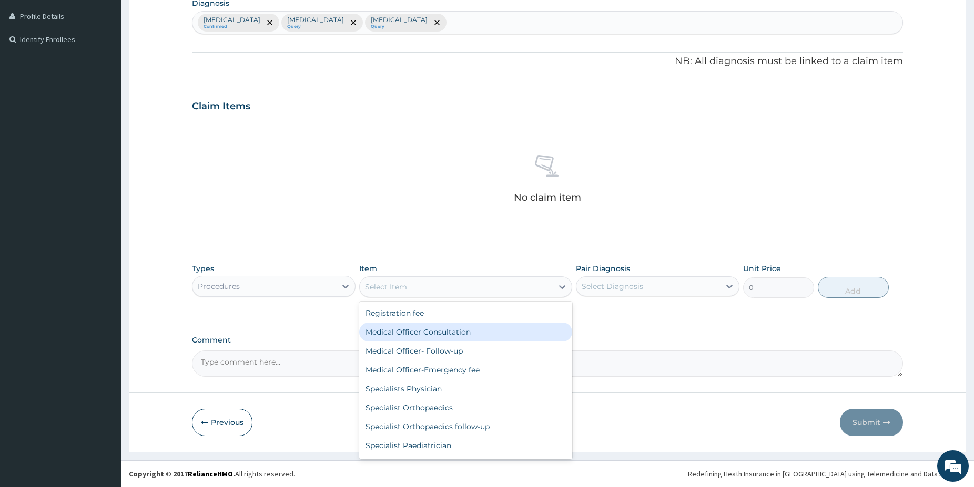
click at [488, 325] on div "Medical Officer Consultation" at bounding box center [465, 332] width 213 height 19
type input "5000"
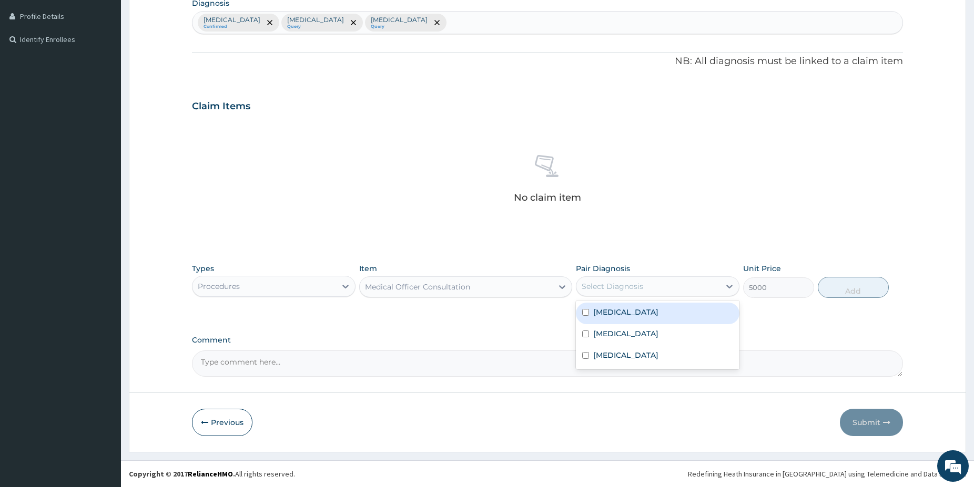
click at [636, 287] on div "Select Diagnosis" at bounding box center [612, 286] width 62 height 11
click at [622, 320] on div "Malaria" at bounding box center [657, 314] width 163 height 22
checkbox input "true"
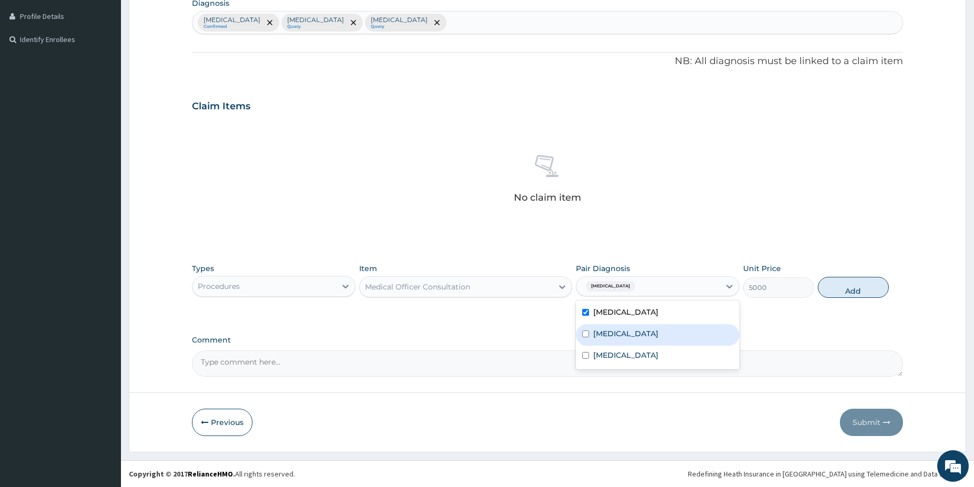
click at [607, 339] on div "Sepsis" at bounding box center [657, 335] width 163 height 22
checkbox input "true"
click at [612, 357] on div "Anemia" at bounding box center [657, 357] width 163 height 22
checkbox input "true"
click at [856, 269] on div "Types Procedures Item Medical Officer Consultation Pair Diagnosis Malaria + 2 U…" at bounding box center [547, 280] width 711 height 45
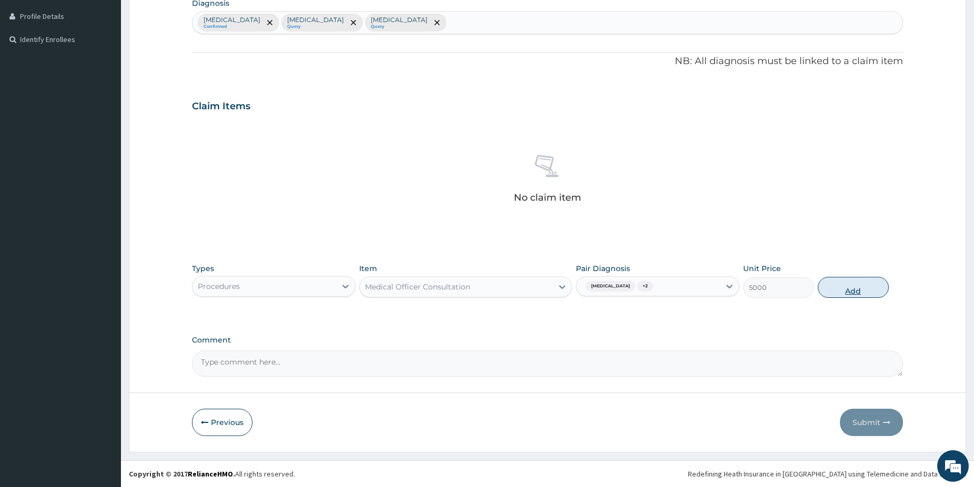
click at [852, 281] on button "Add" at bounding box center [852, 287] width 71 height 21
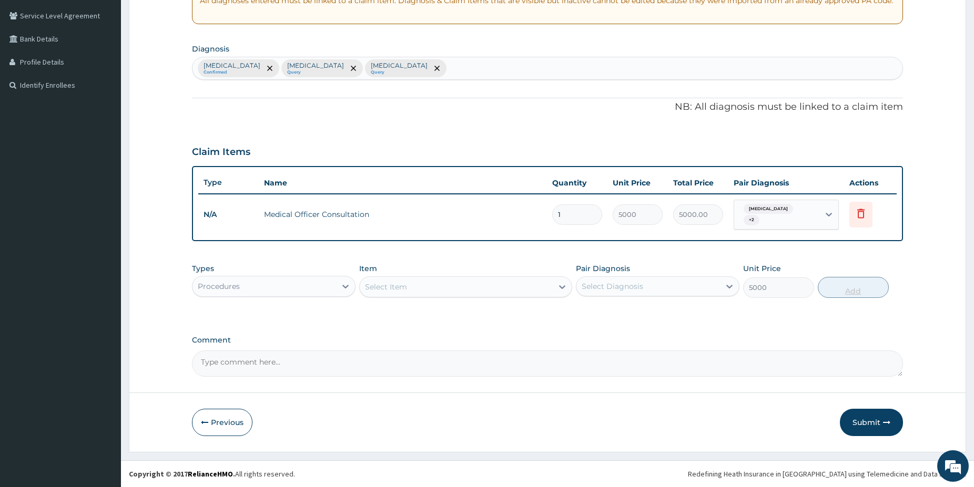
type input "0"
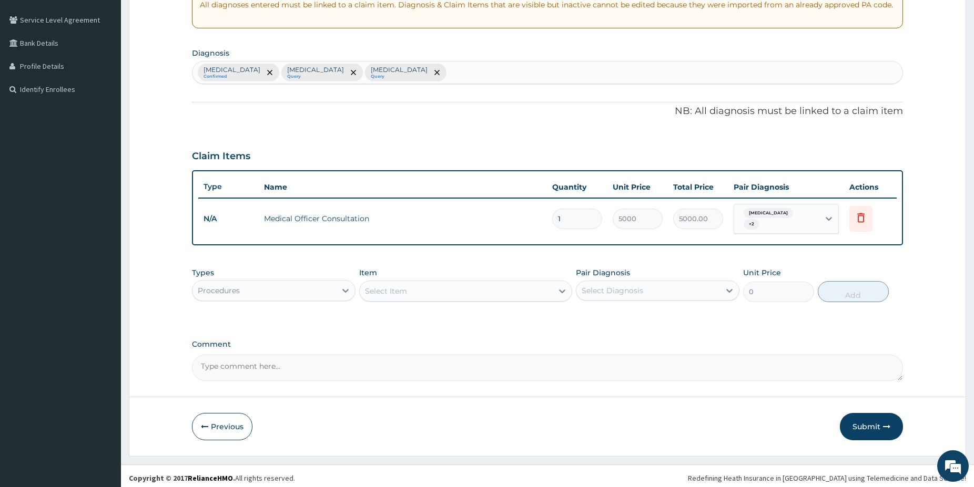
click at [298, 285] on div "Procedures" at bounding box center [264, 290] width 144 height 17
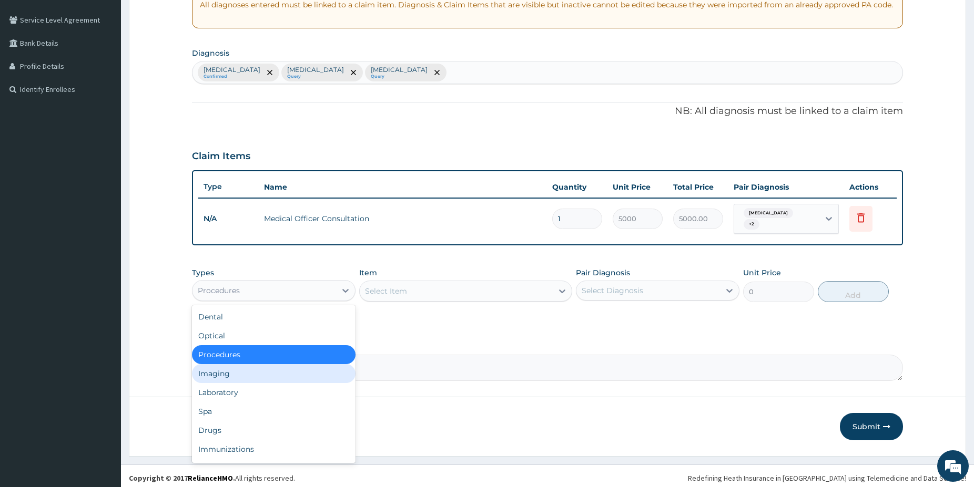
click at [188, 391] on form "Step 2 of 2 PA Code / Prescription Code Enter Code(Secondary Care Only) Encount…" at bounding box center [547, 150] width 837 height 611
drag, startPoint x: 257, startPoint y: 289, endPoint x: 254, endPoint y: 298, distance: 9.2
click at [256, 289] on div "Procedures" at bounding box center [264, 290] width 144 height 17
click at [229, 383] on div "Laboratory" at bounding box center [273, 392] width 163 height 19
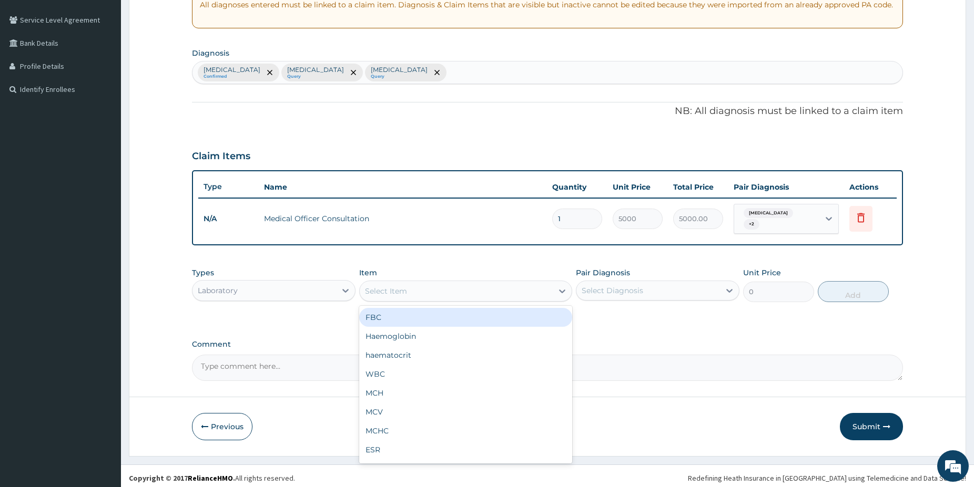
click at [401, 286] on div "Select Item" at bounding box center [386, 291] width 42 height 11
type input "MALA"
click at [427, 308] on div "Malaria Parasite" at bounding box center [465, 317] width 213 height 19
type input "1500"
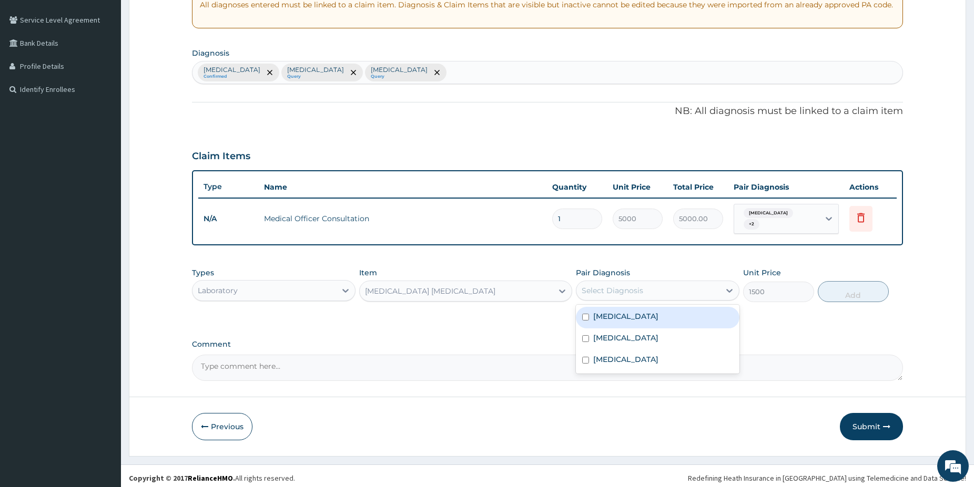
click at [655, 287] on div "Select Diagnosis" at bounding box center [648, 290] width 144 height 17
drag, startPoint x: 618, startPoint y: 316, endPoint x: 724, endPoint y: 308, distance: 106.0
click at [620, 316] on label "Malaria" at bounding box center [625, 316] width 65 height 11
checkbox input "true"
click at [835, 289] on button "Add" at bounding box center [852, 291] width 71 height 21
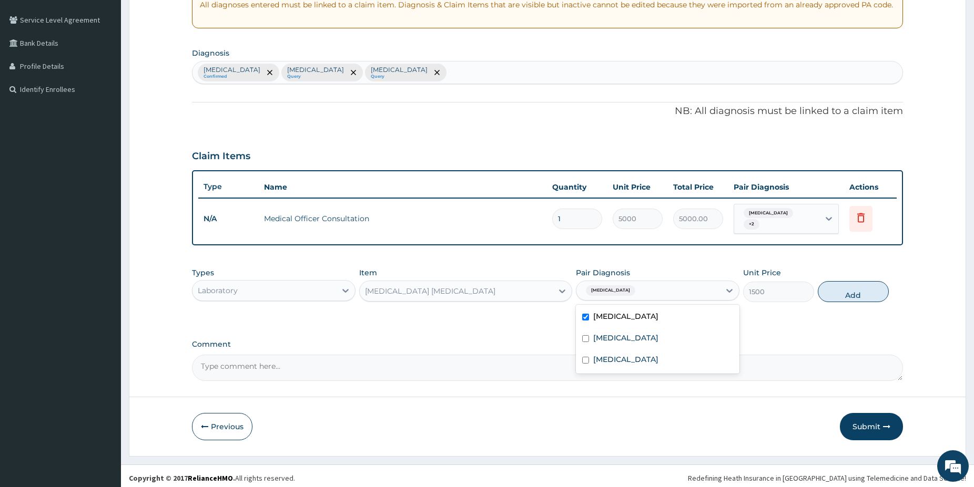
type input "0"
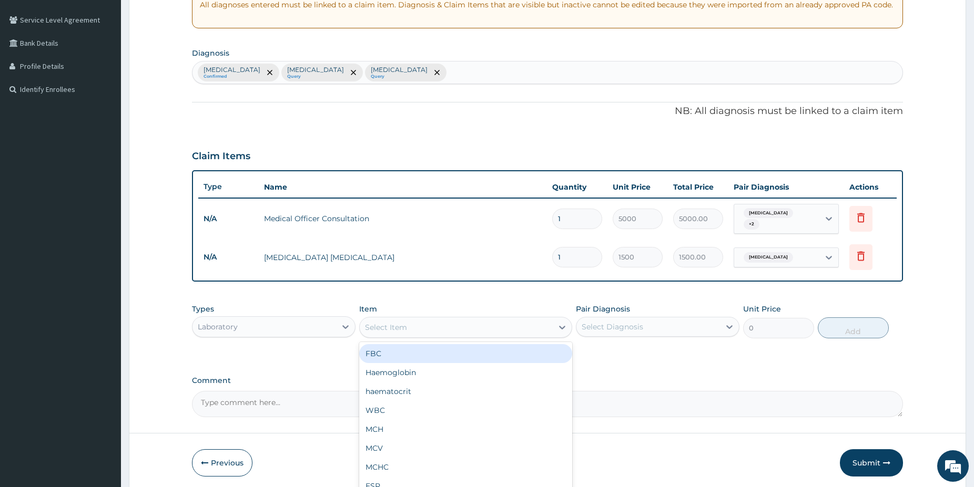
click at [491, 326] on div "Select Item" at bounding box center [456, 327] width 193 height 17
type input "WBC"
click at [509, 349] on div "WBC" at bounding box center [465, 353] width 213 height 19
type input "2500"
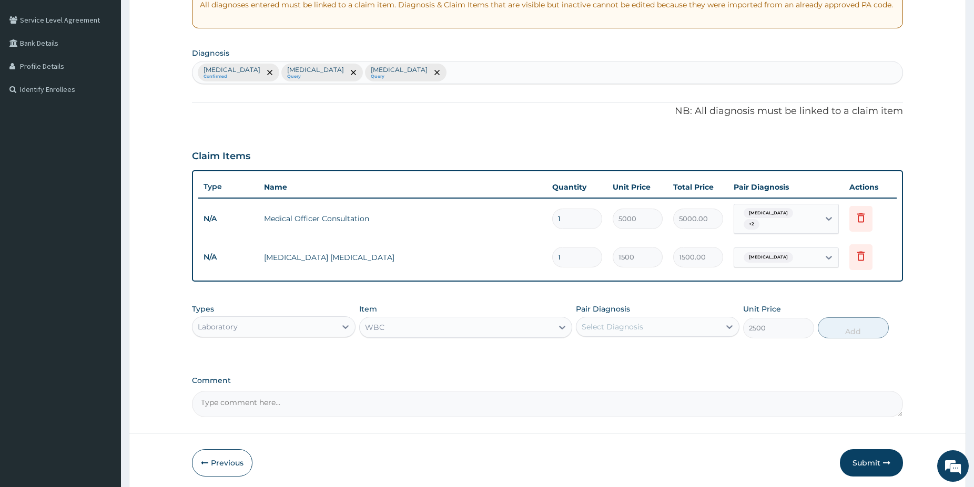
click at [620, 322] on div "Select Diagnosis" at bounding box center [612, 327] width 62 height 11
click at [619, 369] on div "Sepsis" at bounding box center [657, 376] width 163 height 22
checkbox input "true"
click at [847, 325] on button "Add" at bounding box center [852, 328] width 71 height 21
type input "0"
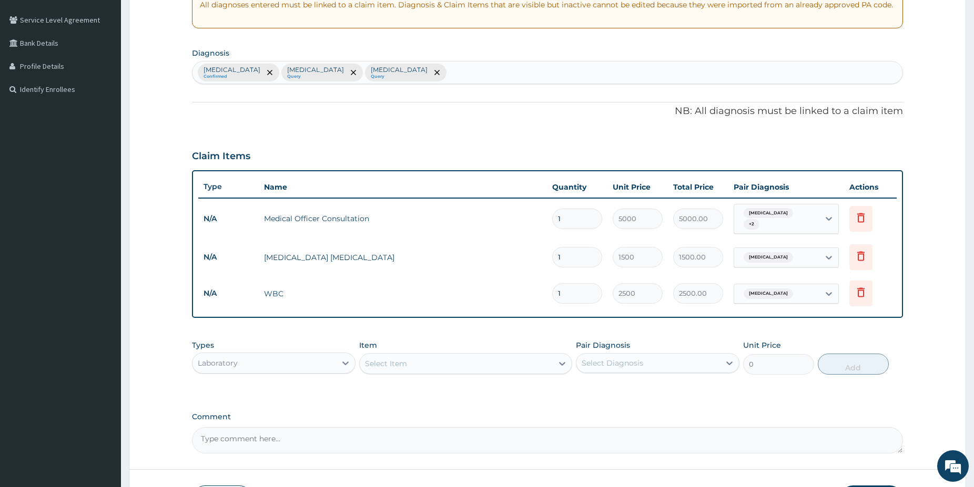
click at [507, 364] on div "Select Item" at bounding box center [456, 363] width 193 height 17
type input "HAEM"
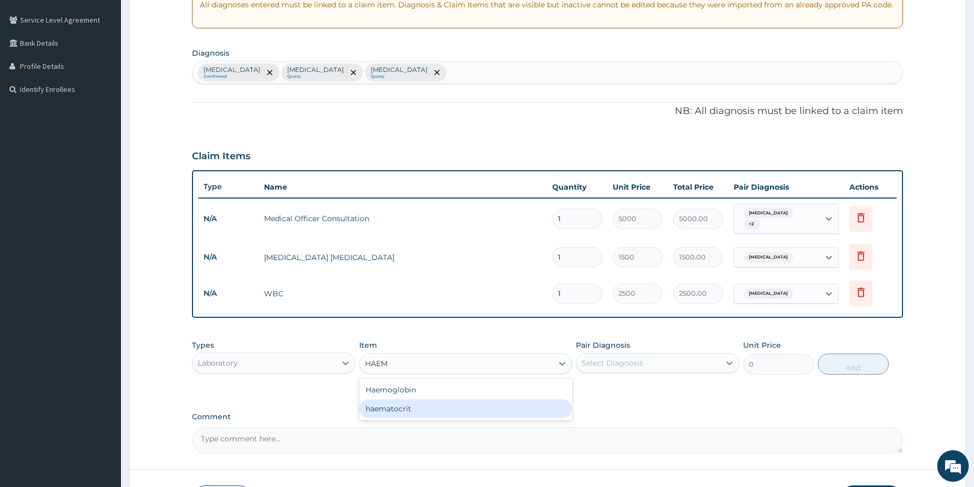
click at [436, 404] on div "haematocrit" at bounding box center [465, 409] width 213 height 19
type input "2500"
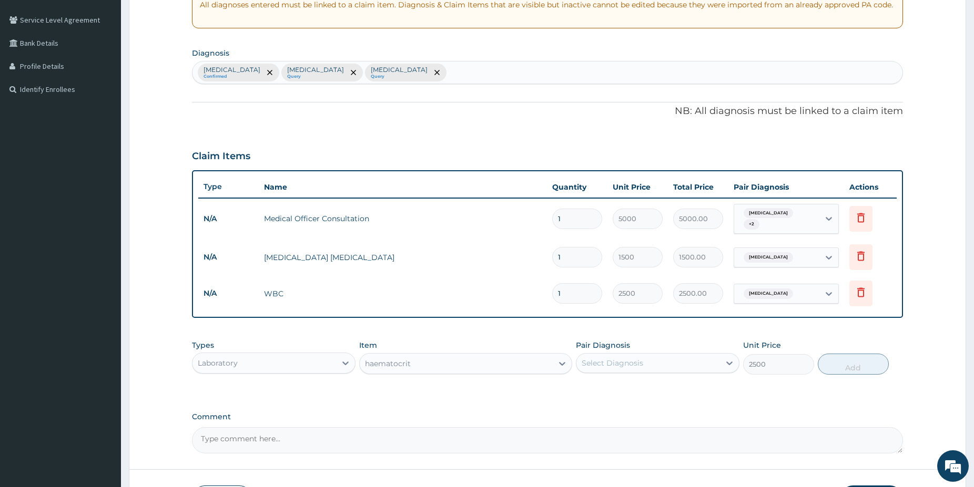
click at [629, 359] on div "Select Diagnosis" at bounding box center [612, 363] width 62 height 11
drag, startPoint x: 625, startPoint y: 429, endPoint x: 728, endPoint y: 405, distance: 105.3
click at [625, 430] on div "Anemia" at bounding box center [657, 434] width 163 height 22
checkbox input "true"
click at [845, 356] on button "Add" at bounding box center [852, 364] width 71 height 21
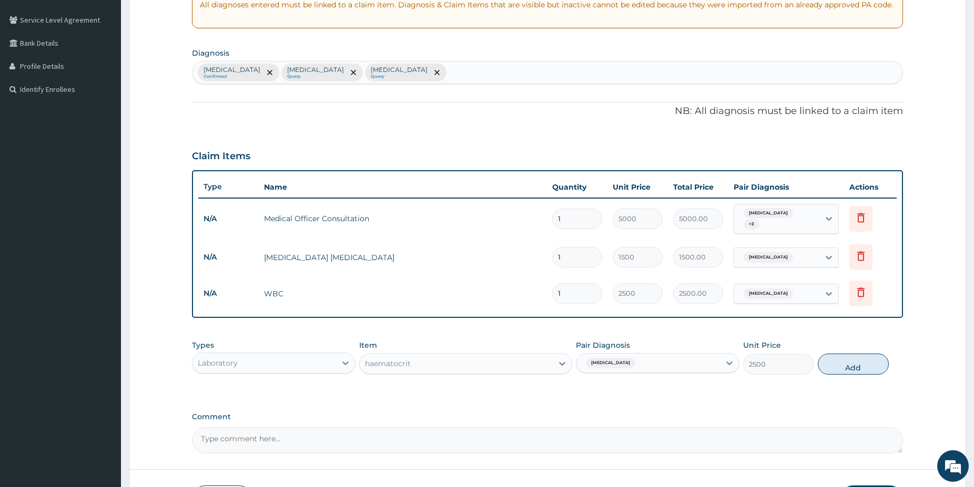
type input "0"
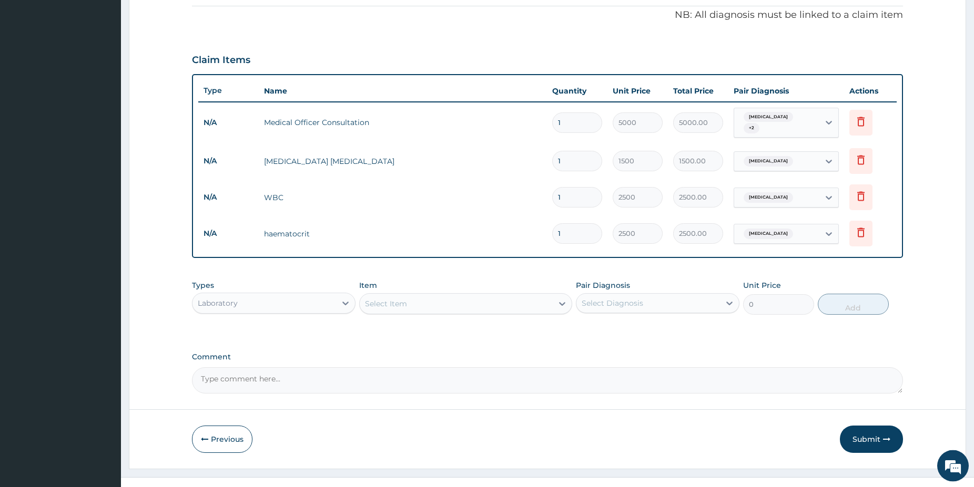
scroll to position [319, 0]
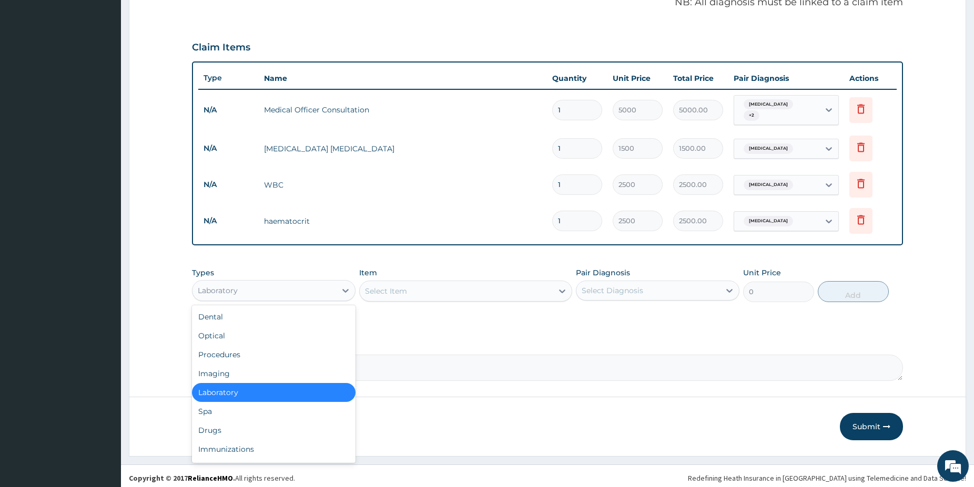
click at [239, 285] on div "Laboratory" at bounding box center [264, 290] width 144 height 17
click at [224, 421] on div "Drugs" at bounding box center [273, 430] width 163 height 19
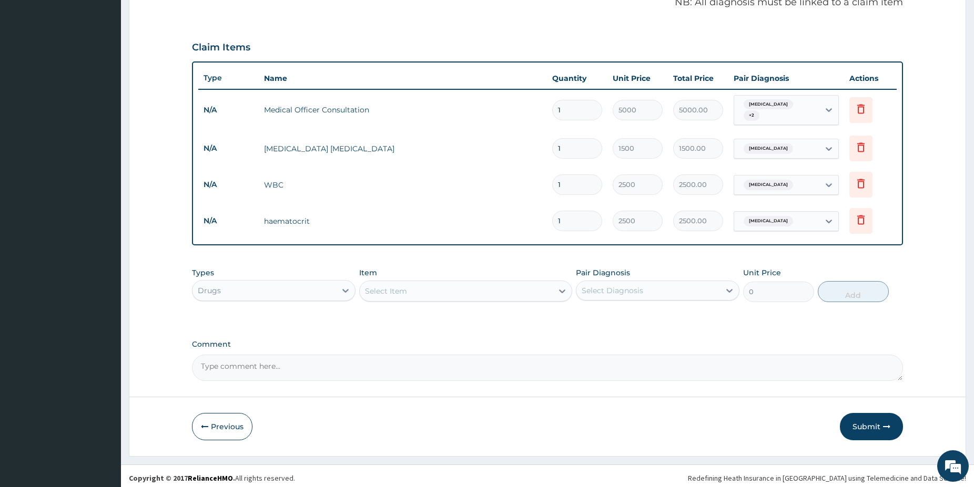
click at [438, 286] on div "Select Item" at bounding box center [456, 291] width 193 height 17
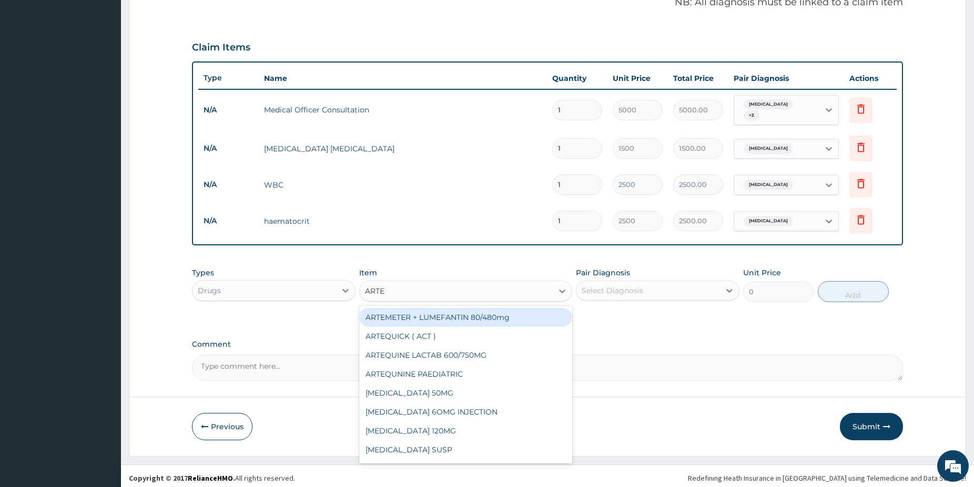
type input "ARTEM"
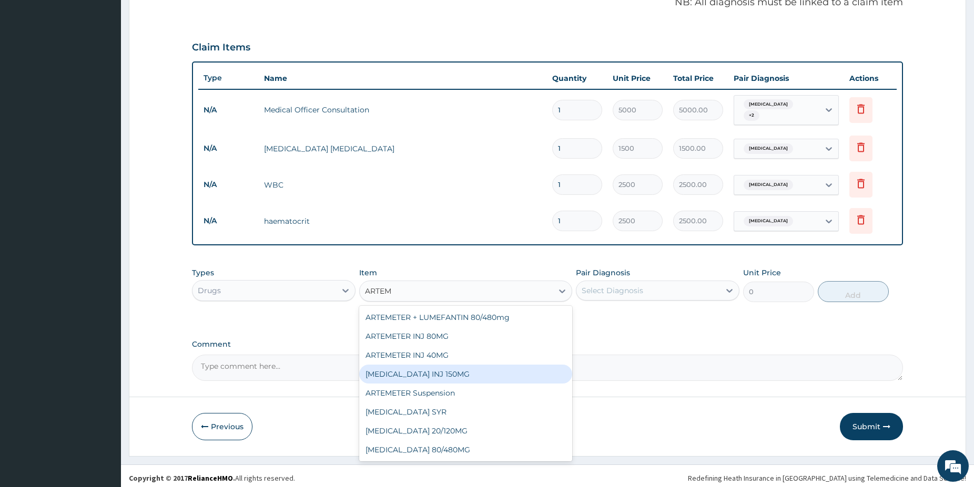
click at [452, 372] on div "ARTEMETHER INJ 150MG" at bounding box center [465, 374] width 213 height 19
type input "2500"
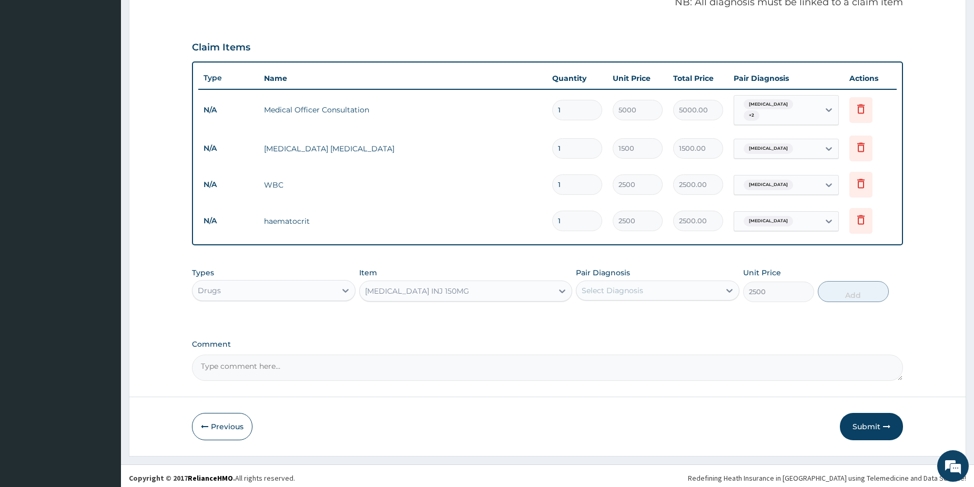
click at [606, 288] on div "Select Diagnosis" at bounding box center [612, 290] width 62 height 11
click at [606, 311] on label "Malaria" at bounding box center [625, 316] width 65 height 11
checkbox input "true"
click at [850, 294] on button "Add" at bounding box center [852, 291] width 71 height 21
type input "0"
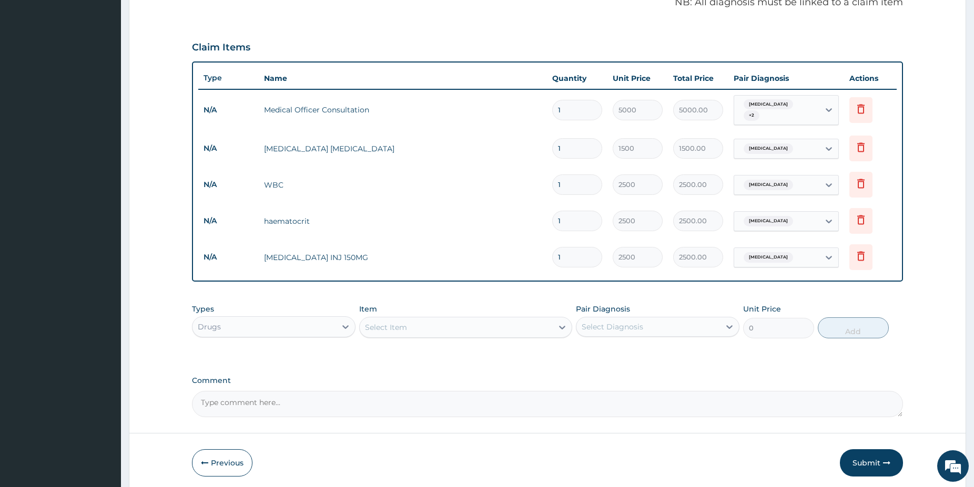
type input "0.00"
type input "3"
type input "7500.00"
type input "3"
click at [456, 320] on div "Select Item" at bounding box center [456, 327] width 193 height 17
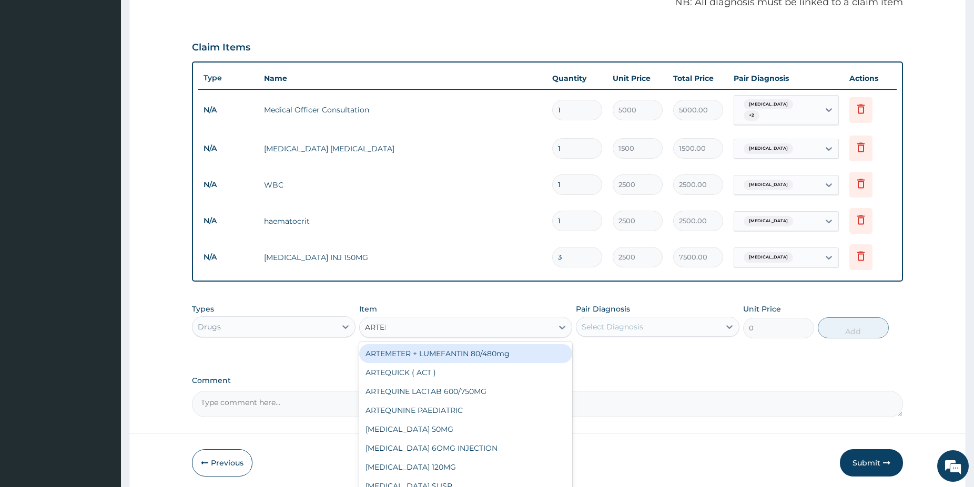
type input "ARTEME"
drag, startPoint x: 523, startPoint y: 355, endPoint x: 526, endPoint y: 350, distance: 6.6
click at [523, 355] on div "ARTEMETER + LUMEFANTIN 80/480mg" at bounding box center [465, 353] width 213 height 19
type input "350"
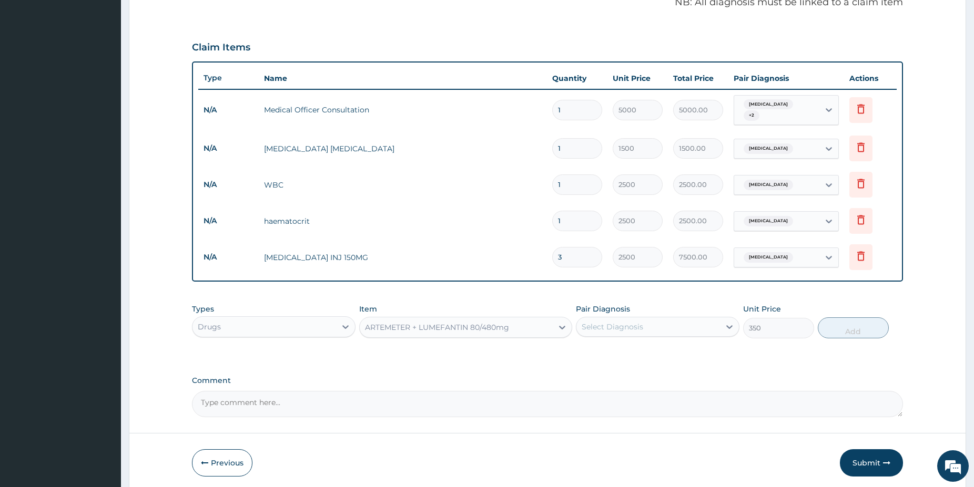
click at [650, 325] on div "Select Diagnosis" at bounding box center [648, 327] width 144 height 17
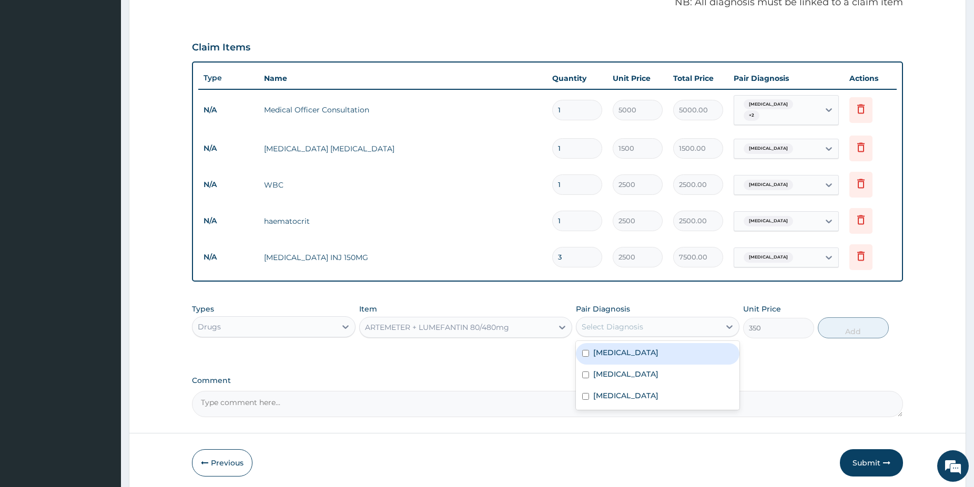
click at [642, 345] on div "Malaria" at bounding box center [657, 354] width 163 height 22
checkbox input "true"
click at [830, 324] on button "Add" at bounding box center [852, 328] width 71 height 21
type input "0"
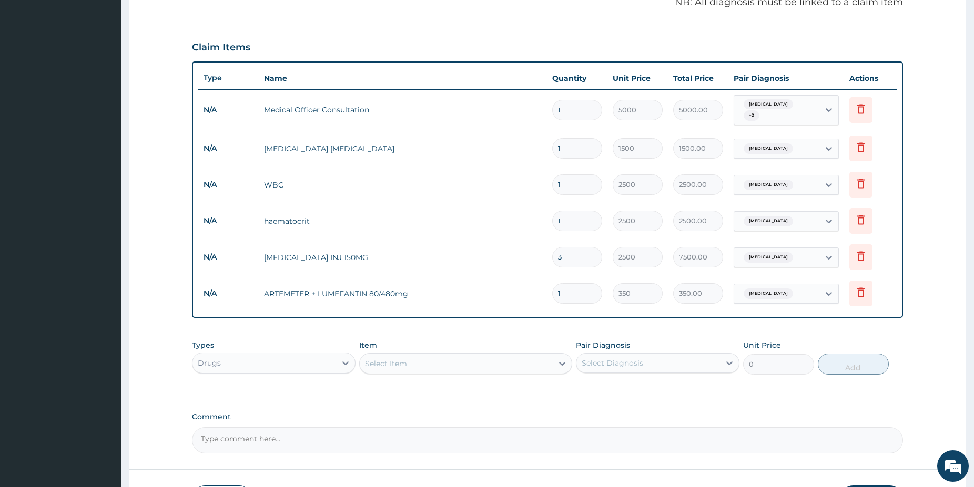
type input "0.00"
type input "6"
type input "2100.00"
type input "6"
click at [425, 366] on div "Select Item" at bounding box center [456, 363] width 193 height 17
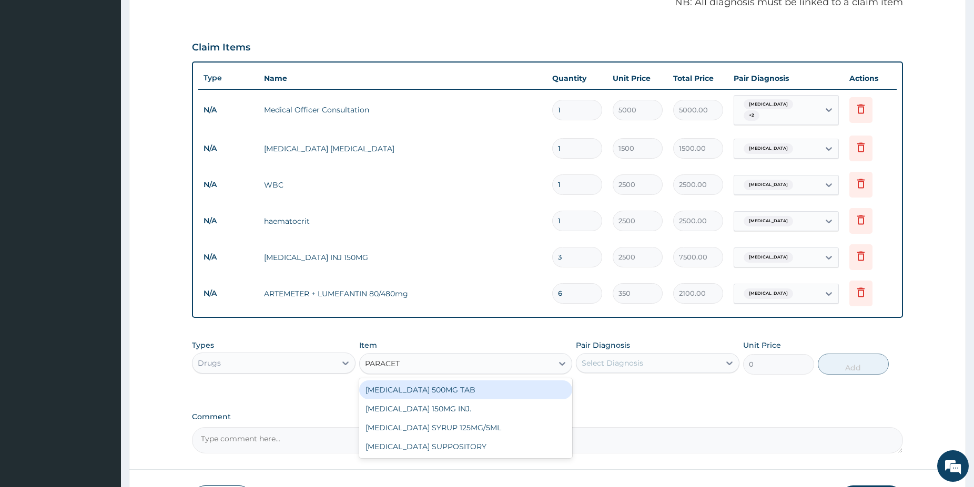
type input "PARACETA"
click at [464, 389] on div "PARACETAMOL 500MG TAB" at bounding box center [465, 390] width 213 height 19
type input "38"
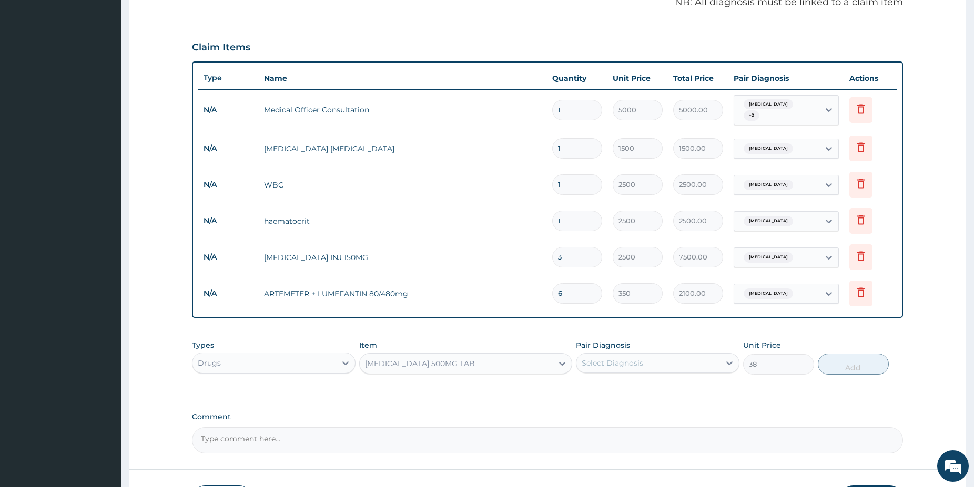
click at [702, 361] on div "Select Diagnosis" at bounding box center [648, 363] width 144 height 17
click at [657, 389] on div "Malaria" at bounding box center [657, 391] width 163 height 22
checkbox input "true"
click at [855, 369] on button "Add" at bounding box center [852, 364] width 71 height 21
type input "0"
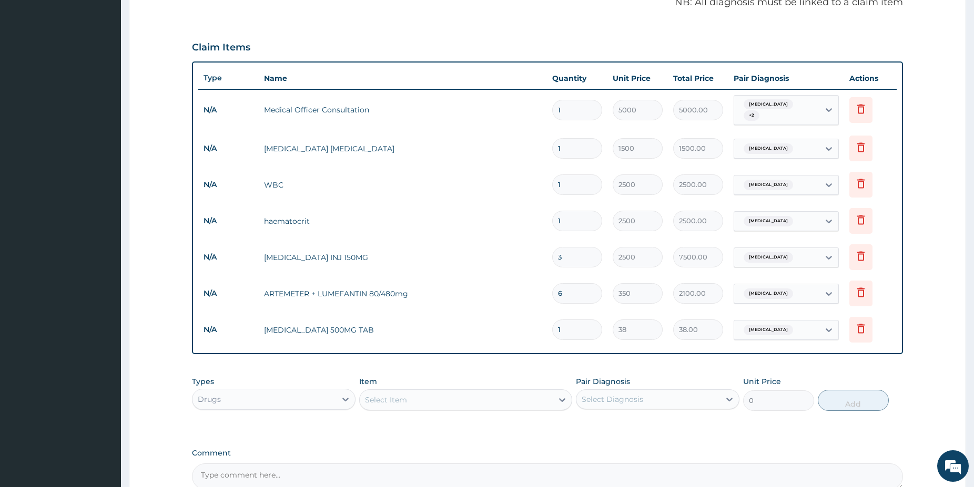
type input "18"
type input "684.00"
type input "18"
click at [461, 398] on div "Select Item" at bounding box center [456, 400] width 193 height 17
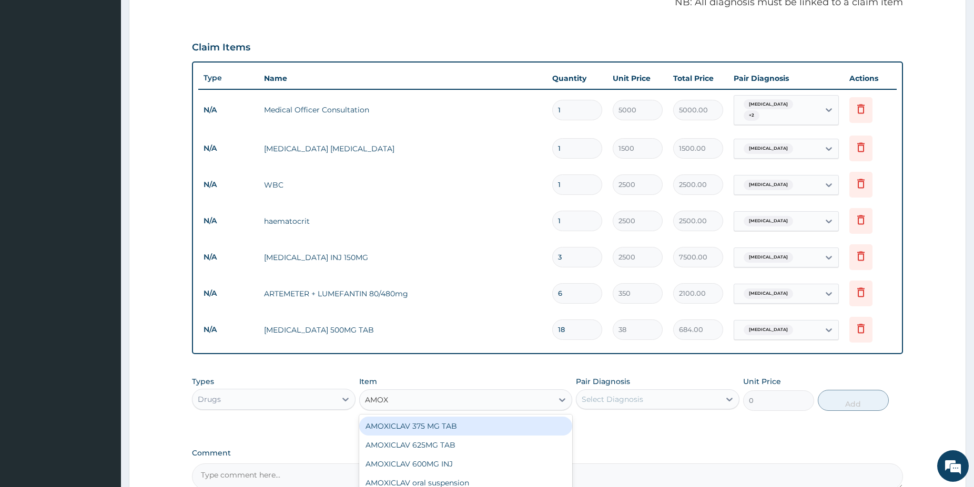
type input "AMOXI"
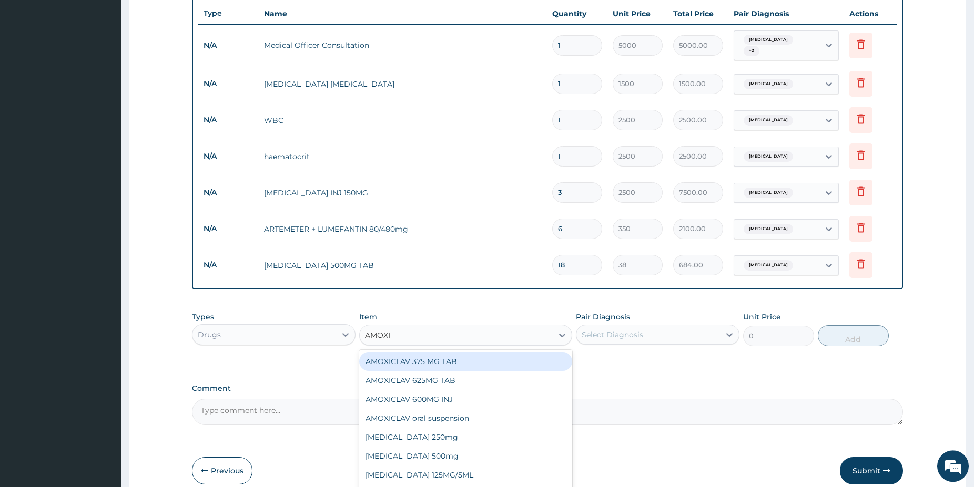
scroll to position [408, 0]
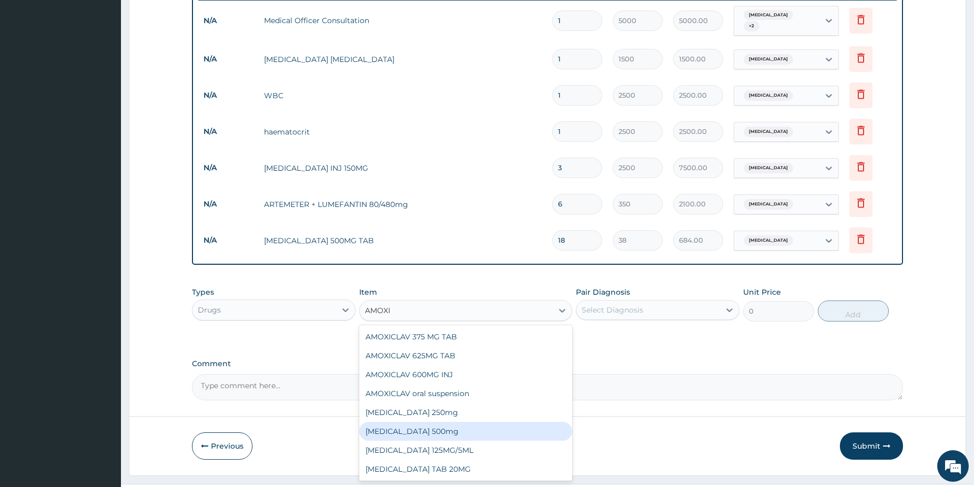
click at [426, 424] on div "AMOXICILLIN 500mg" at bounding box center [465, 431] width 213 height 19
type input "150"
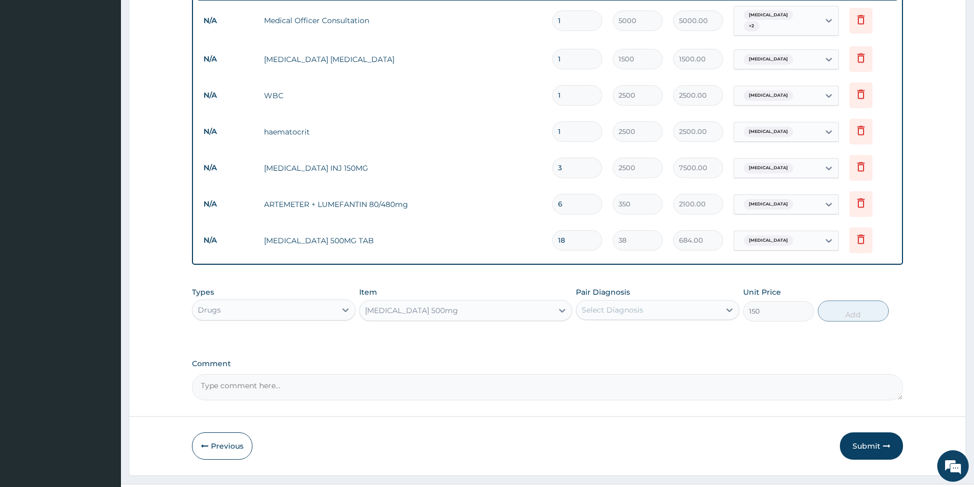
click at [629, 308] on div "Select Diagnosis" at bounding box center [612, 310] width 62 height 11
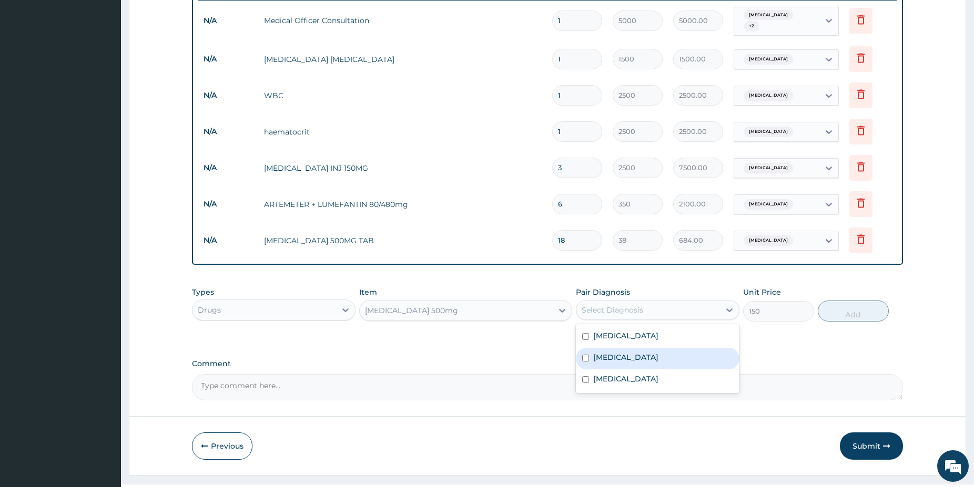
click at [624, 353] on div "Sepsis" at bounding box center [657, 359] width 163 height 22
checkbox input "true"
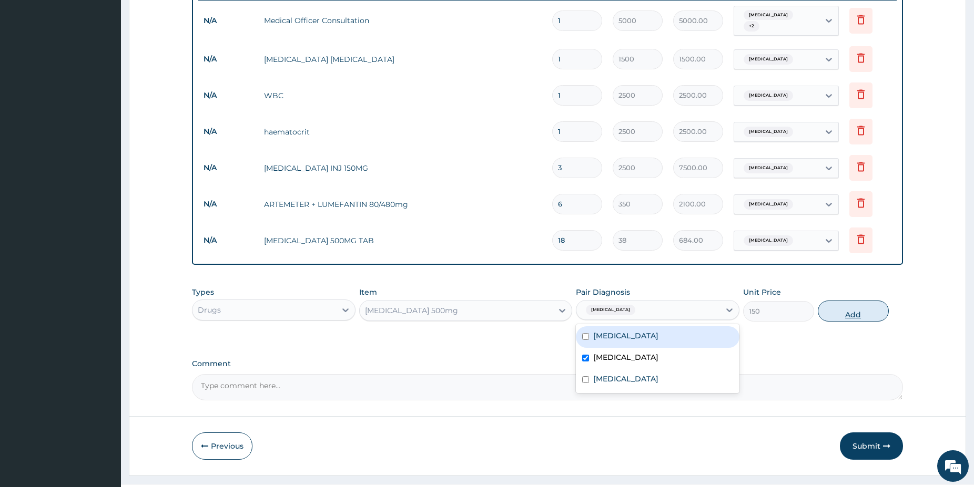
drag, startPoint x: 833, startPoint y: 302, endPoint x: 822, endPoint y: 302, distance: 10.5
click at [833, 302] on button "Add" at bounding box center [852, 311] width 71 height 21
type input "0"
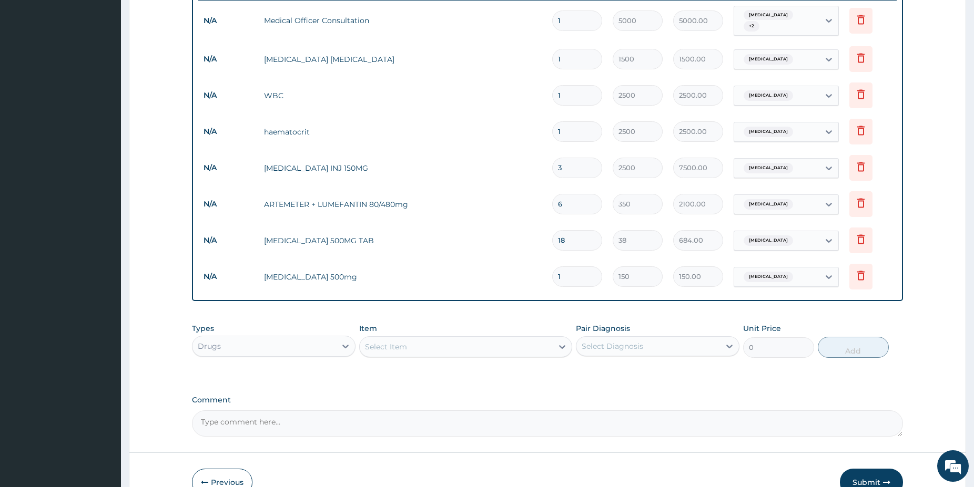
type input "0.00"
type input "9"
type input "1350.00"
type input "9"
type input "0.00"
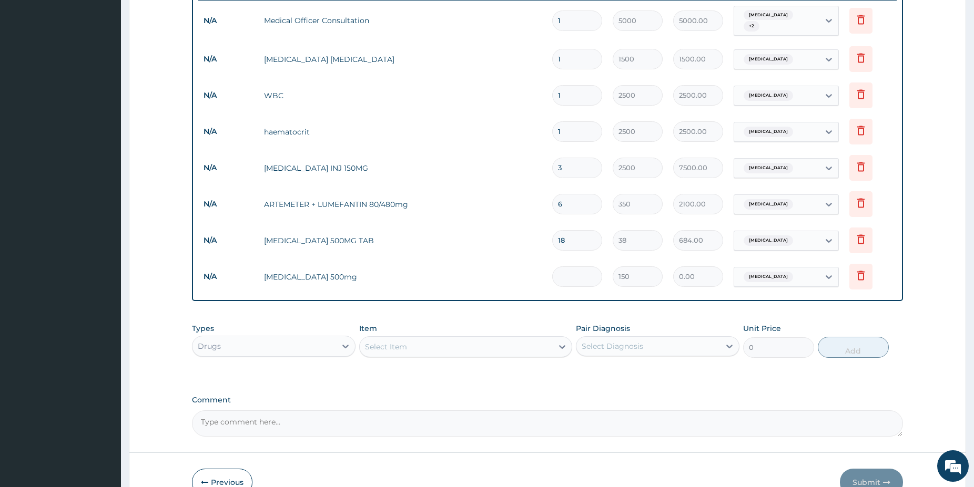
type input "1"
type input "150.00"
type input "18"
type input "2700.00"
type input "18"
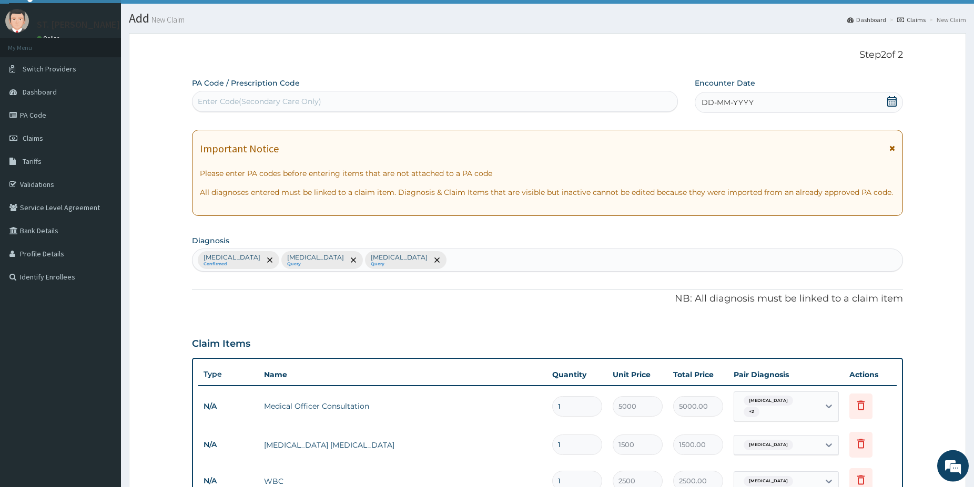
scroll to position [0, 0]
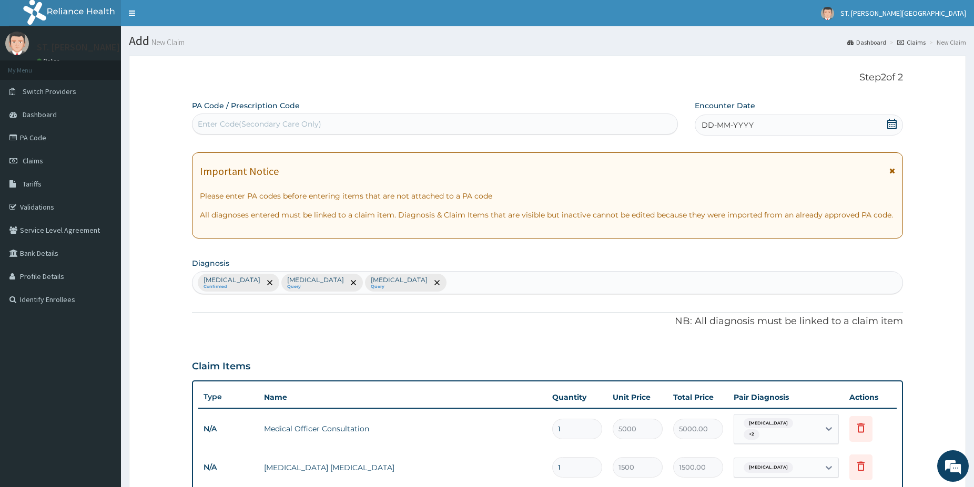
drag, startPoint x: 893, startPoint y: 120, endPoint x: 884, endPoint y: 125, distance: 10.1
click at [893, 120] on icon at bounding box center [891, 124] width 9 height 11
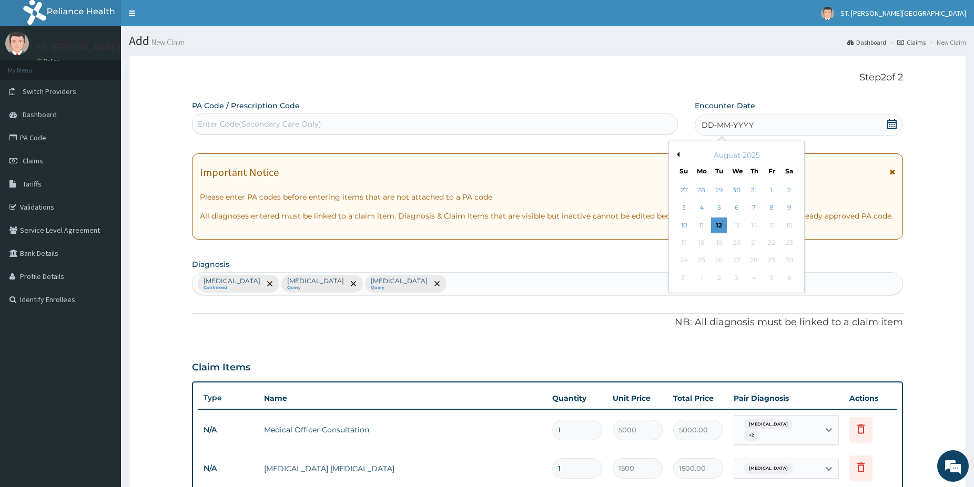
click at [704, 227] on div "11" at bounding box center [701, 226] width 16 height 16
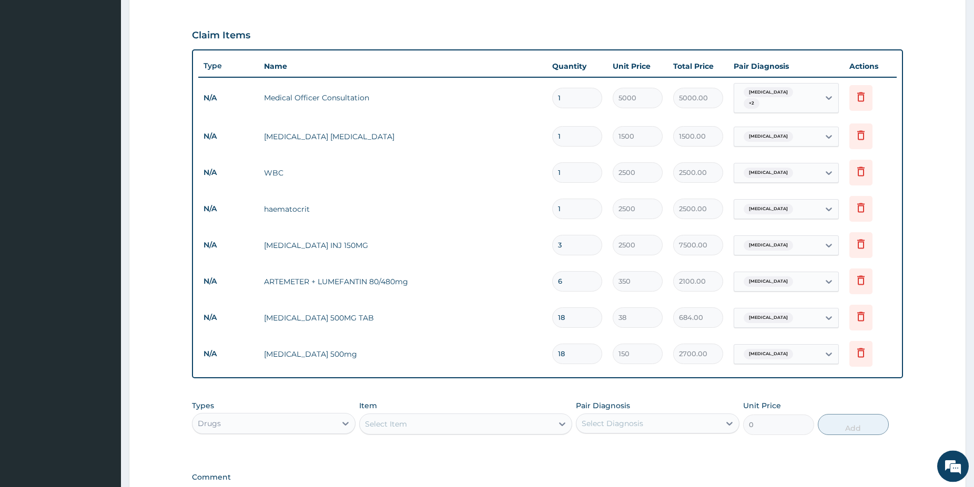
scroll to position [340, 0]
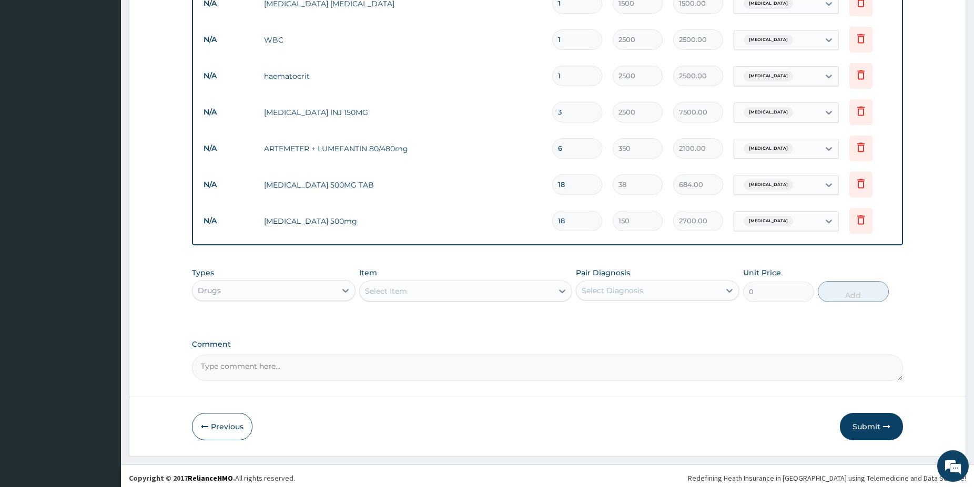
drag, startPoint x: 876, startPoint y: 422, endPoint x: 863, endPoint y: 422, distance: 12.6
click at [875, 422] on button "Submit" at bounding box center [871, 426] width 63 height 27
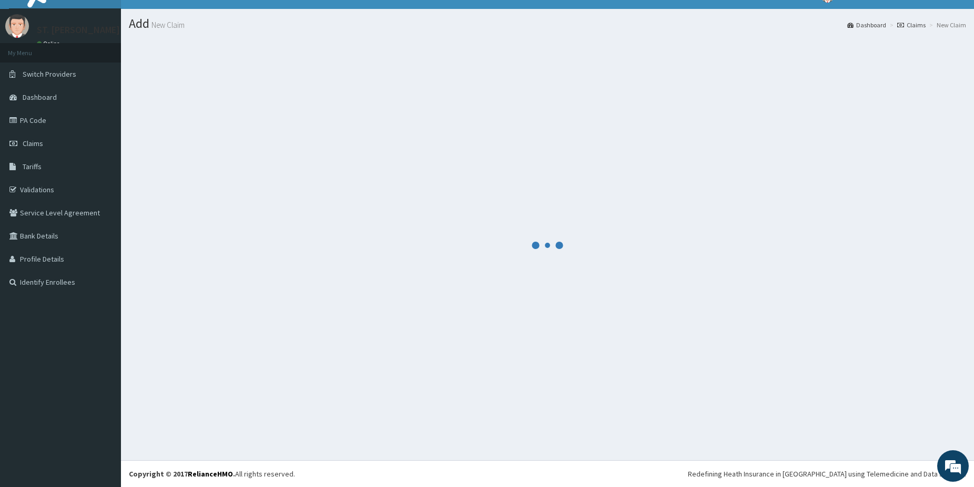
scroll to position [17, 0]
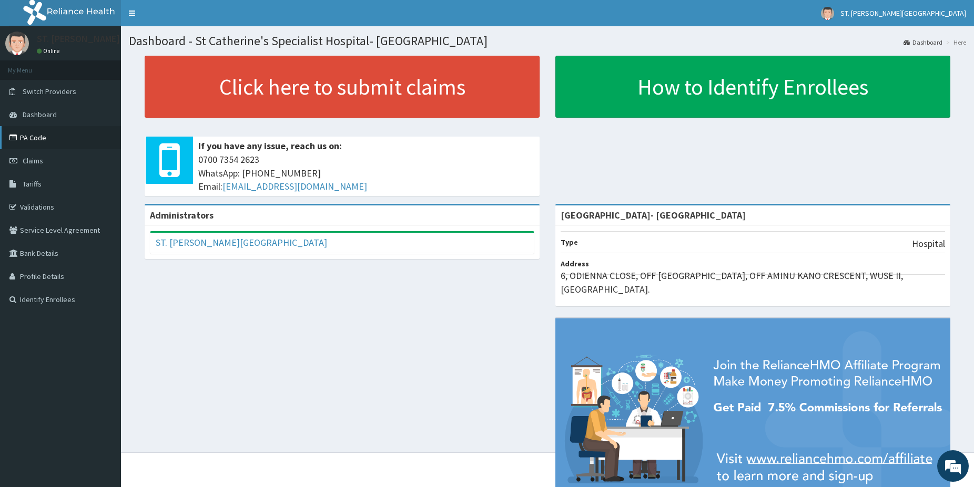
click at [49, 141] on link "PA Code" at bounding box center [60, 137] width 121 height 23
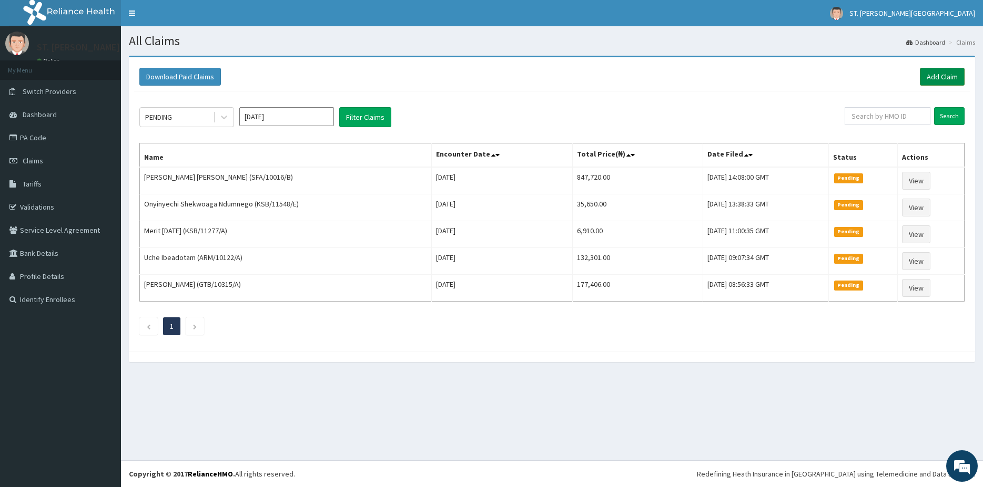
click at [930, 81] on link "Add Claim" at bounding box center [941, 77] width 45 height 18
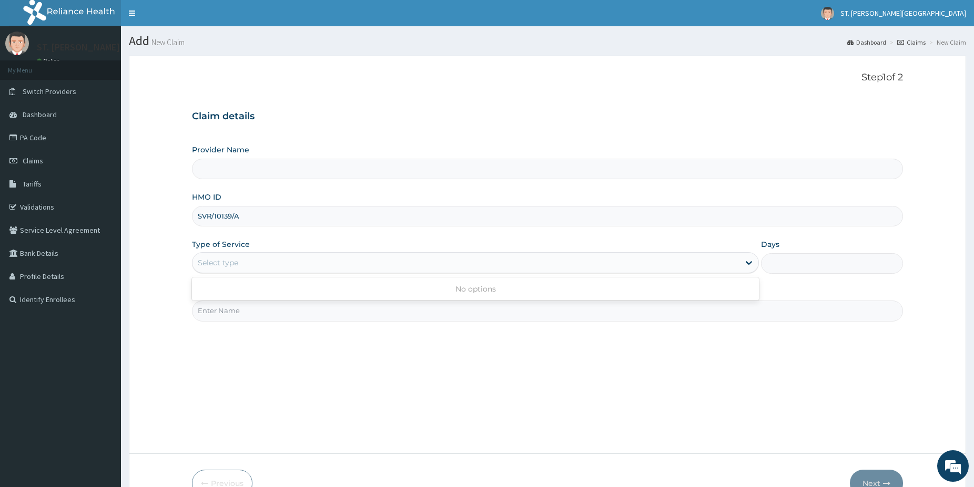
click at [212, 262] on div "Select type" at bounding box center [218, 263] width 40 height 11
click at [211, 261] on div "Select type" at bounding box center [218, 263] width 40 height 11
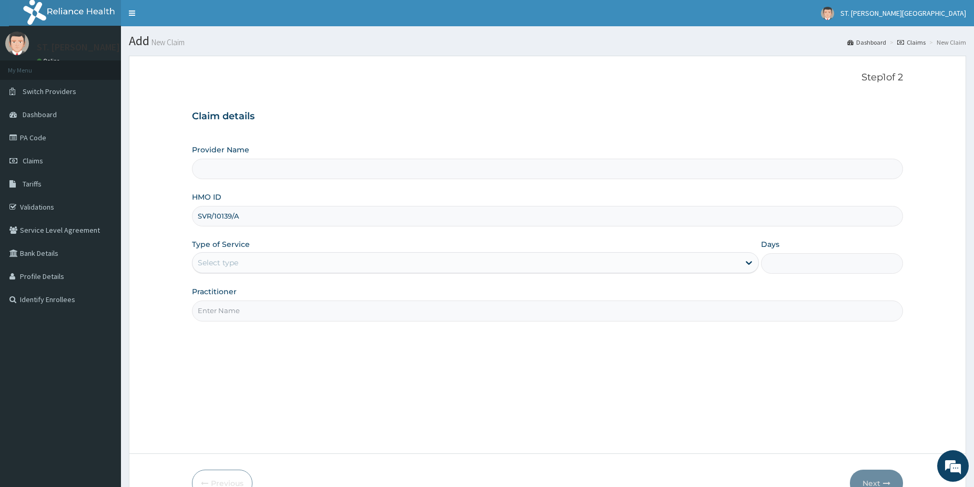
click at [236, 310] on input "Practitioner" at bounding box center [547, 311] width 711 height 21
type input "DR.OKOYE"
click at [227, 255] on div "Select type" at bounding box center [465, 262] width 547 height 17
click at [227, 263] on div "Select type" at bounding box center [218, 263] width 40 height 11
click at [227, 265] on div "Select type" at bounding box center [218, 263] width 40 height 11
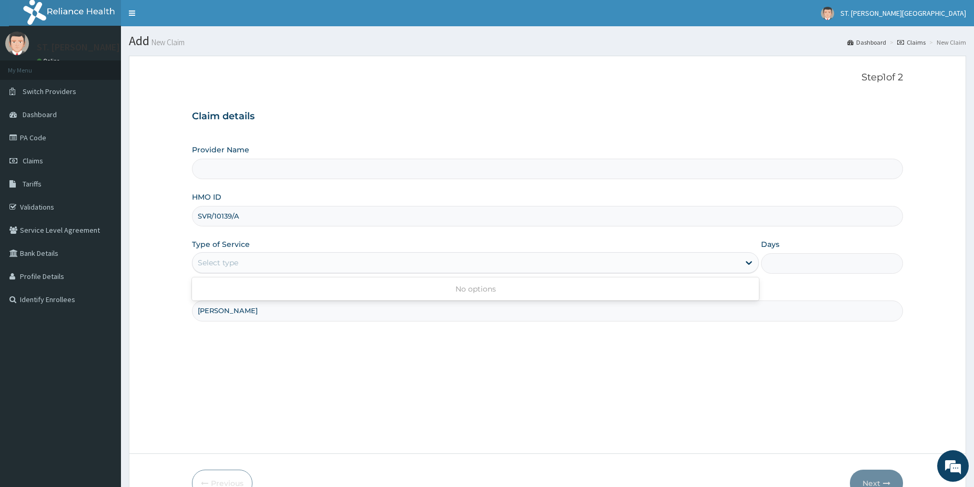
click at [229, 264] on div "Select type" at bounding box center [218, 263] width 40 height 11
click at [232, 263] on div "Select type" at bounding box center [218, 263] width 40 height 11
click at [233, 262] on div "Select type" at bounding box center [218, 263] width 40 height 11
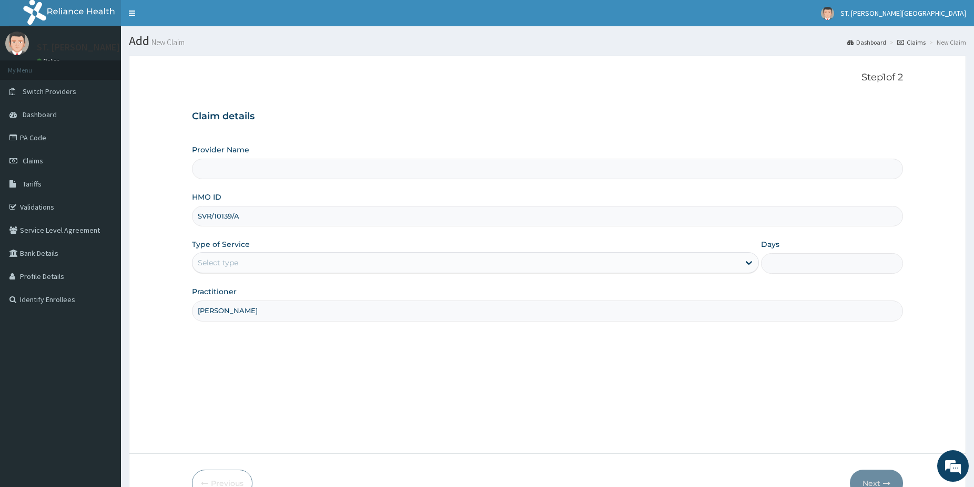
click at [234, 263] on div "Select type" at bounding box center [218, 263] width 40 height 11
click at [235, 263] on div "Select type" at bounding box center [218, 263] width 40 height 11
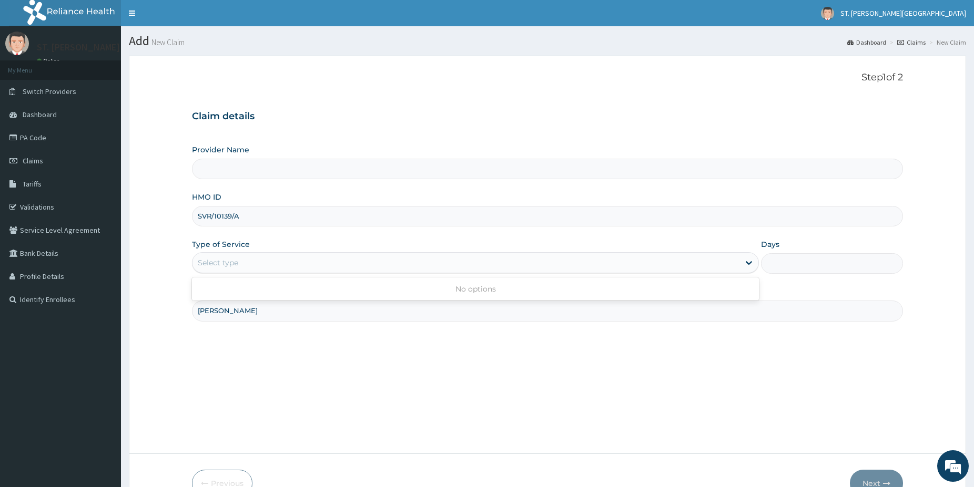
click at [235, 263] on div "Select type" at bounding box center [218, 263] width 40 height 11
click at [743, 263] on div at bounding box center [748, 262] width 19 height 19
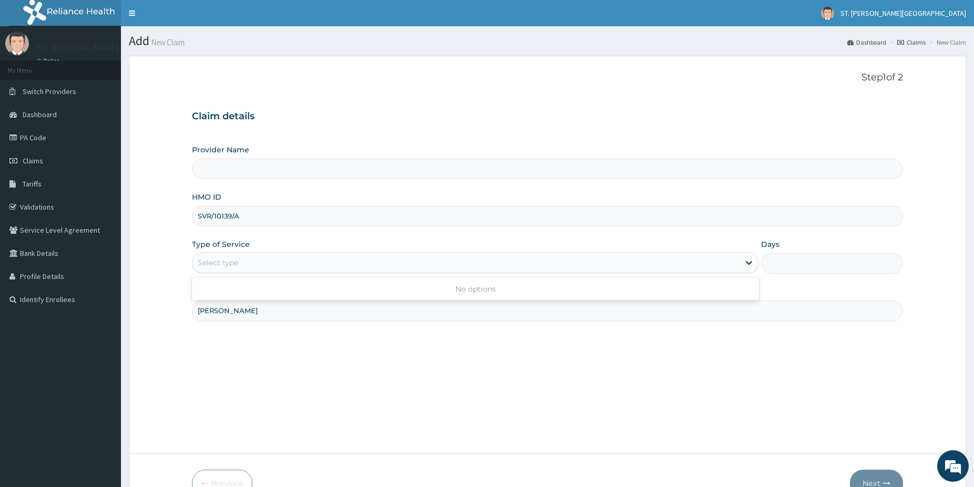
click at [746, 263] on icon at bounding box center [748, 263] width 11 height 11
click at [747, 263] on icon at bounding box center [748, 264] width 6 height 4
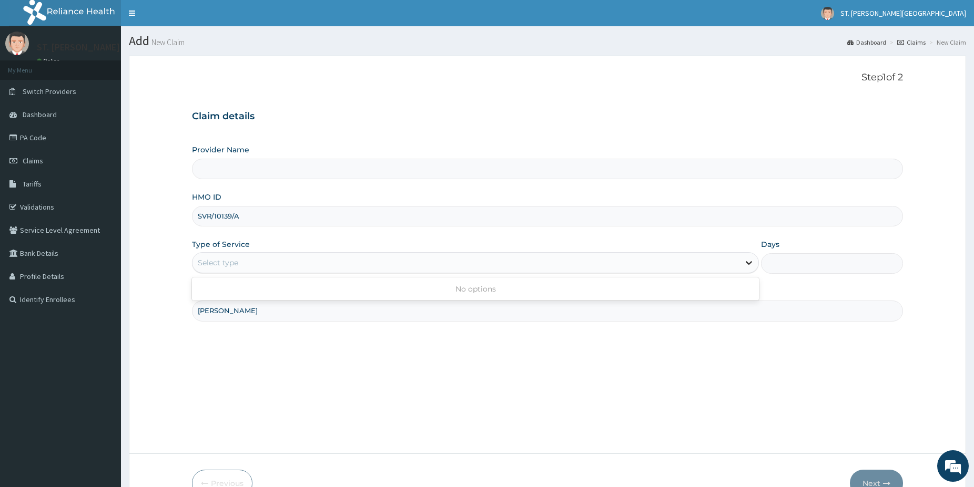
click at [747, 263] on icon at bounding box center [748, 264] width 6 height 4
click at [746, 263] on icon at bounding box center [748, 263] width 11 height 11
click at [234, 267] on div "Select type" at bounding box center [218, 263] width 40 height 11
click at [233, 265] on div "Select type" at bounding box center [218, 263] width 40 height 11
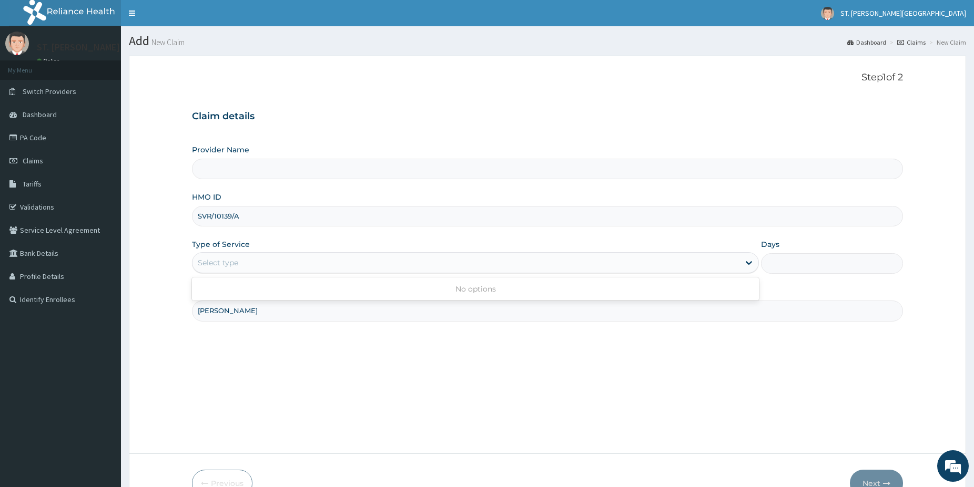
click at [233, 265] on div "Select type" at bounding box center [218, 263] width 40 height 11
click at [232, 264] on div "Select type" at bounding box center [218, 263] width 40 height 11
click at [231, 264] on div "Select type" at bounding box center [218, 263] width 40 height 11
click at [255, 221] on input "SVR/10139/A" at bounding box center [547, 216] width 711 height 21
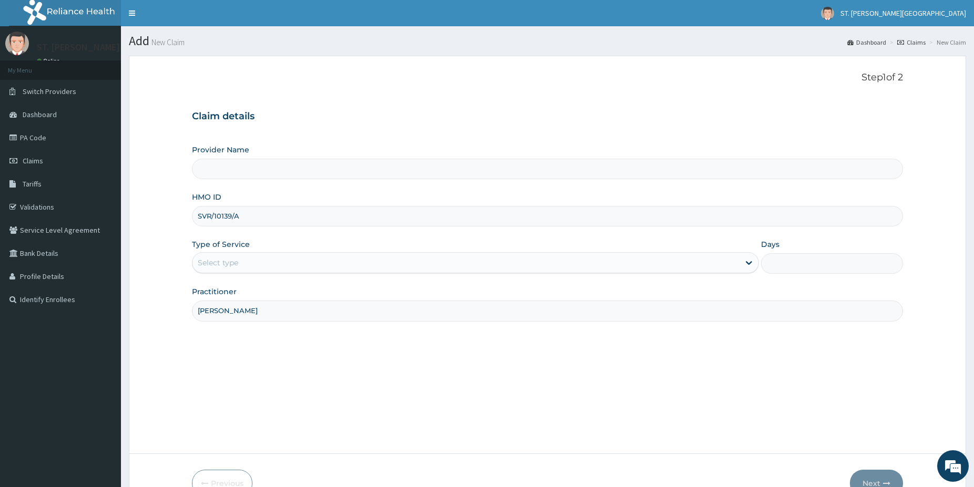
click at [200, 214] on input "SVR/10139/A" at bounding box center [547, 216] width 711 height 21
type input "SVR/10139/A"
click at [237, 265] on div "Select type" at bounding box center [218, 263] width 40 height 11
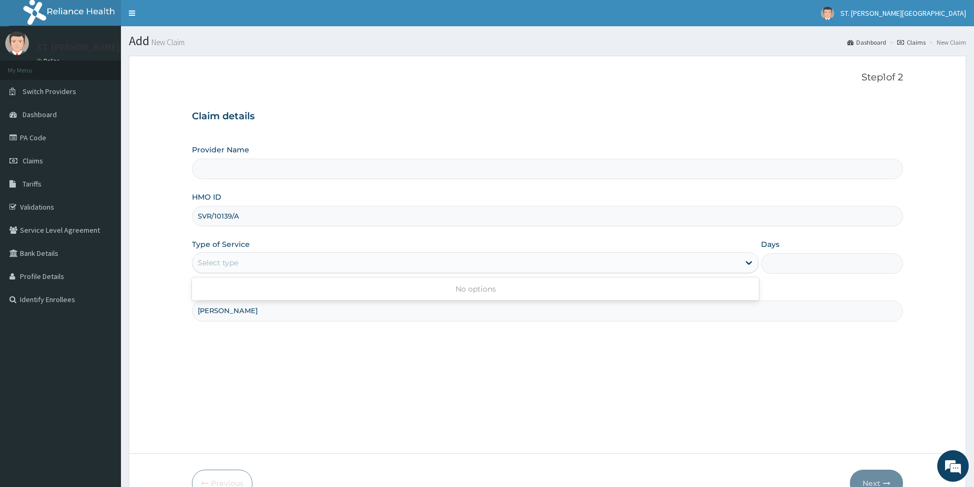
click at [237, 265] on div "Select type" at bounding box center [218, 263] width 40 height 11
click at [231, 267] on div "Select type" at bounding box center [218, 263] width 40 height 11
click at [228, 265] on div "Select type" at bounding box center [218, 263] width 40 height 11
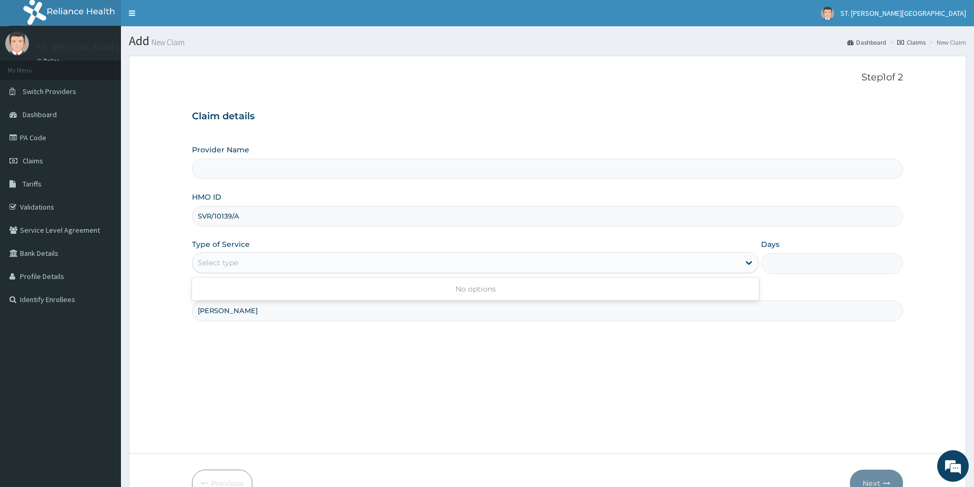
drag, startPoint x: 226, startPoint y: 264, endPoint x: 221, endPoint y: 258, distance: 8.3
click at [222, 259] on div "Select type" at bounding box center [218, 263] width 40 height 11
drag, startPoint x: 285, startPoint y: 257, endPoint x: 280, endPoint y: 258, distance: 5.4
click at [284, 257] on div "Select type" at bounding box center [465, 262] width 547 height 17
click at [277, 258] on div "Select type" at bounding box center [465, 262] width 547 height 17
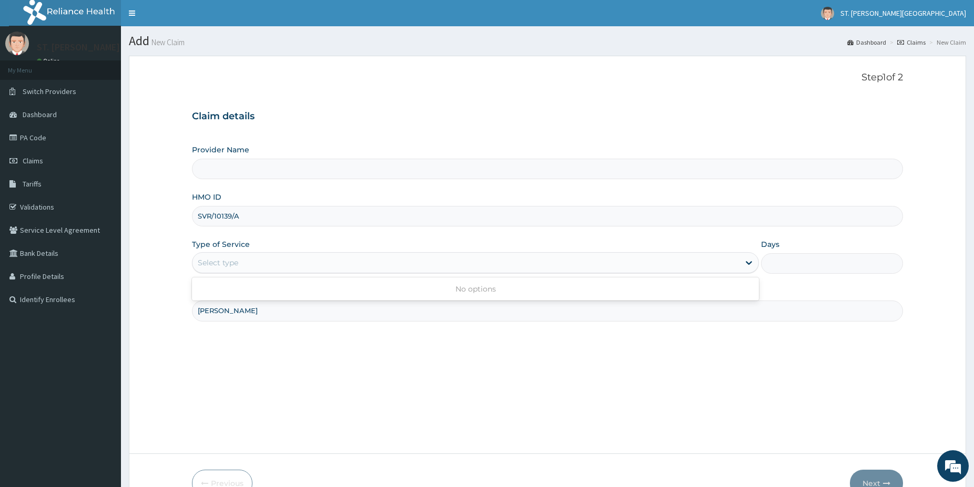
click at [276, 258] on div "Select type" at bounding box center [465, 262] width 547 height 17
click at [59, 162] on link "Claims" at bounding box center [60, 160] width 121 height 23
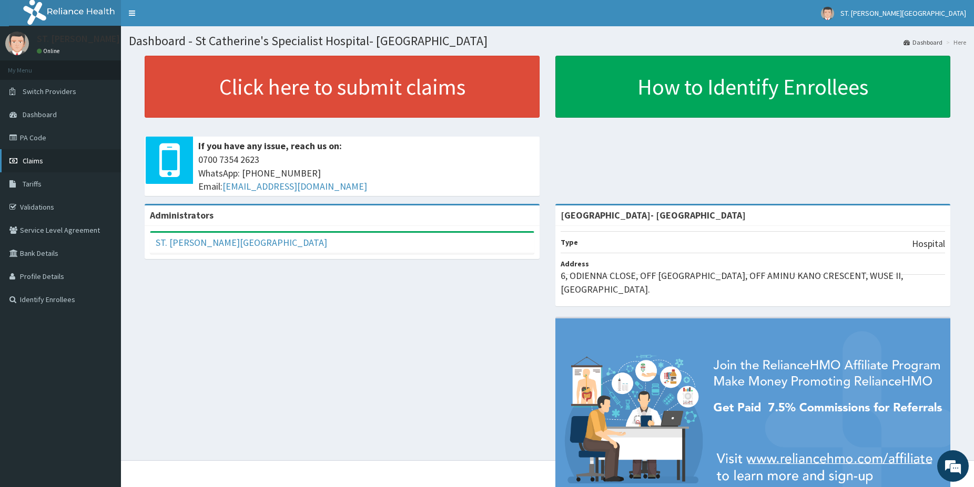
click at [53, 154] on link "Claims" at bounding box center [60, 160] width 121 height 23
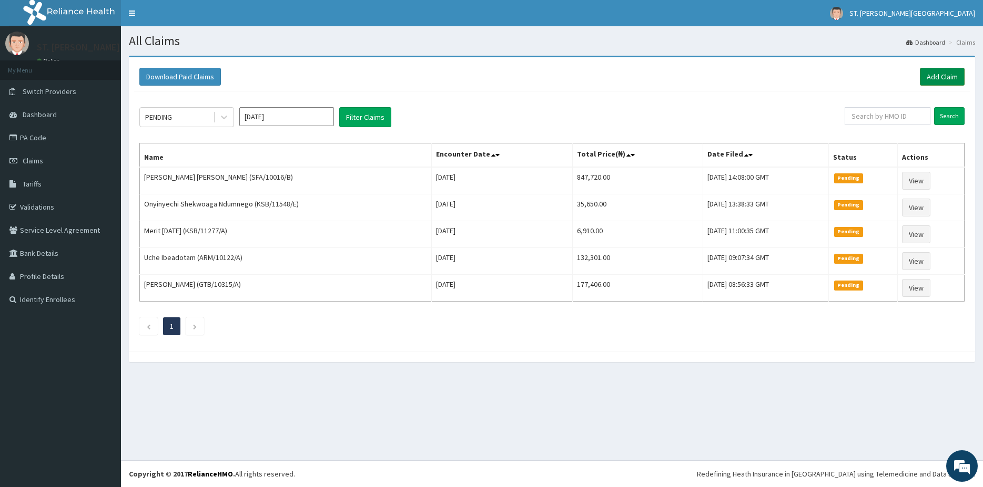
click at [952, 76] on link "Add Claim" at bounding box center [941, 77] width 45 height 18
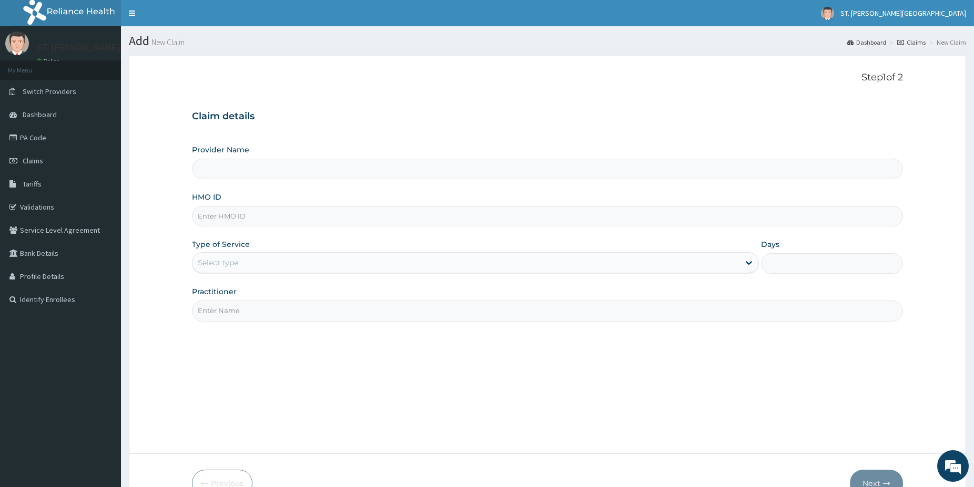
click at [250, 202] on div "HMO ID" at bounding box center [547, 209] width 711 height 35
click at [248, 218] on input "HMO ID" at bounding box center [547, 216] width 711 height 21
type input "[GEOGRAPHIC_DATA]- [GEOGRAPHIC_DATA]"
paste input "SVR/10139/A"
type input "SVR/10139/A"
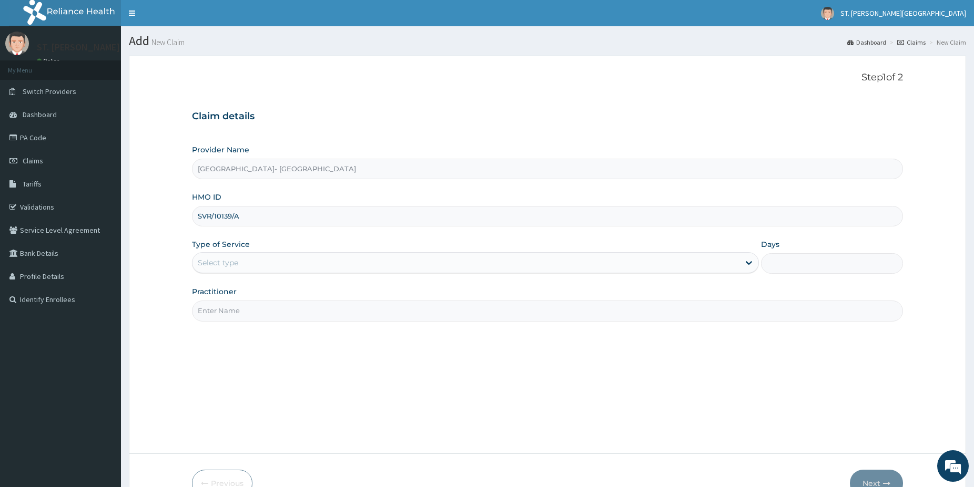
drag, startPoint x: 233, startPoint y: 264, endPoint x: 228, endPoint y: 263, distance: 5.5
click at [233, 263] on div "Select type" at bounding box center [218, 263] width 40 height 11
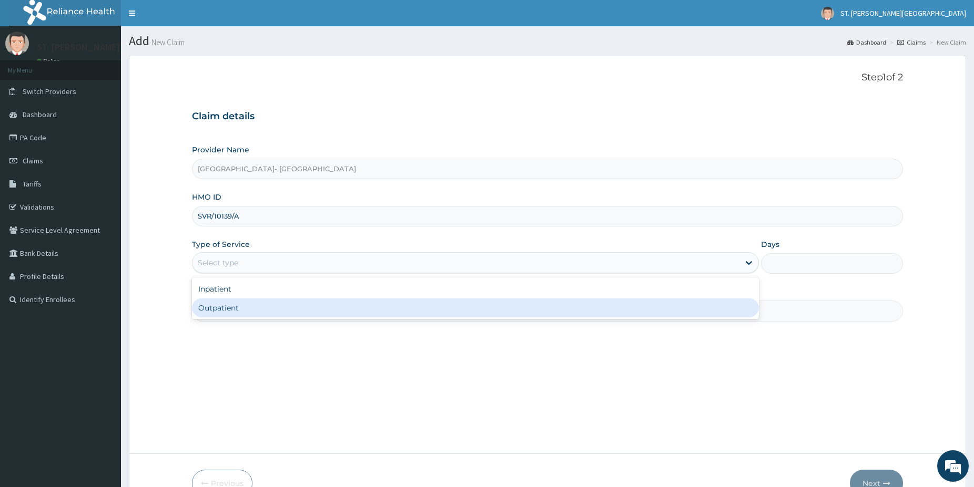
click at [228, 308] on div "Outpatient" at bounding box center [475, 308] width 567 height 19
type input "1"
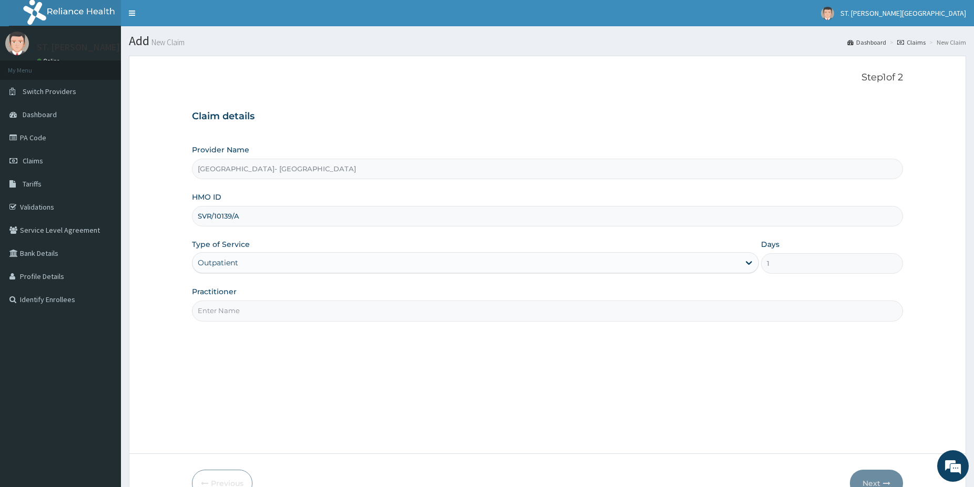
click at [220, 315] on input "Practitioner" at bounding box center [547, 311] width 711 height 21
type input "[PERSON_NAME]"
click at [885, 475] on button "Next" at bounding box center [876, 483] width 53 height 27
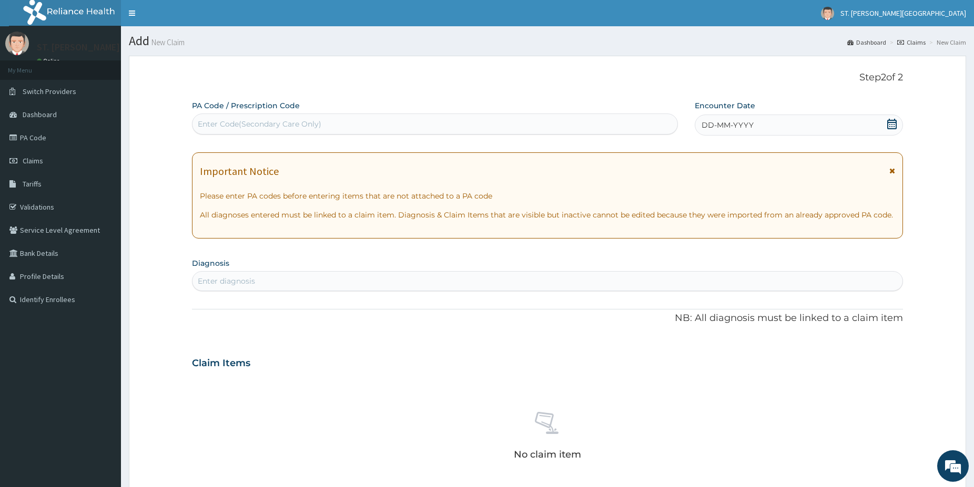
click at [238, 133] on div "Enter Code(Secondary Care Only)" at bounding box center [435, 124] width 486 height 21
paste input "PA/8DD57E"
type input "PA/8DD57E"
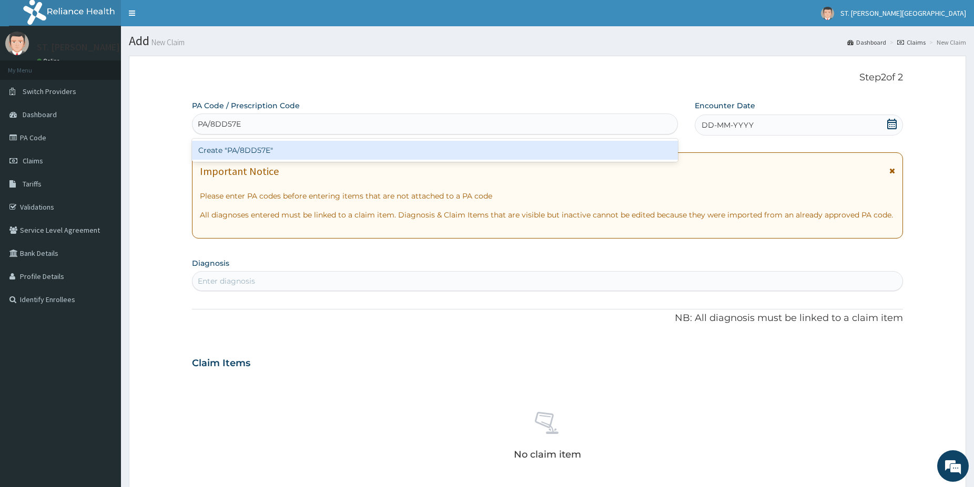
click at [243, 146] on div "Create "PA/8DD57E"" at bounding box center [435, 150] width 486 height 19
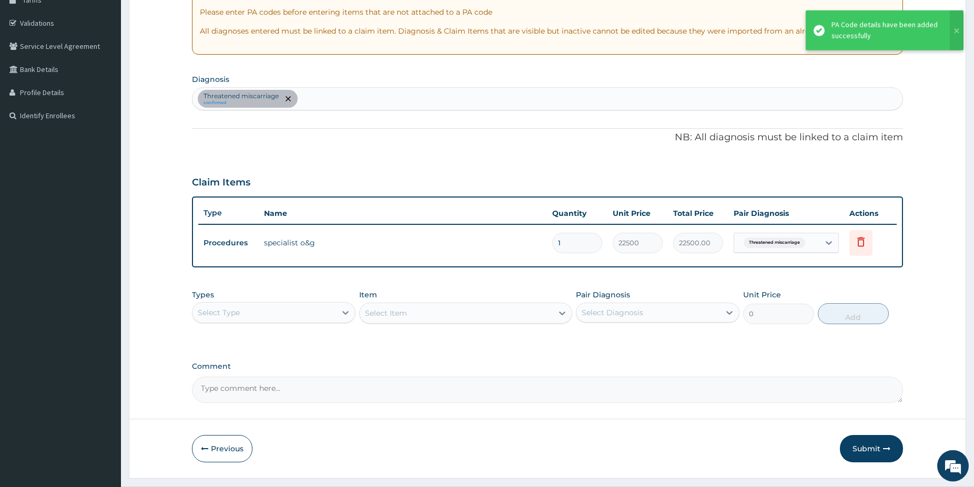
drag, startPoint x: 980, startPoint y: 483, endPoint x: 666, endPoint y: 441, distance: 317.3
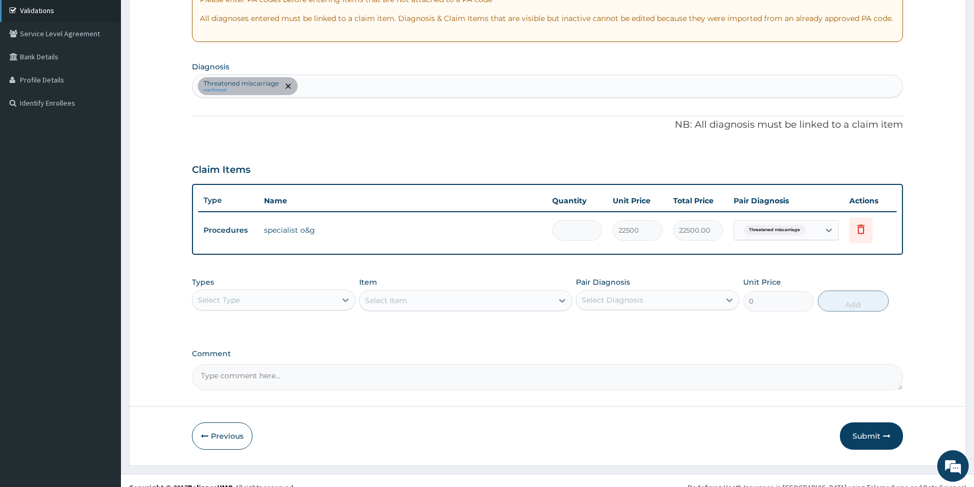
type input "0.00"
click at [274, 300] on div "Select Type" at bounding box center [264, 300] width 144 height 17
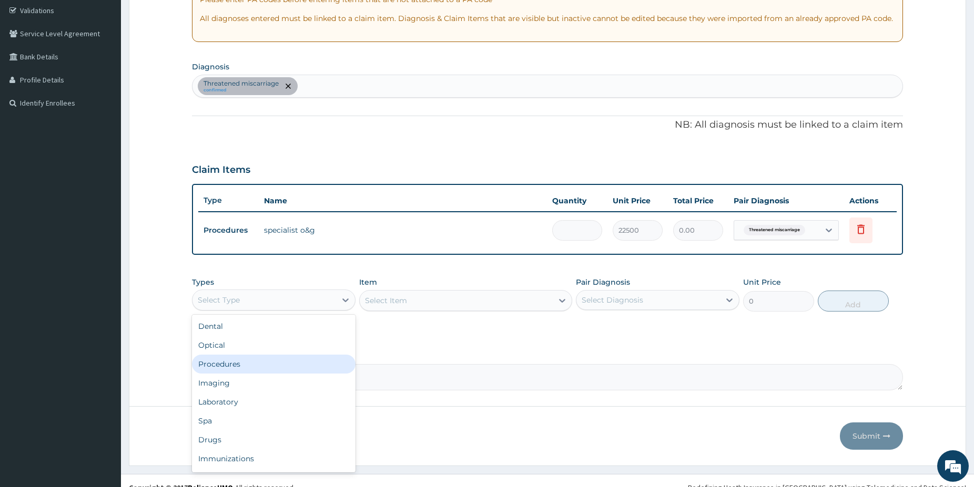
click at [243, 365] on div "Procedures" at bounding box center [273, 364] width 163 height 19
click at [481, 303] on div "Select Item" at bounding box center [465, 300] width 213 height 21
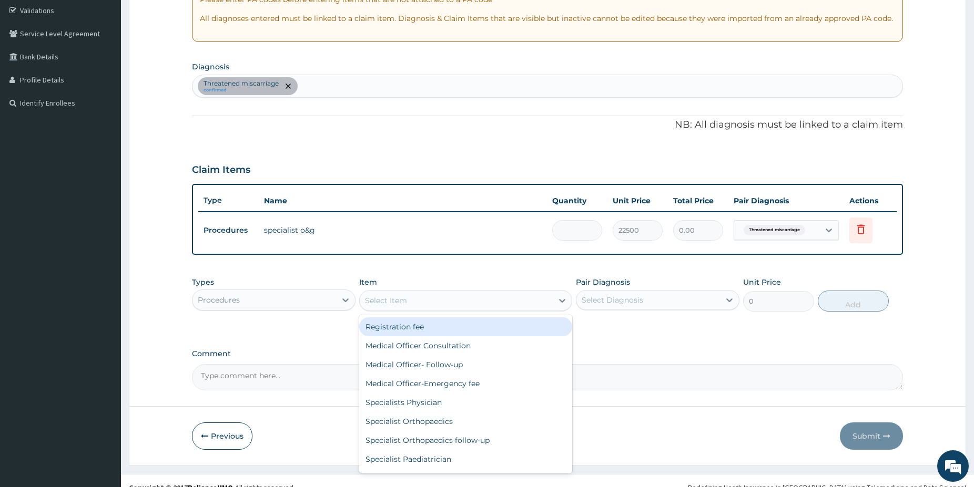
click at [481, 303] on div "Select Item" at bounding box center [456, 300] width 193 height 17
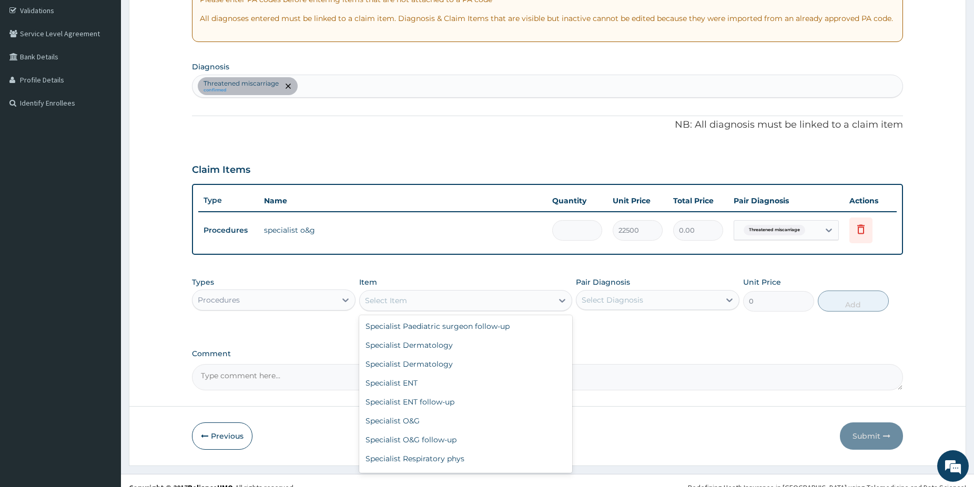
scroll to position [218, 0]
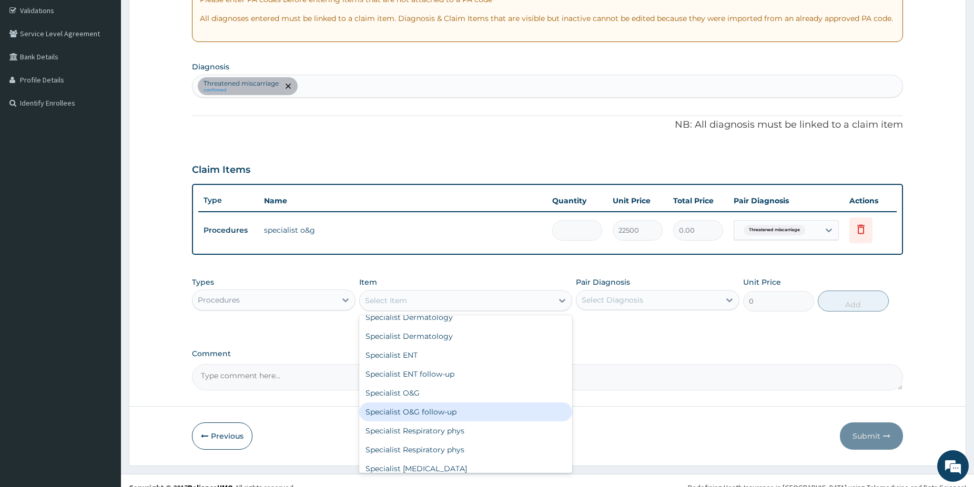
click at [503, 411] on div "Specialist O&G follow-up" at bounding box center [465, 412] width 213 height 19
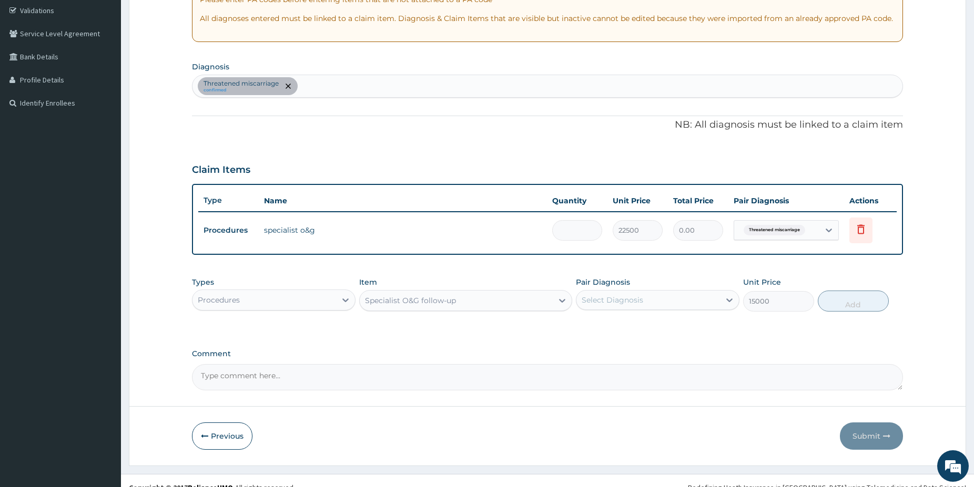
type input "15000"
click at [659, 301] on div "Select Diagnosis" at bounding box center [648, 300] width 144 height 17
drag, startPoint x: 642, startPoint y: 321, endPoint x: 662, endPoint y: 320, distance: 19.5
click at [642, 322] on label "Threatened miscarriage" at bounding box center [638, 326] width 91 height 11
checkbox input "true"
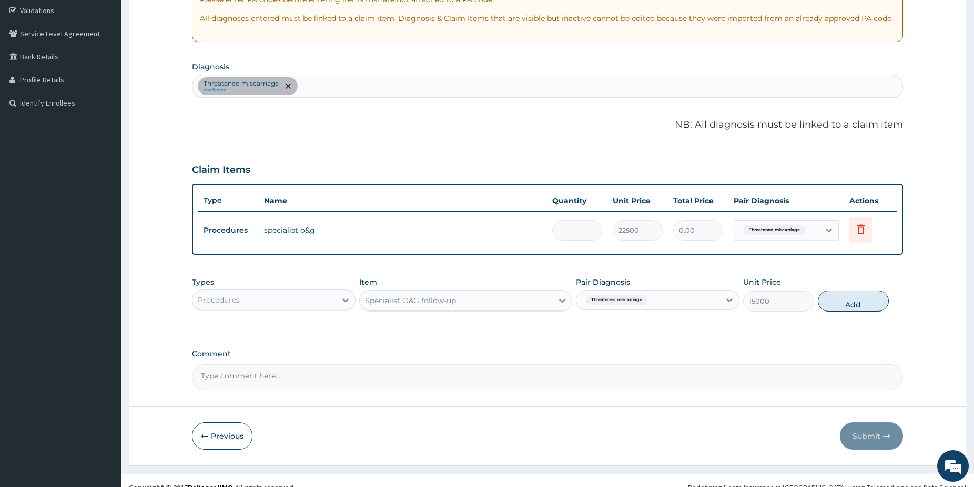
click at [850, 301] on button "Add" at bounding box center [852, 301] width 71 height 21
type input "0"
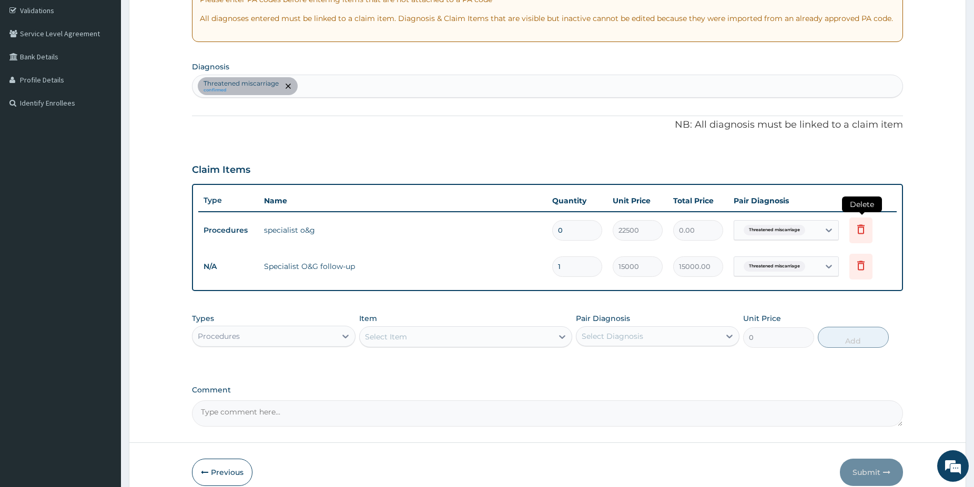
click at [857, 229] on icon at bounding box center [860, 229] width 13 height 13
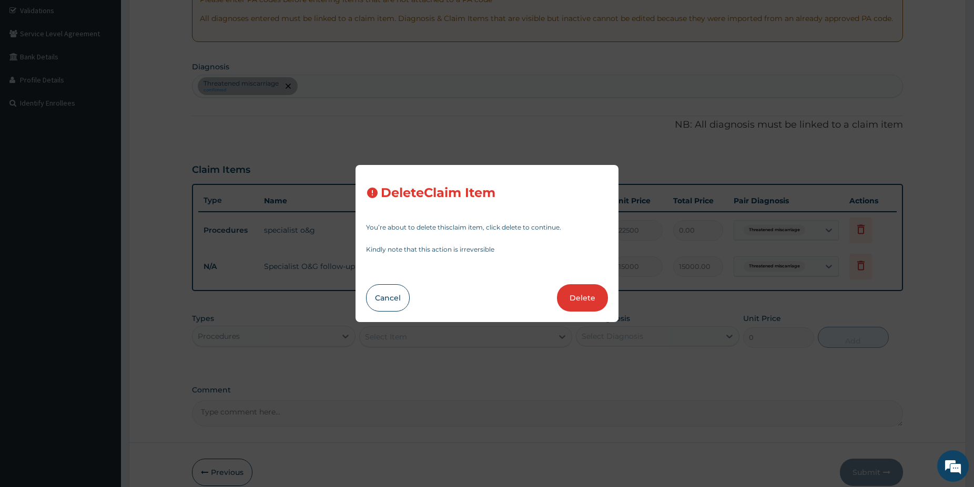
click at [590, 297] on button "Delete" at bounding box center [582, 297] width 51 height 27
type input "1"
type input "15000"
type input "15000.00"
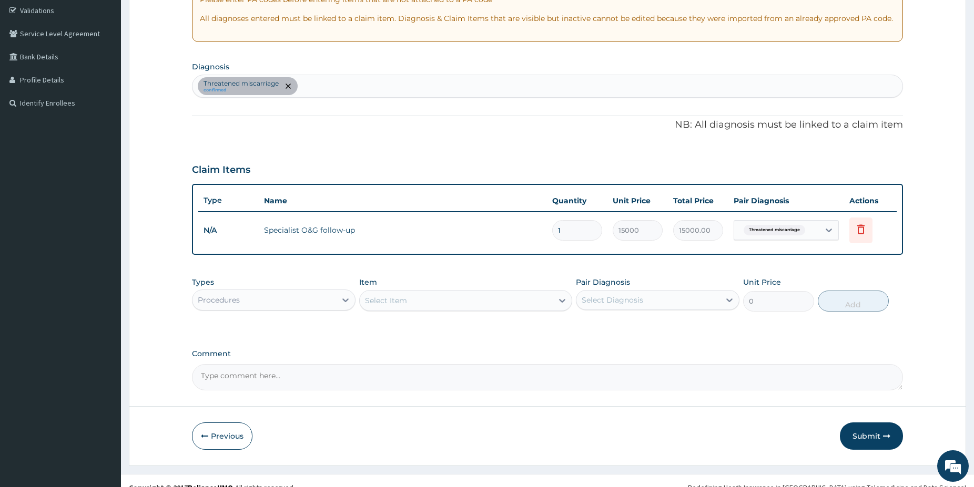
click at [322, 87] on div "Threatened miscarriage confirmed" at bounding box center [547, 86] width 710 height 22
type input "EARLY PREG"
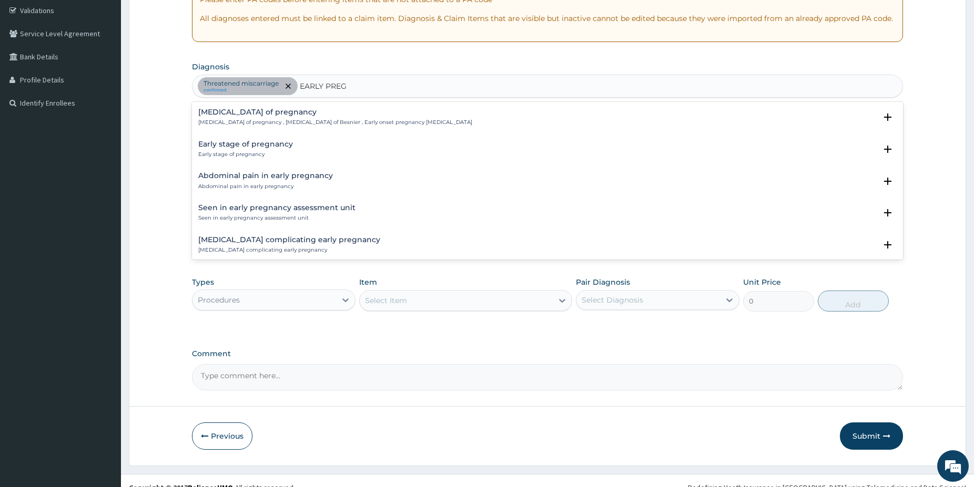
click at [260, 146] on h4 "Early stage of pregnancy" at bounding box center [245, 144] width 95 height 8
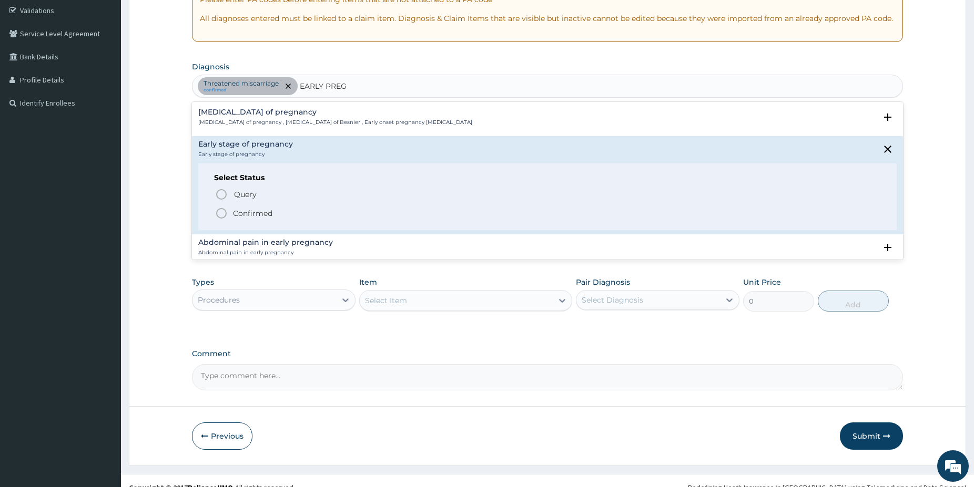
click at [220, 212] on icon "status option filled" at bounding box center [221, 213] width 13 height 13
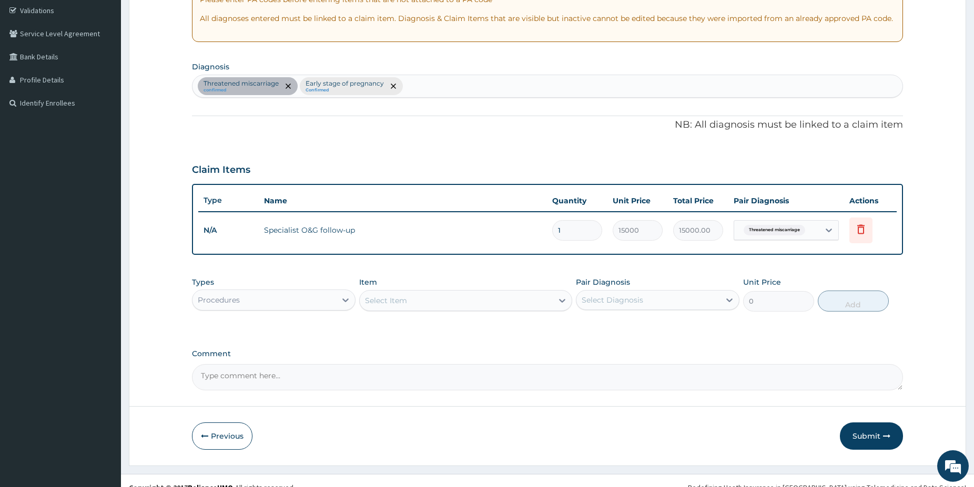
click at [799, 231] on span "Threatened miscarriage" at bounding box center [774, 230] width 62 height 11
click at [761, 279] on label "Early stage of pregnancy" at bounding box center [798, 277] width 95 height 11
checkbox input "true"
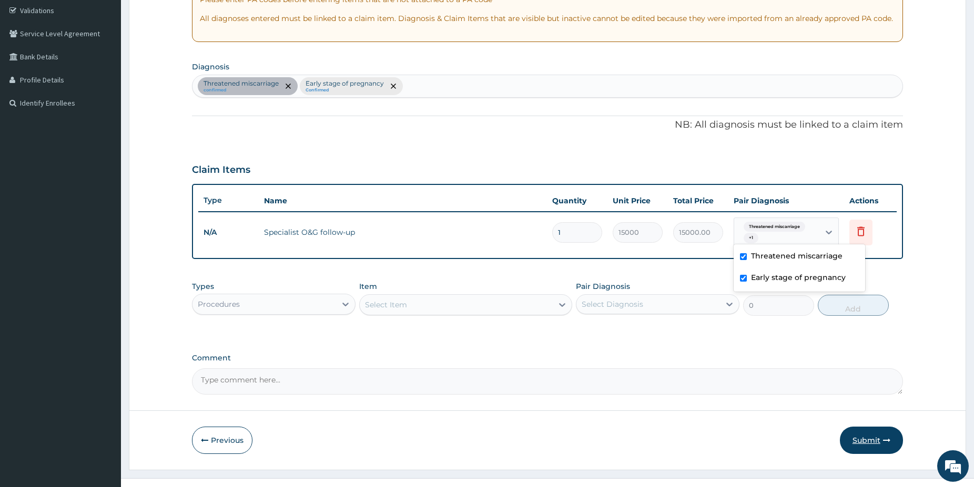
click at [869, 442] on button "Submit" at bounding box center [871, 440] width 63 height 27
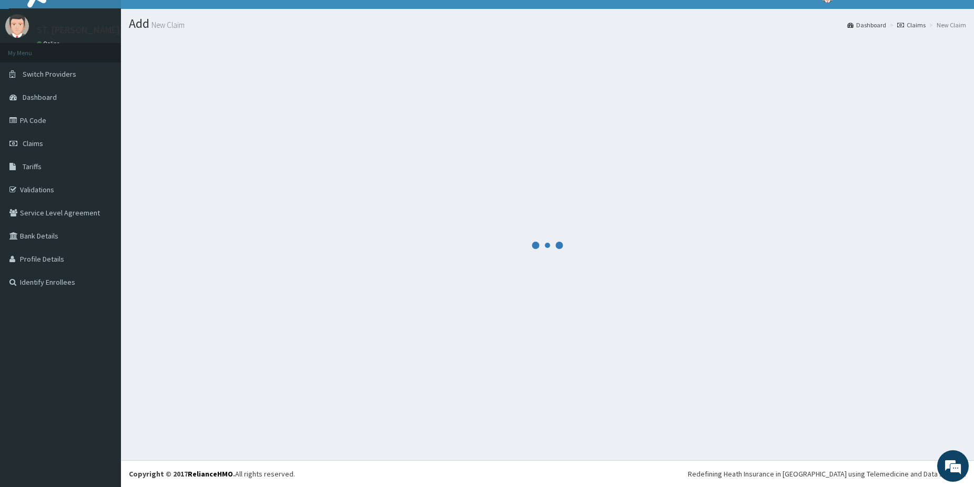
scroll to position [17, 0]
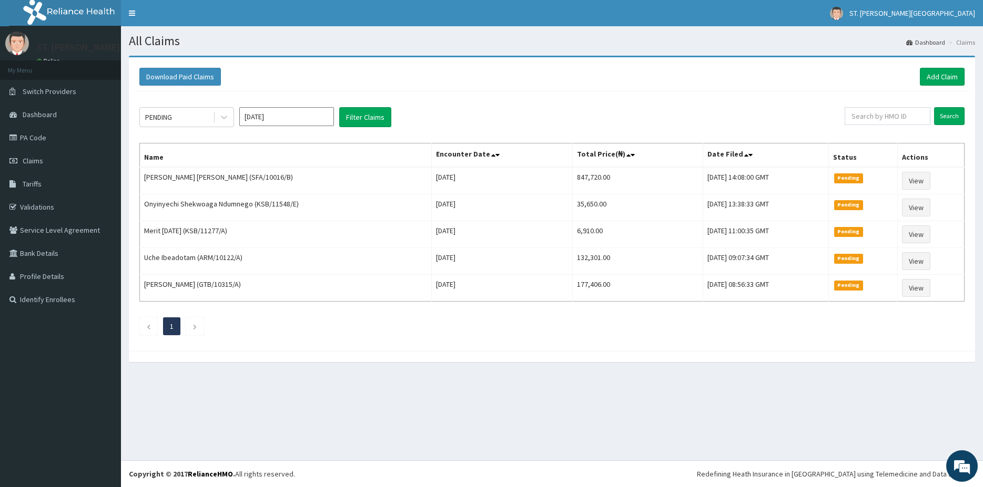
click at [902, 113] on input "text" at bounding box center [887, 116] width 86 height 18
type input "P"
paste input "PA/8DD57E"
type input "P"
click at [43, 140] on link "PA Code" at bounding box center [60, 137] width 121 height 23
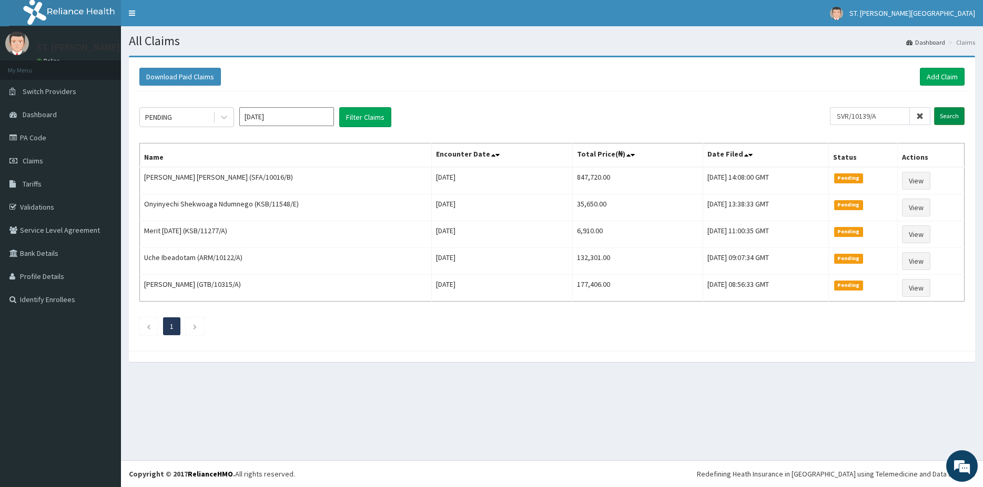
type input "SVR/10139/A"
click at [942, 114] on input "Search" at bounding box center [949, 116] width 30 height 18
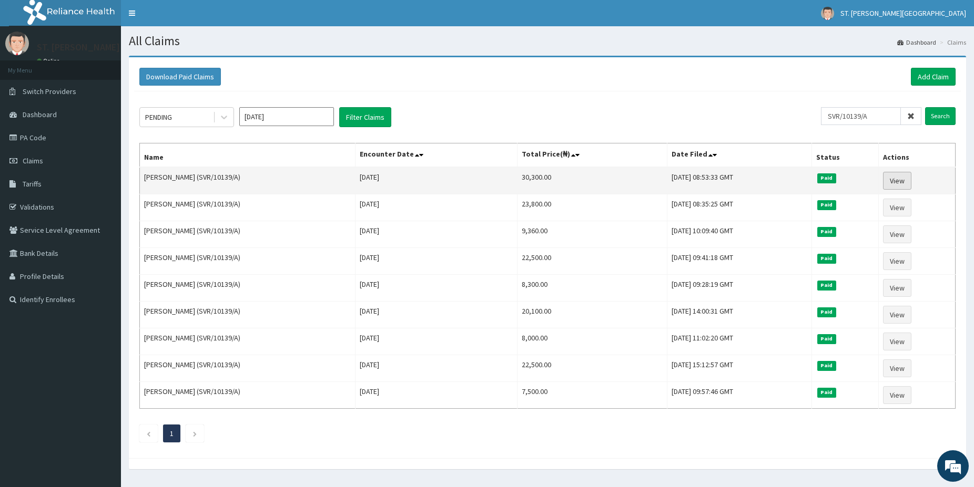
click at [900, 185] on link "View" at bounding box center [897, 181] width 28 height 18
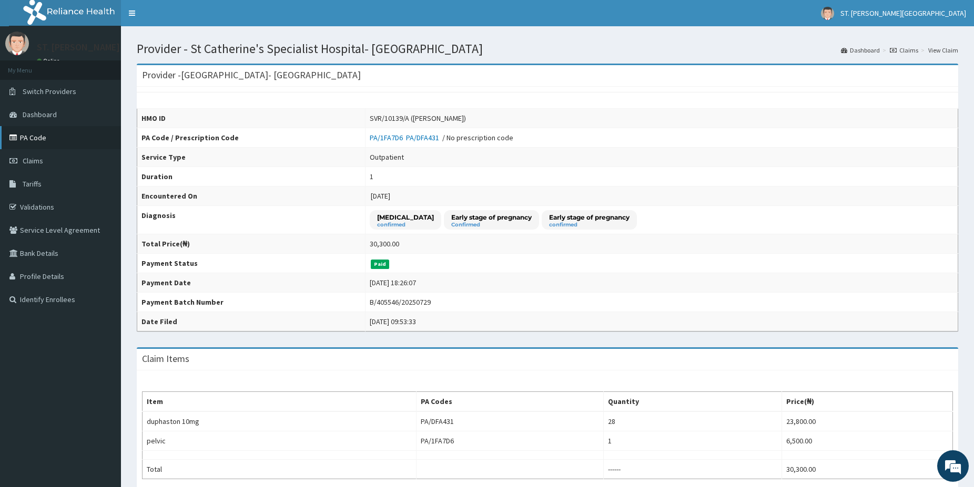
click at [49, 134] on link "PA Code" at bounding box center [60, 137] width 121 height 23
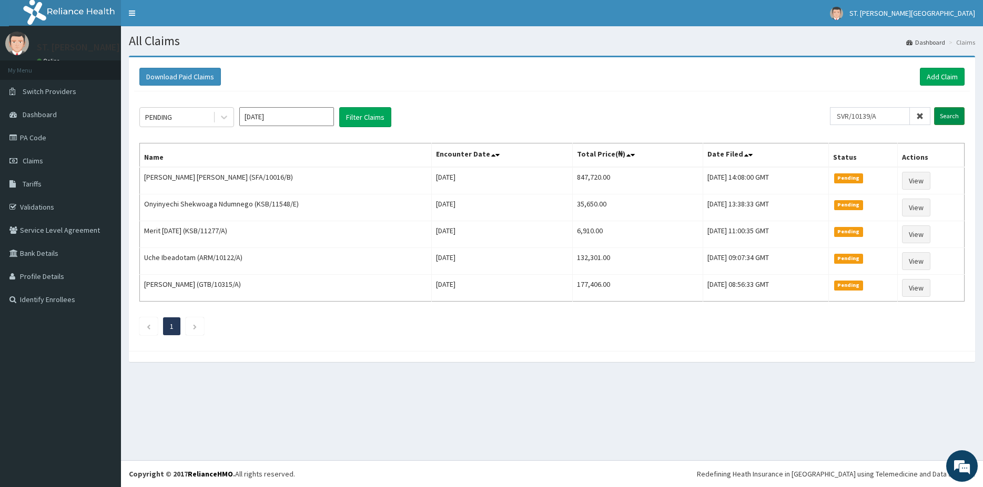
type input "SVR/10139/A"
click at [943, 115] on input "Search" at bounding box center [949, 116] width 30 height 18
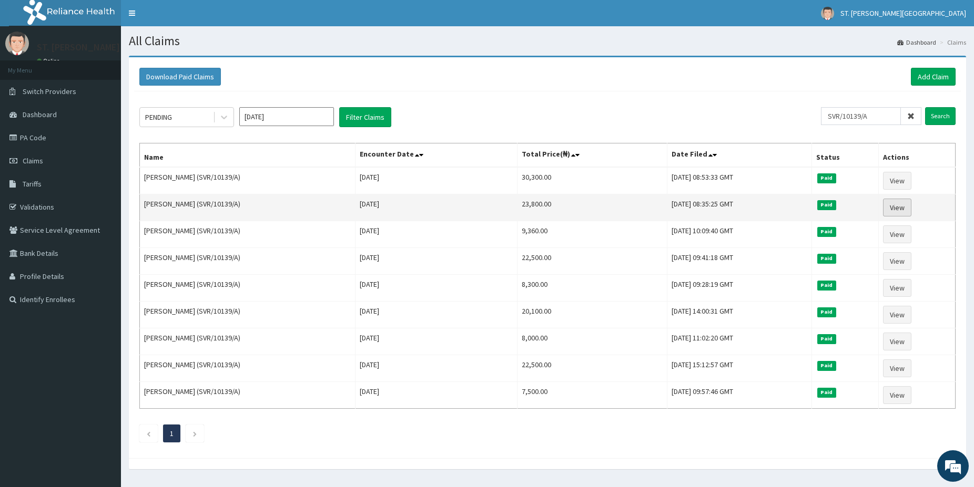
click at [902, 208] on link "View" at bounding box center [897, 208] width 28 height 18
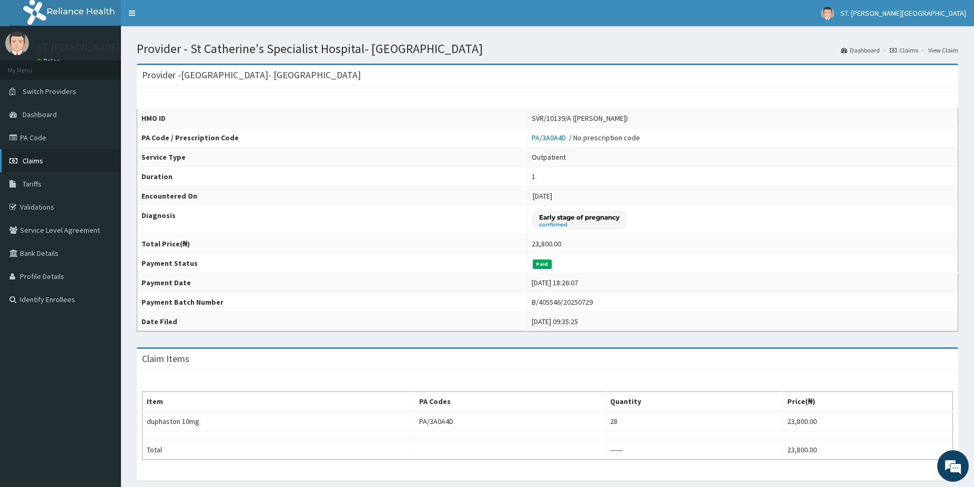
click at [45, 159] on link "Claims" at bounding box center [60, 160] width 121 height 23
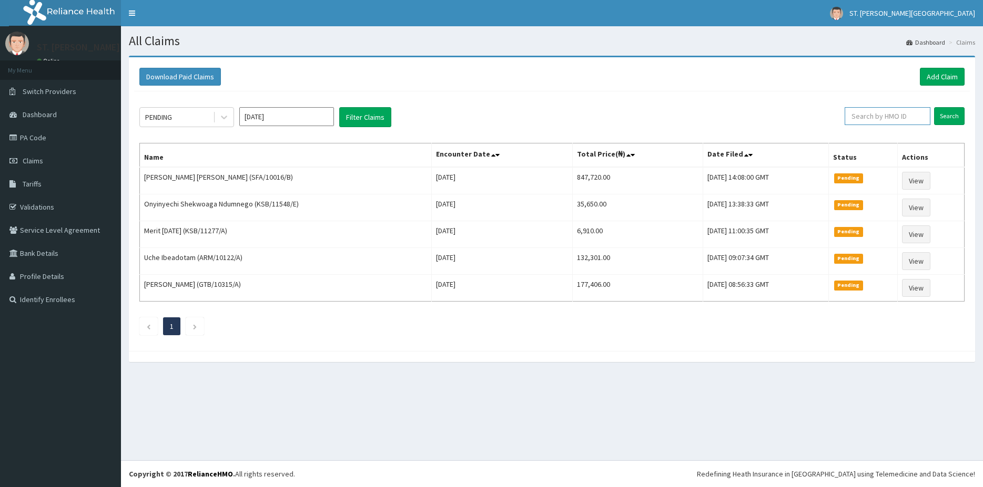
click at [907, 110] on input "text" at bounding box center [887, 116] width 86 height 18
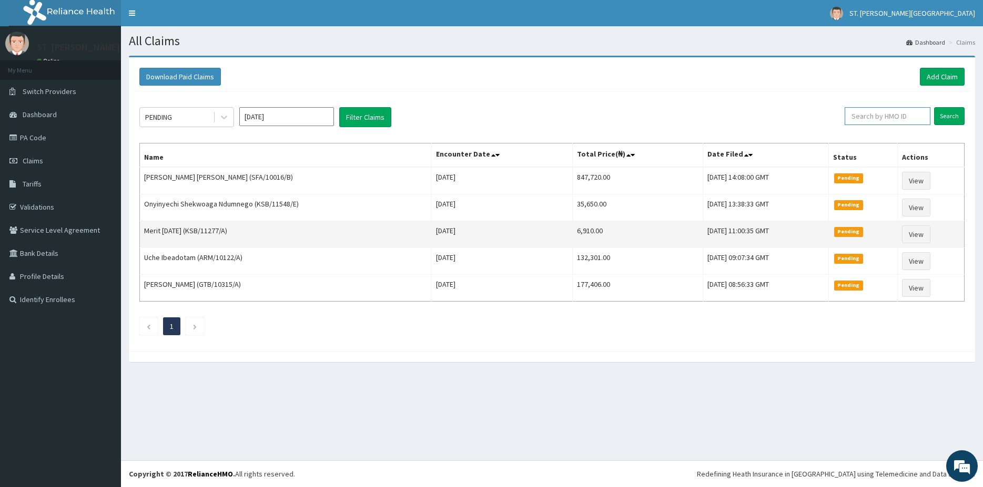
paste input "SVR/10139/A"
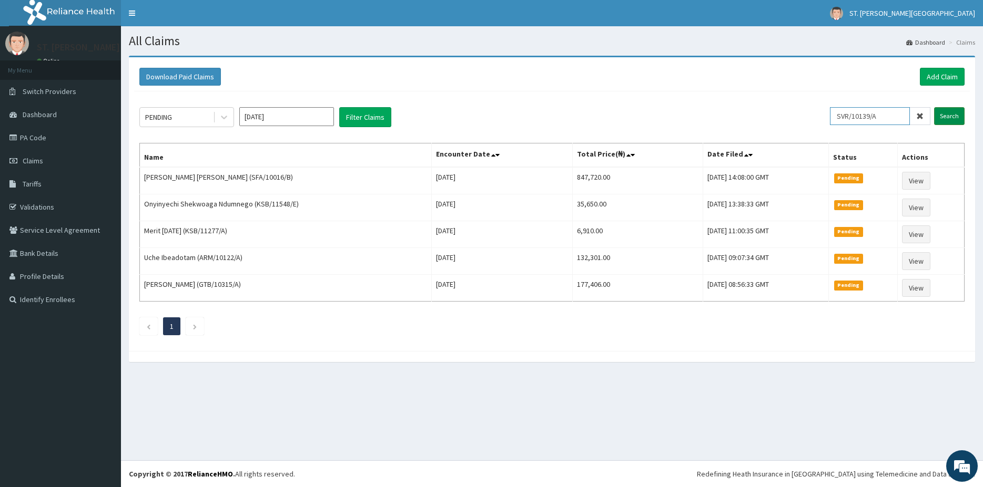
type input "SVR/10139/A"
click at [944, 116] on input "Search" at bounding box center [949, 116] width 30 height 18
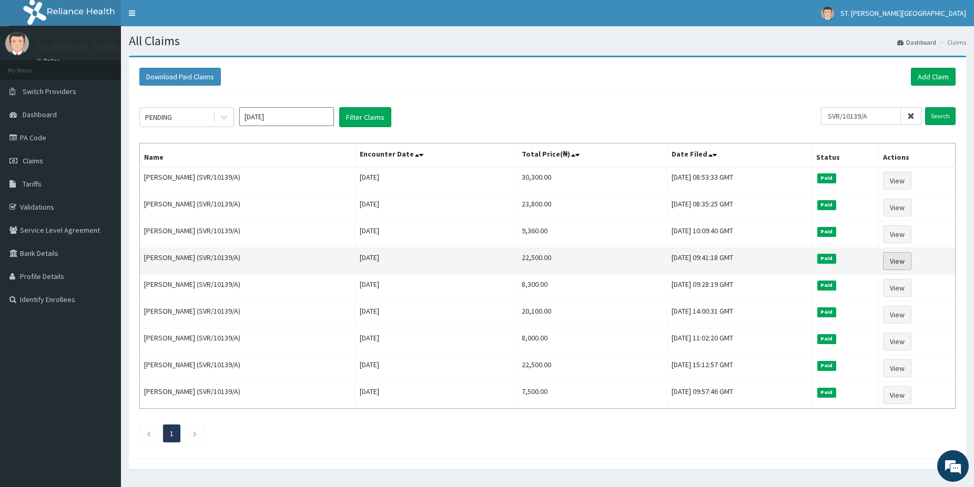
click at [903, 263] on link "View" at bounding box center [897, 261] width 28 height 18
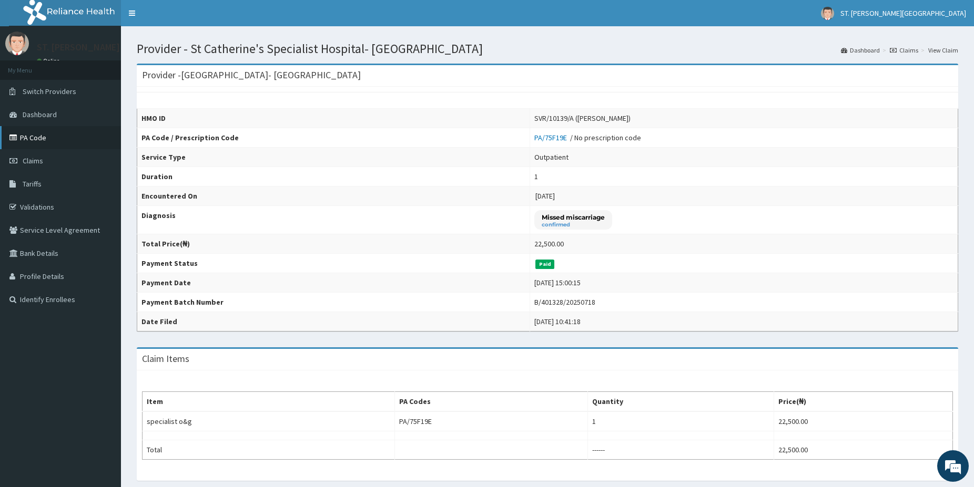
click at [33, 139] on link "PA Code" at bounding box center [60, 137] width 121 height 23
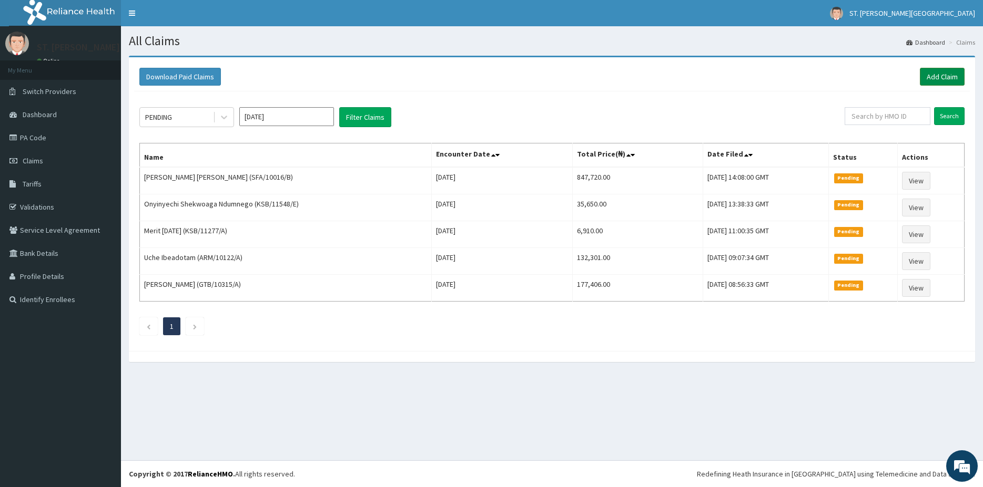
drag, startPoint x: 935, startPoint y: 77, endPoint x: 925, endPoint y: 78, distance: 9.5
click at [934, 77] on link "Add Claim" at bounding box center [941, 77] width 45 height 18
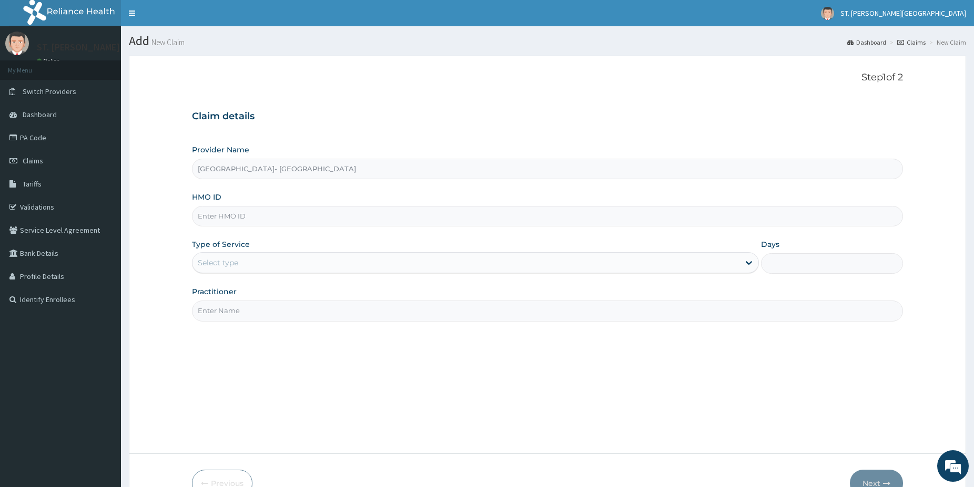
type input "[GEOGRAPHIC_DATA]- [GEOGRAPHIC_DATA]"
click at [238, 216] on input "HMO ID" at bounding box center [547, 216] width 711 height 21
paste input "TFP/10006/A"
type input "TFP/10006/A"
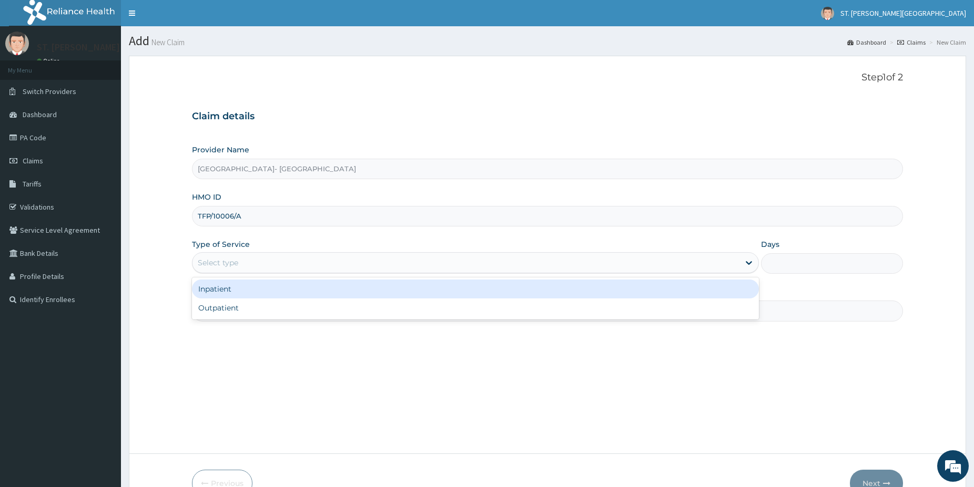
drag, startPoint x: 238, startPoint y: 257, endPoint x: 221, endPoint y: 300, distance: 46.1
click at [236, 258] on div "Select type" at bounding box center [465, 262] width 547 height 17
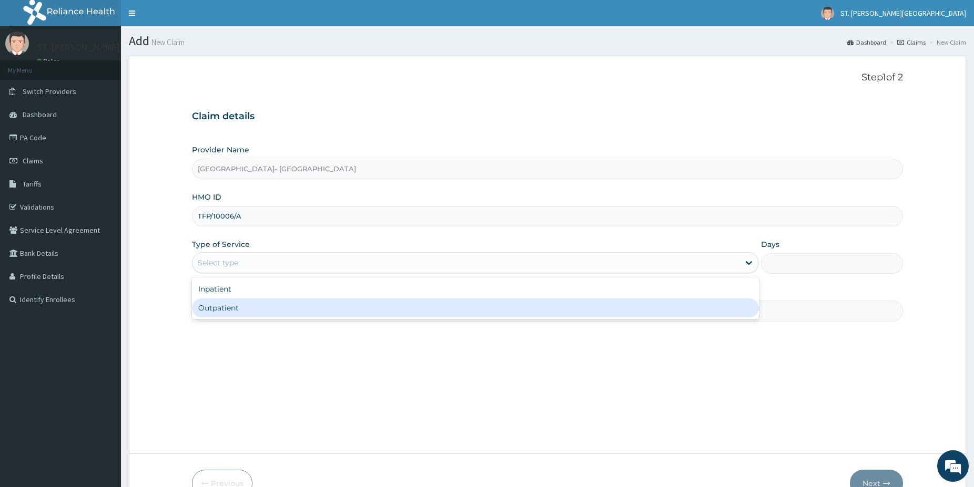
click at [221, 311] on div "Outpatient" at bounding box center [475, 308] width 567 height 19
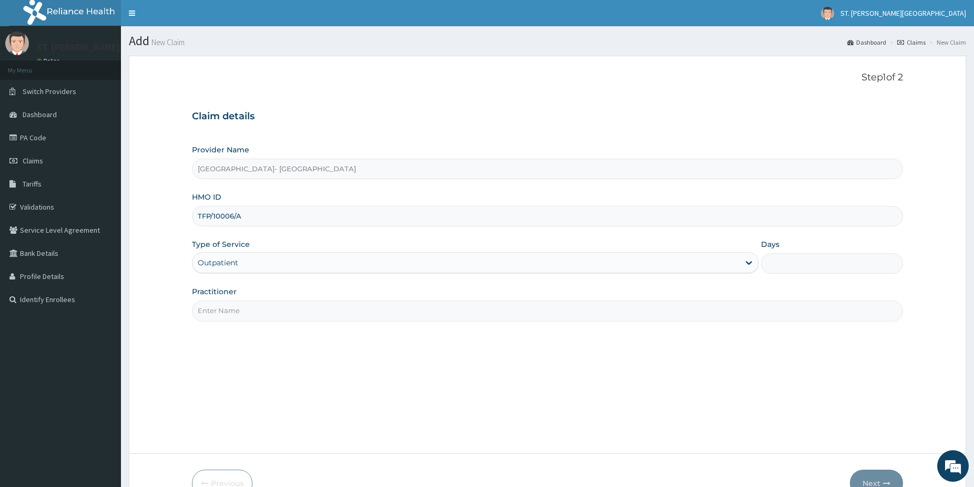
type input "1"
click at [221, 312] on input "Practitioner" at bounding box center [547, 311] width 711 height 21
click at [228, 308] on input "Practitioner" at bounding box center [547, 311] width 711 height 21
type input "dr.patience"
click at [875, 481] on button "Next" at bounding box center [876, 483] width 53 height 27
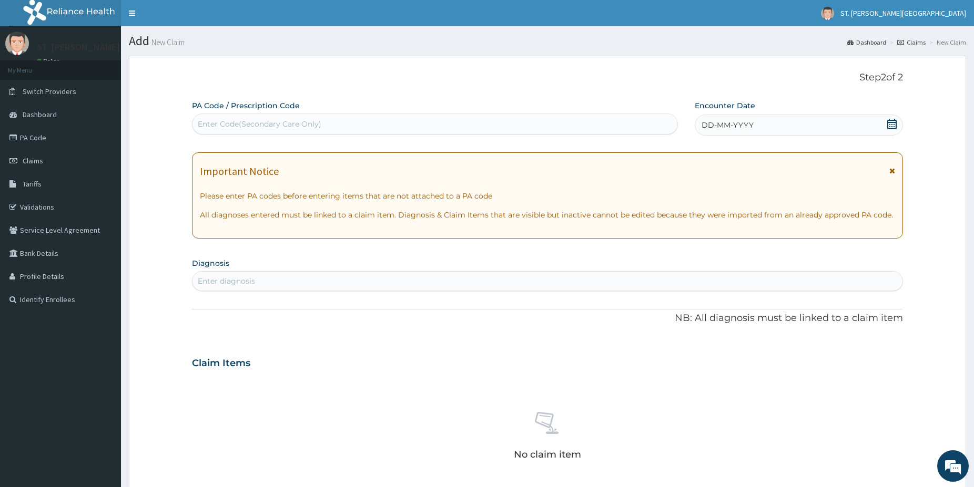
click at [265, 288] on div "Enter diagnosis" at bounding box center [547, 281] width 711 height 20
type input "[MEDICAL_DATA]"
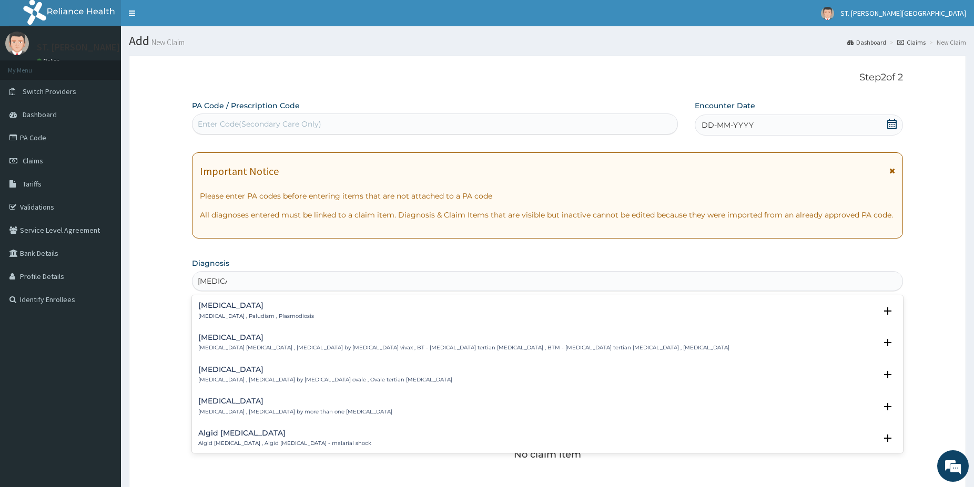
click at [218, 310] on h4 "[MEDICAL_DATA]" at bounding box center [256, 306] width 116 height 8
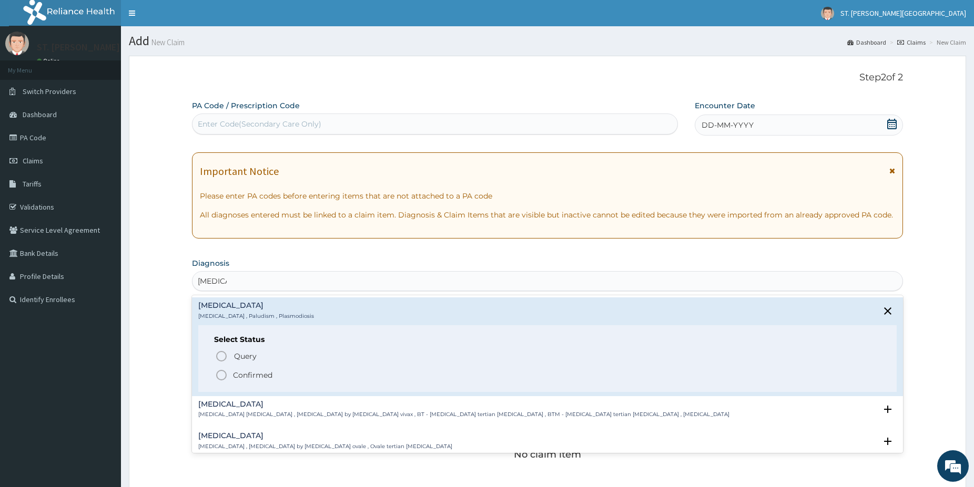
click at [222, 375] on icon "status option filled" at bounding box center [221, 375] width 13 height 13
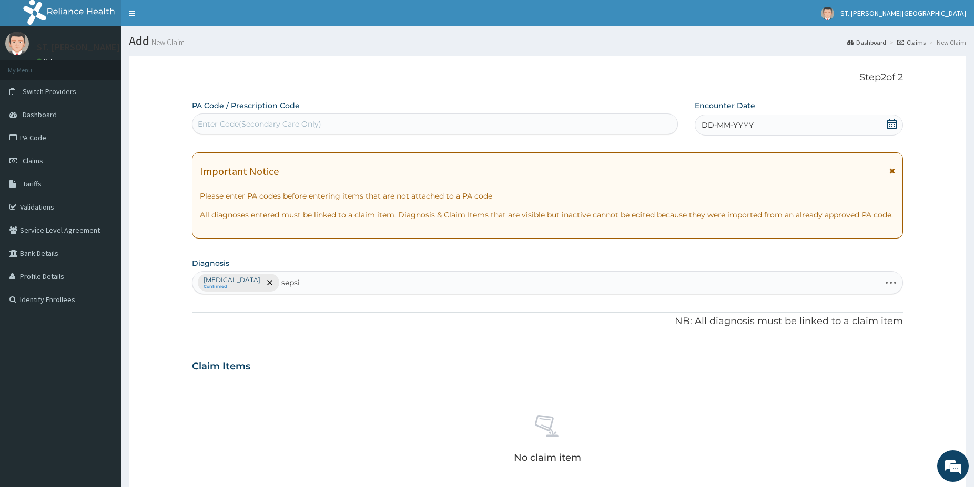
type input "[MEDICAL_DATA]"
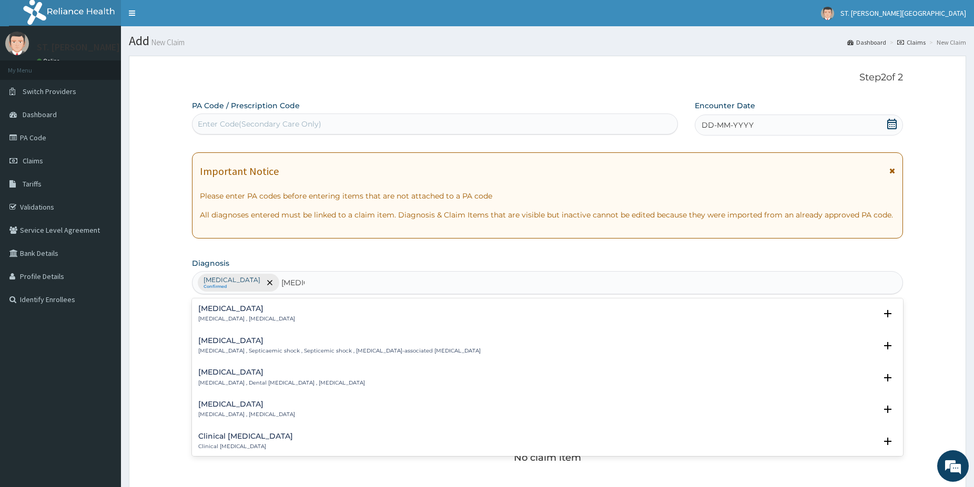
click at [241, 309] on h4 "[MEDICAL_DATA]" at bounding box center [246, 309] width 97 height 8
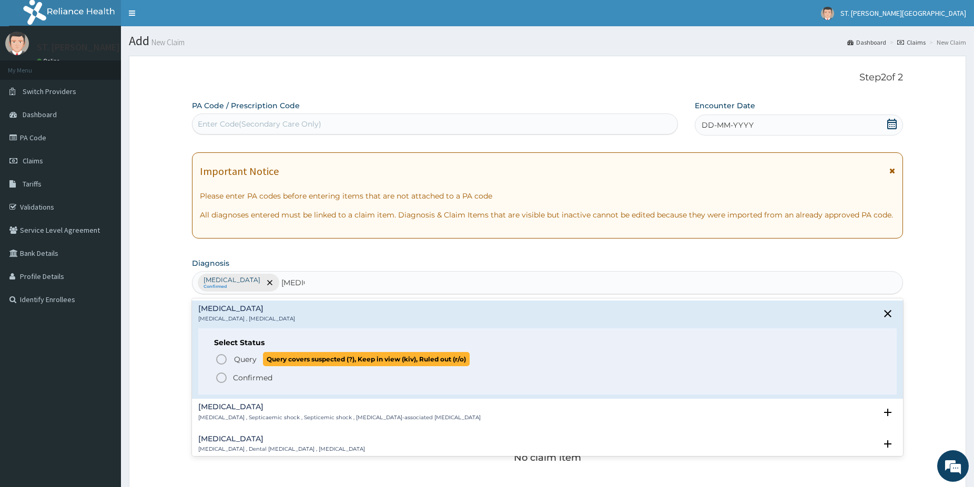
click at [223, 357] on icon "status option query" at bounding box center [221, 359] width 13 height 13
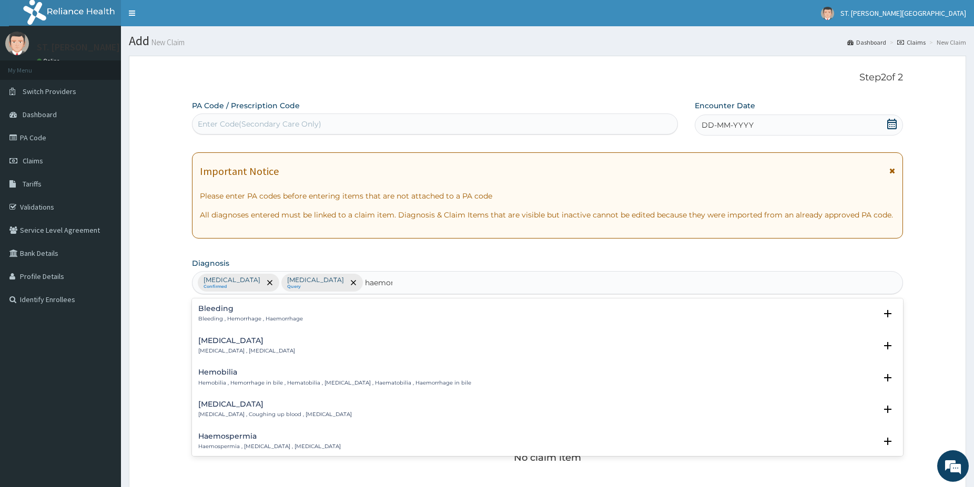
type input "haemorr"
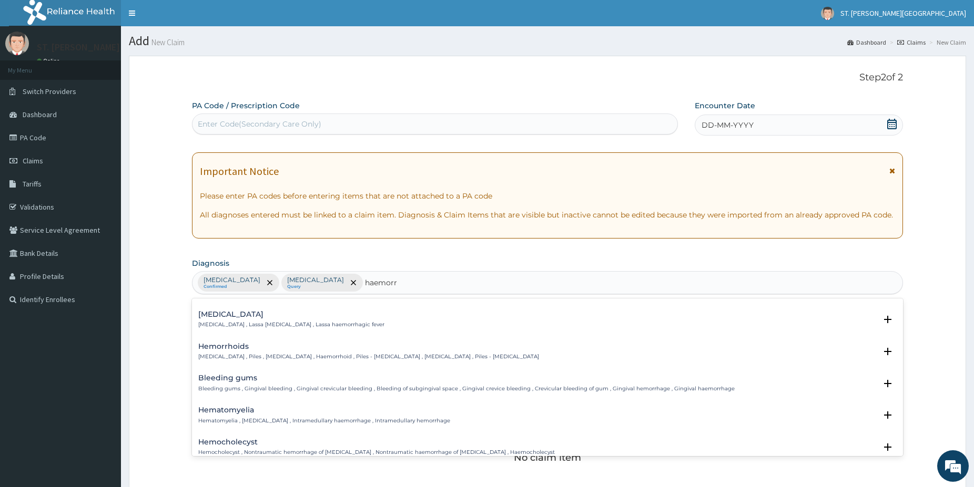
scroll to position [95, 0]
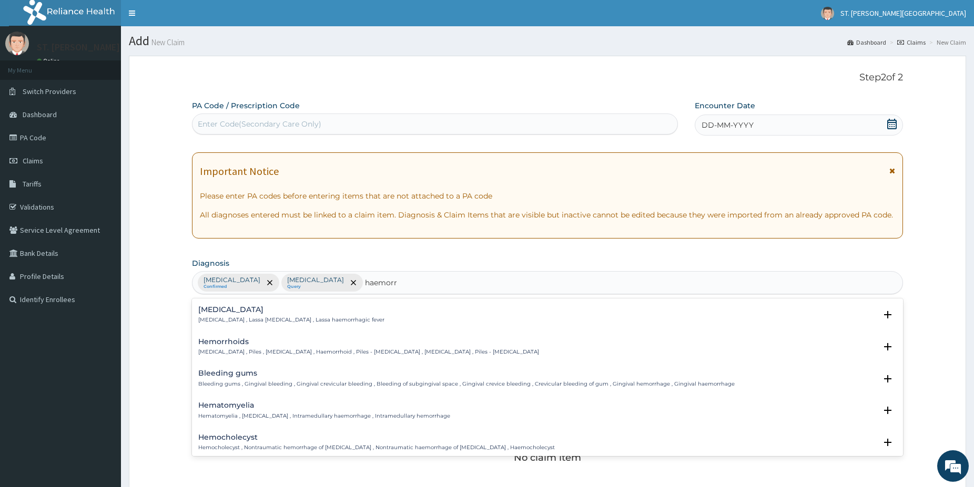
click at [274, 349] on div "[MEDICAL_DATA] [MEDICAL_DATA] , Piles , [MEDICAL_DATA] , Haemorrhoid , Piles - …" at bounding box center [368, 347] width 341 height 18
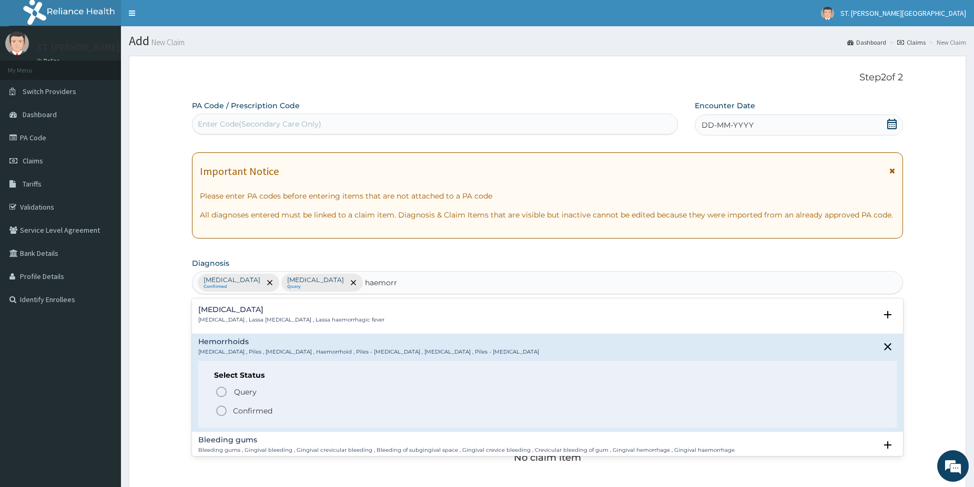
click at [223, 411] on icon "status option filled" at bounding box center [221, 411] width 13 height 13
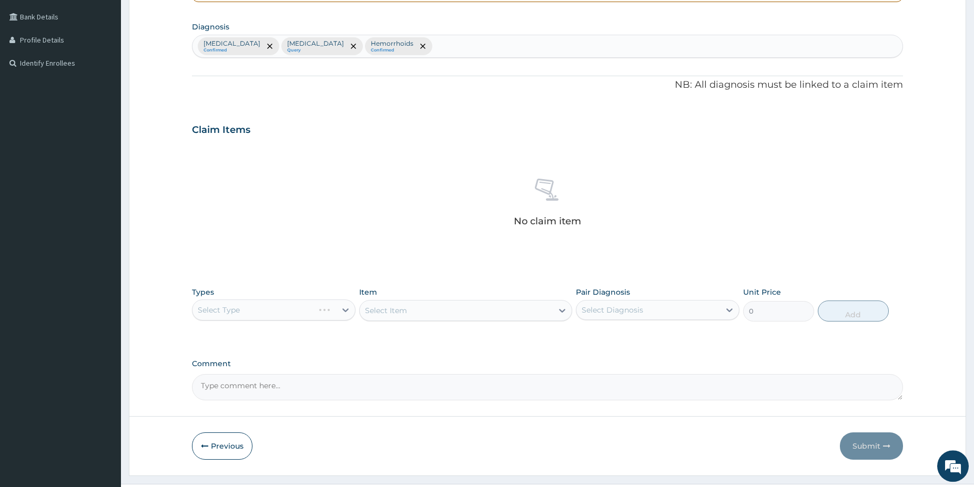
scroll to position [241, 0]
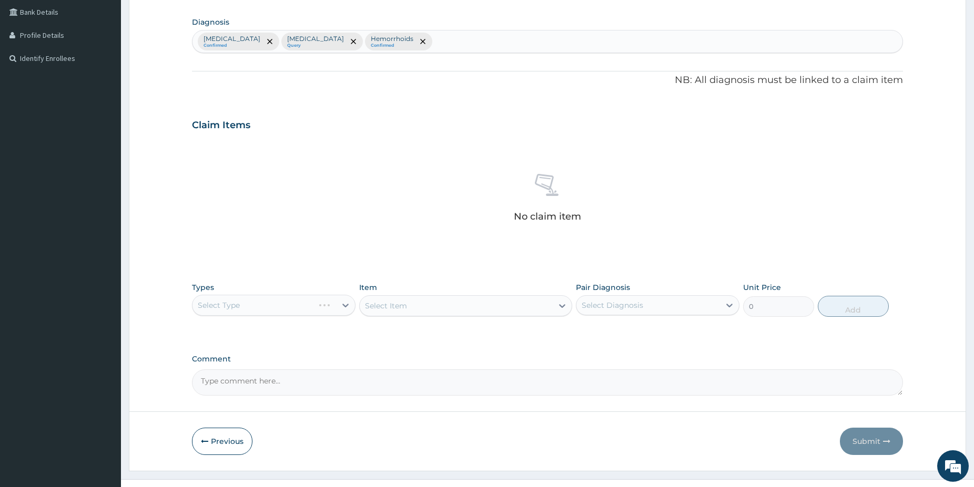
drag, startPoint x: 277, startPoint y: 295, endPoint x: 282, endPoint y: 303, distance: 9.2
click at [277, 297] on div "Select Type" at bounding box center [273, 305] width 163 height 21
click at [282, 303] on div "Select Type" at bounding box center [273, 305] width 163 height 21
click at [285, 304] on div "Select Type" at bounding box center [273, 305] width 163 height 21
click at [290, 304] on div "Select Type" at bounding box center [273, 305] width 163 height 21
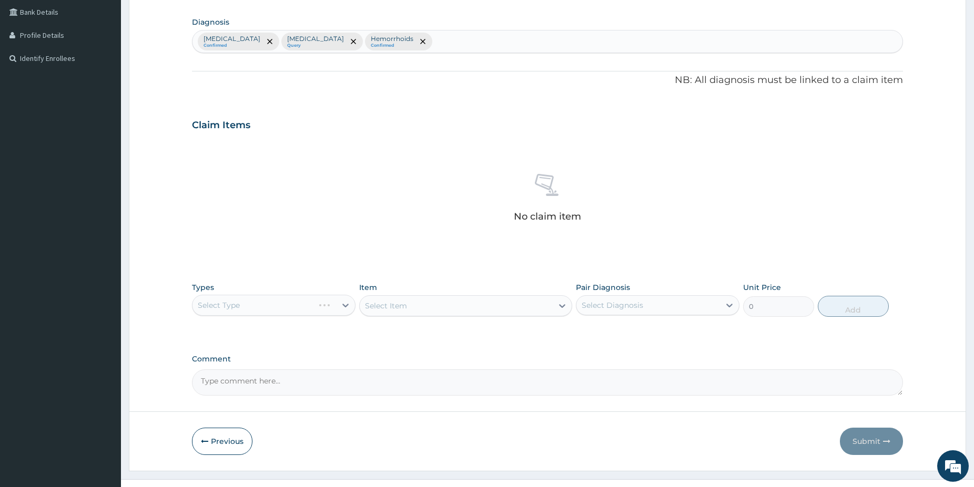
click at [290, 304] on div "Select Type" at bounding box center [273, 305] width 163 height 21
click at [323, 310] on div "Select Type" at bounding box center [273, 305] width 163 height 21
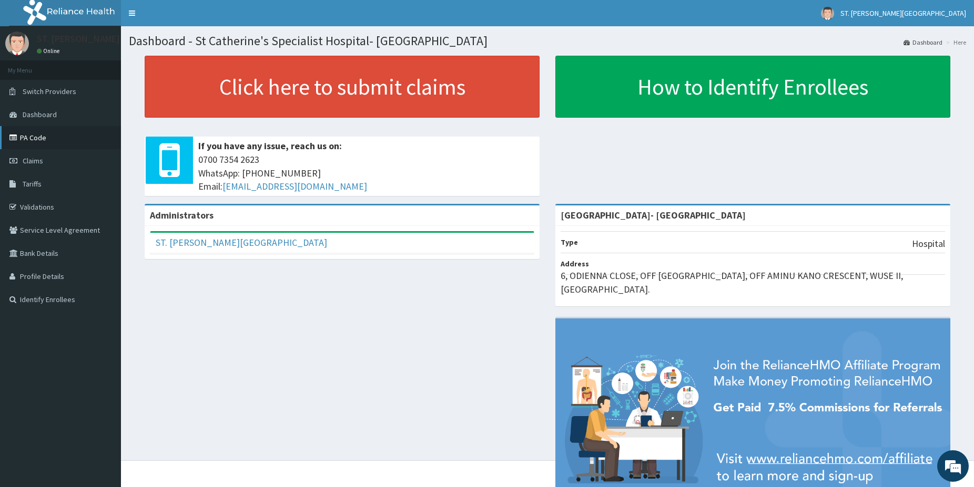
click at [49, 142] on link "PA Code" at bounding box center [60, 137] width 121 height 23
